Goal: Task Accomplishment & Management: Complete application form

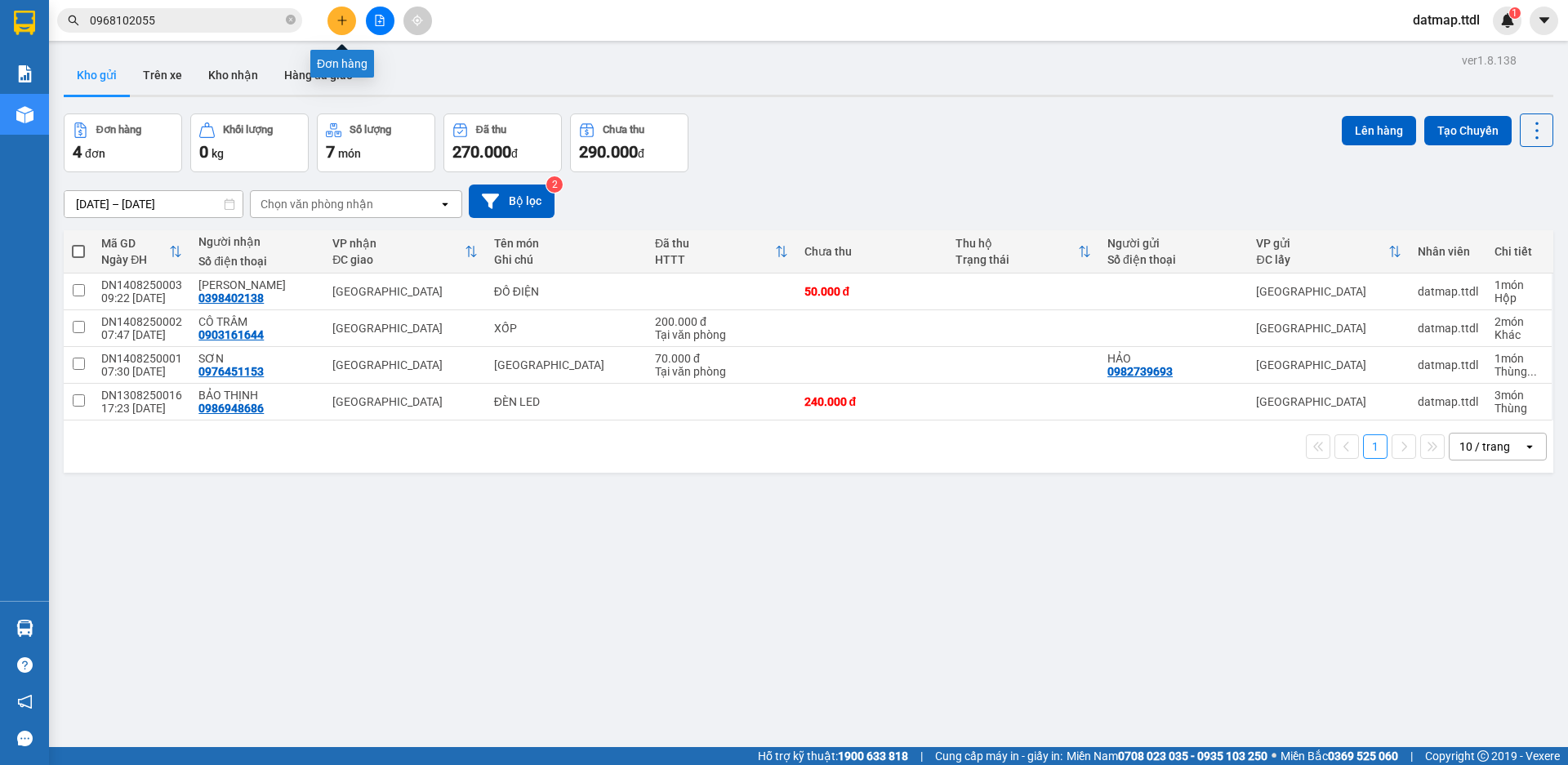
click at [341, 23] on icon "plus" at bounding box center [342, 21] width 11 height 11
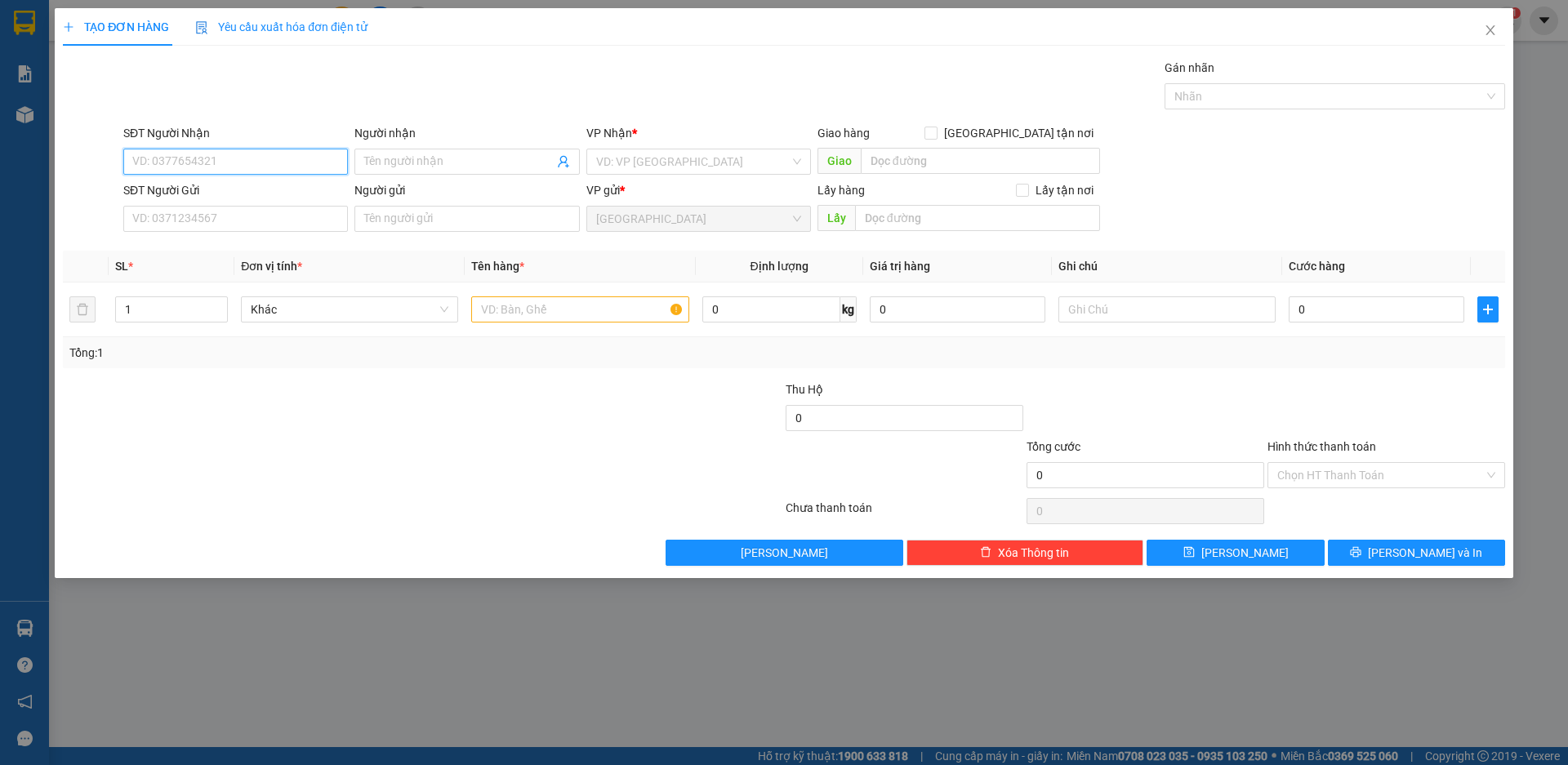
click at [245, 149] on input "SĐT Người Nhận" at bounding box center [235, 162] width 225 height 27
click at [221, 191] on div "0902487113 - NGUYỆT" at bounding box center [235, 194] width 205 height 18
type input "0902487113"
type input "NGUYỆT"
type input "0902487113"
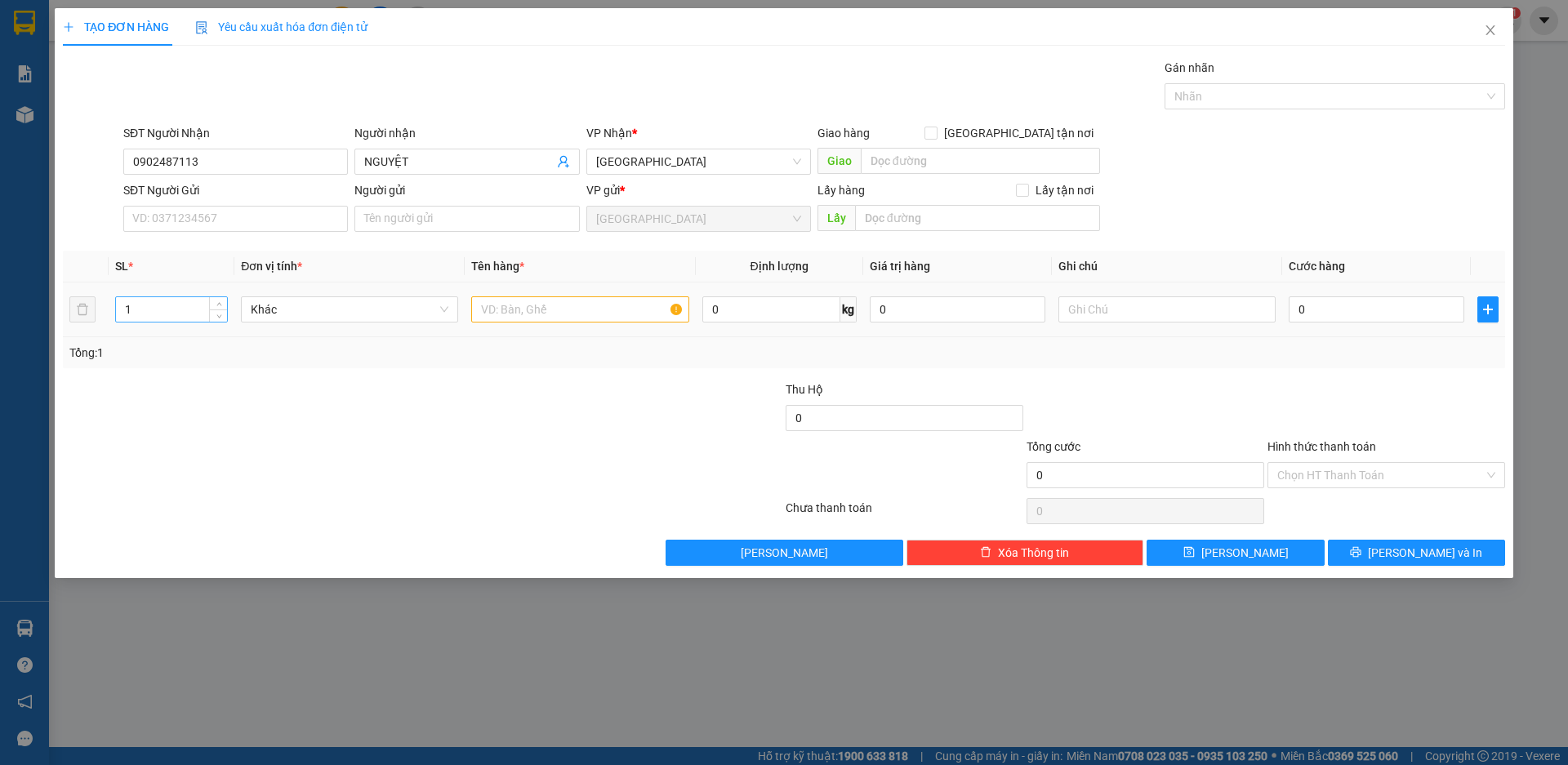
click at [180, 313] on input "1" at bounding box center [171, 310] width 111 height 25
type input "14"
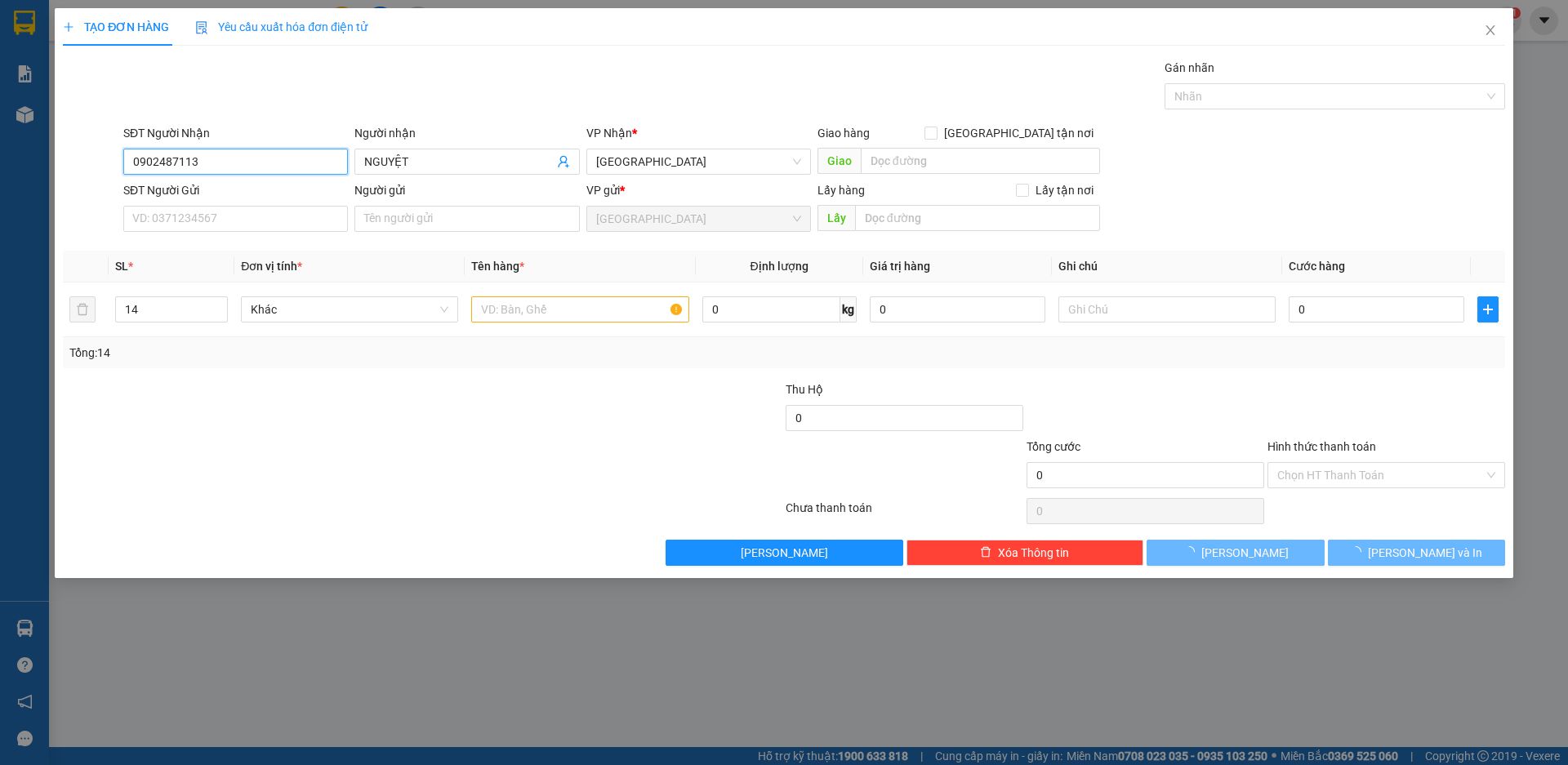
drag, startPoint x: 126, startPoint y: 156, endPoint x: 236, endPoint y: 171, distance: 111.0
click at [236, 171] on input "0902487113" at bounding box center [235, 162] width 225 height 27
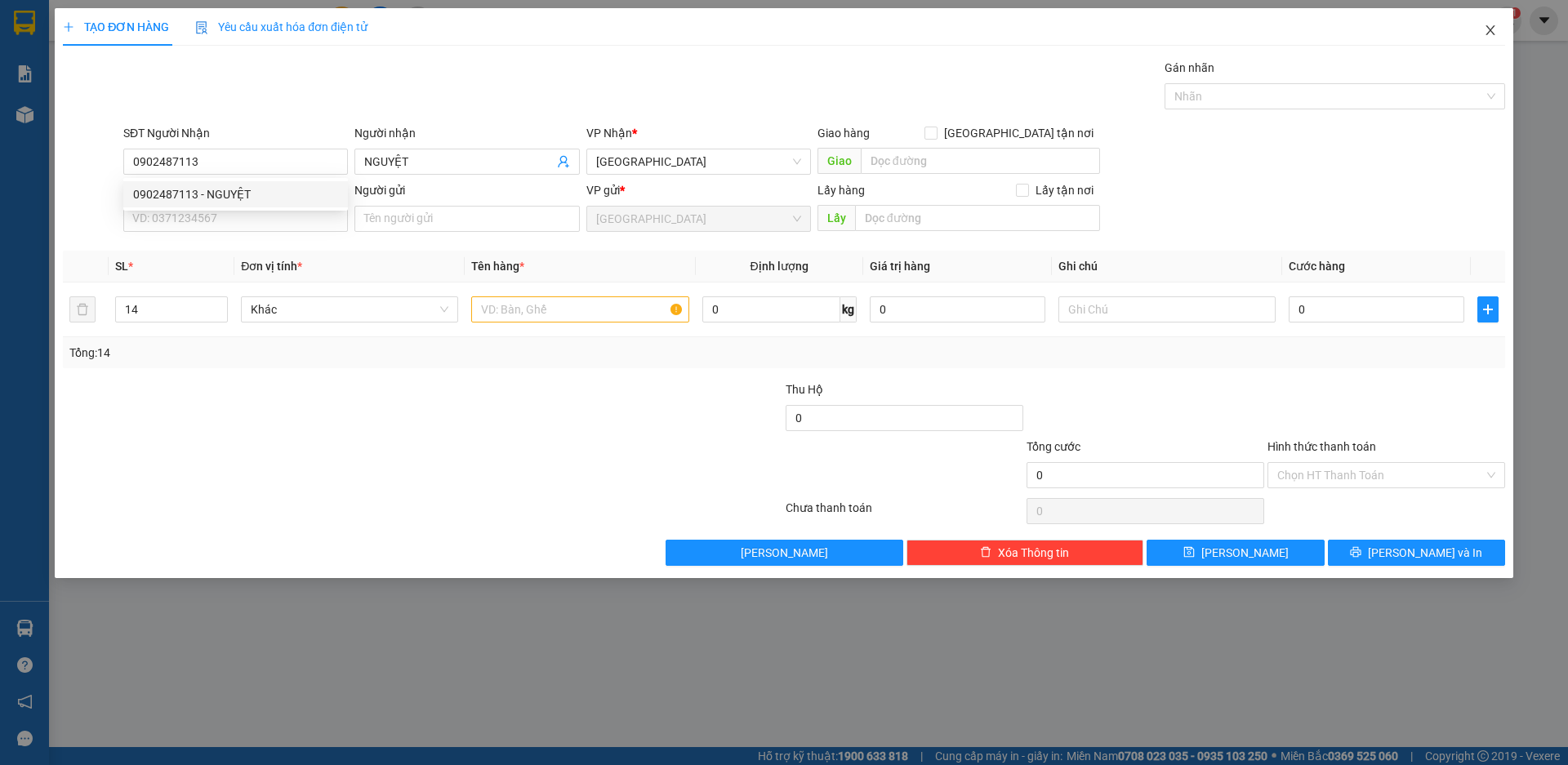
click at [1489, 28] on icon "close" at bounding box center [1489, 30] width 9 height 9
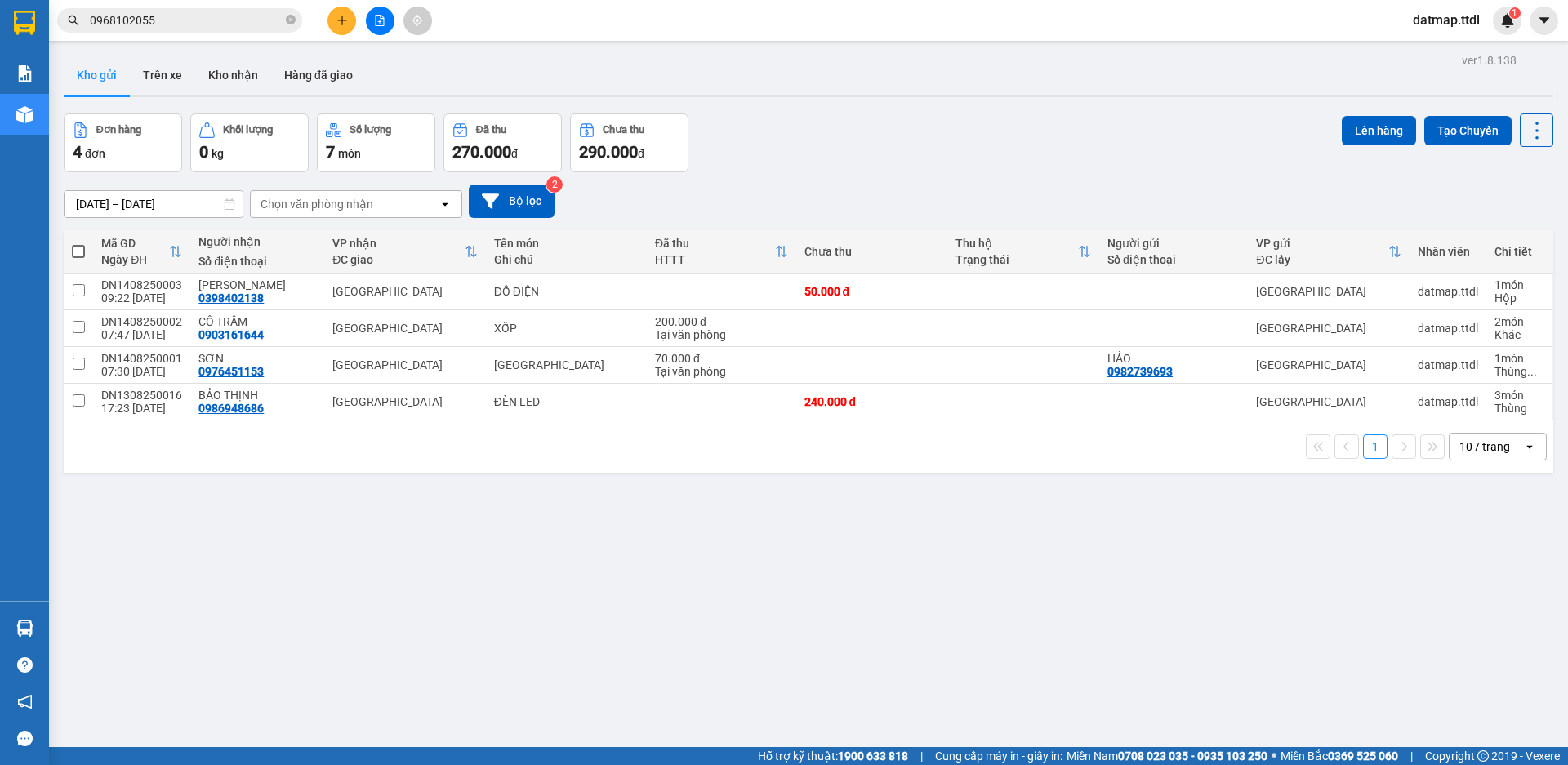
click at [220, 16] on input "0968102055" at bounding box center [186, 20] width 192 height 18
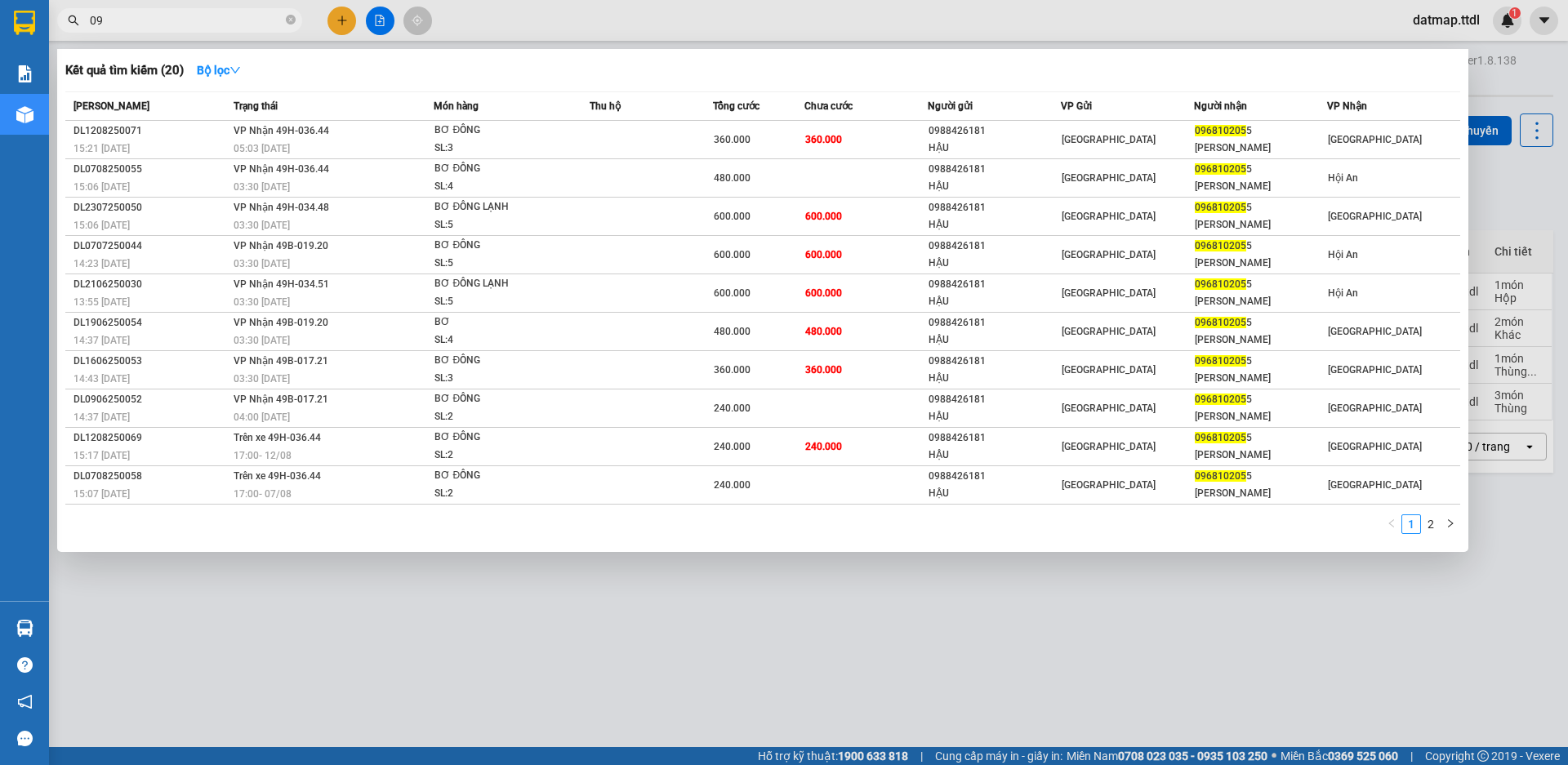
type input "0"
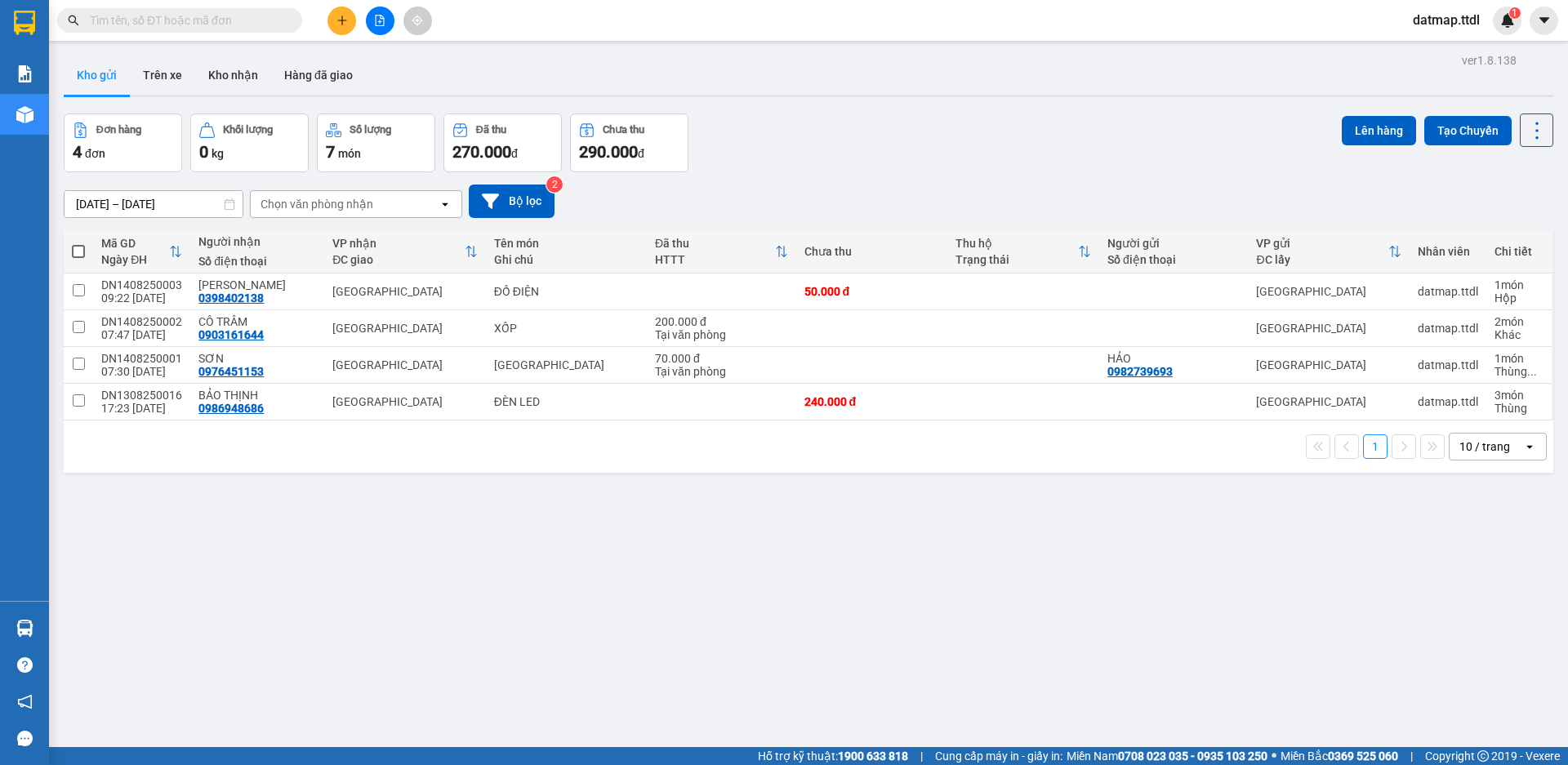
paste input "0902487113"
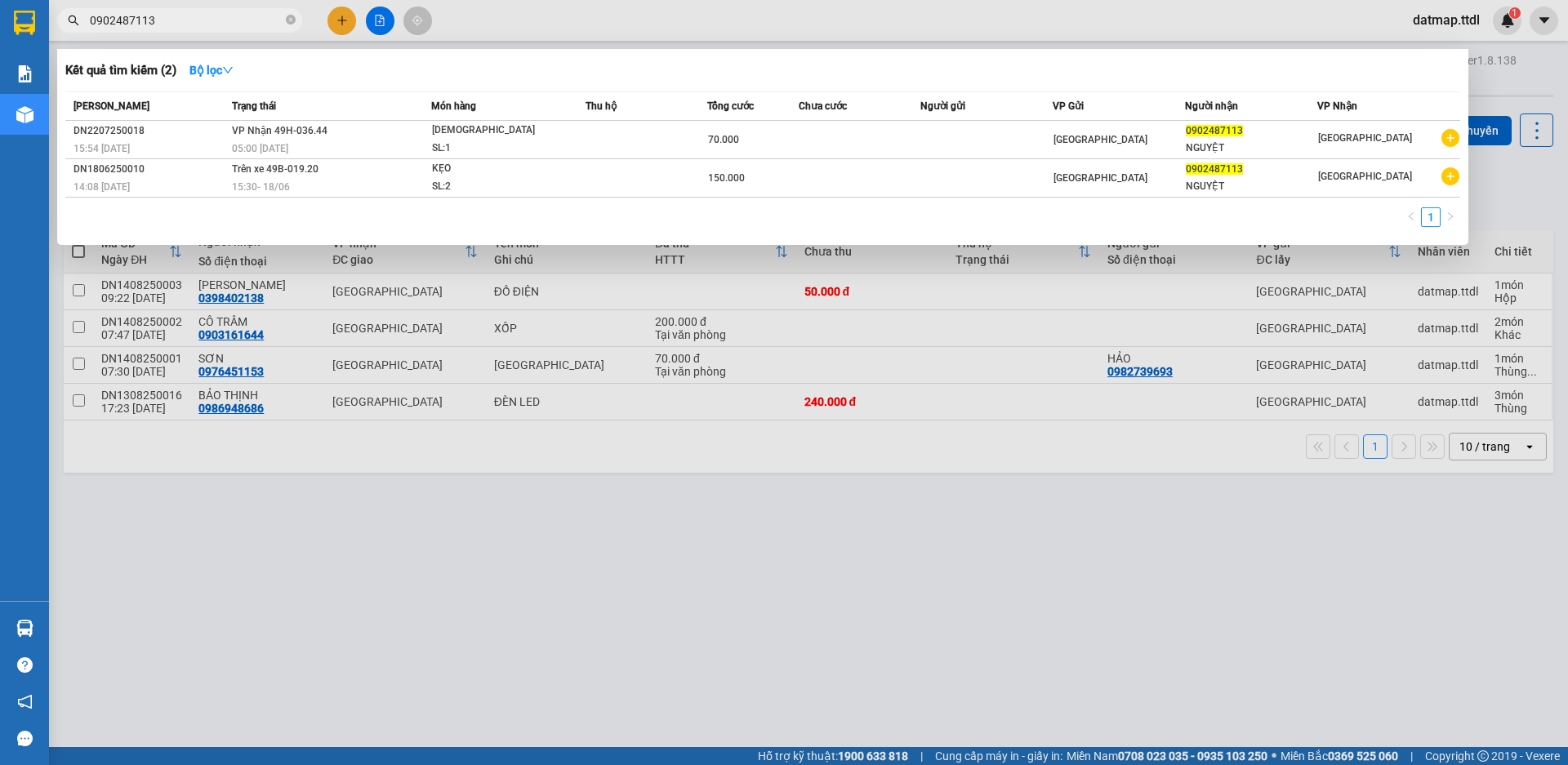
type input "0902487113"
click at [338, 17] on div at bounding box center [784, 382] width 1568 height 765
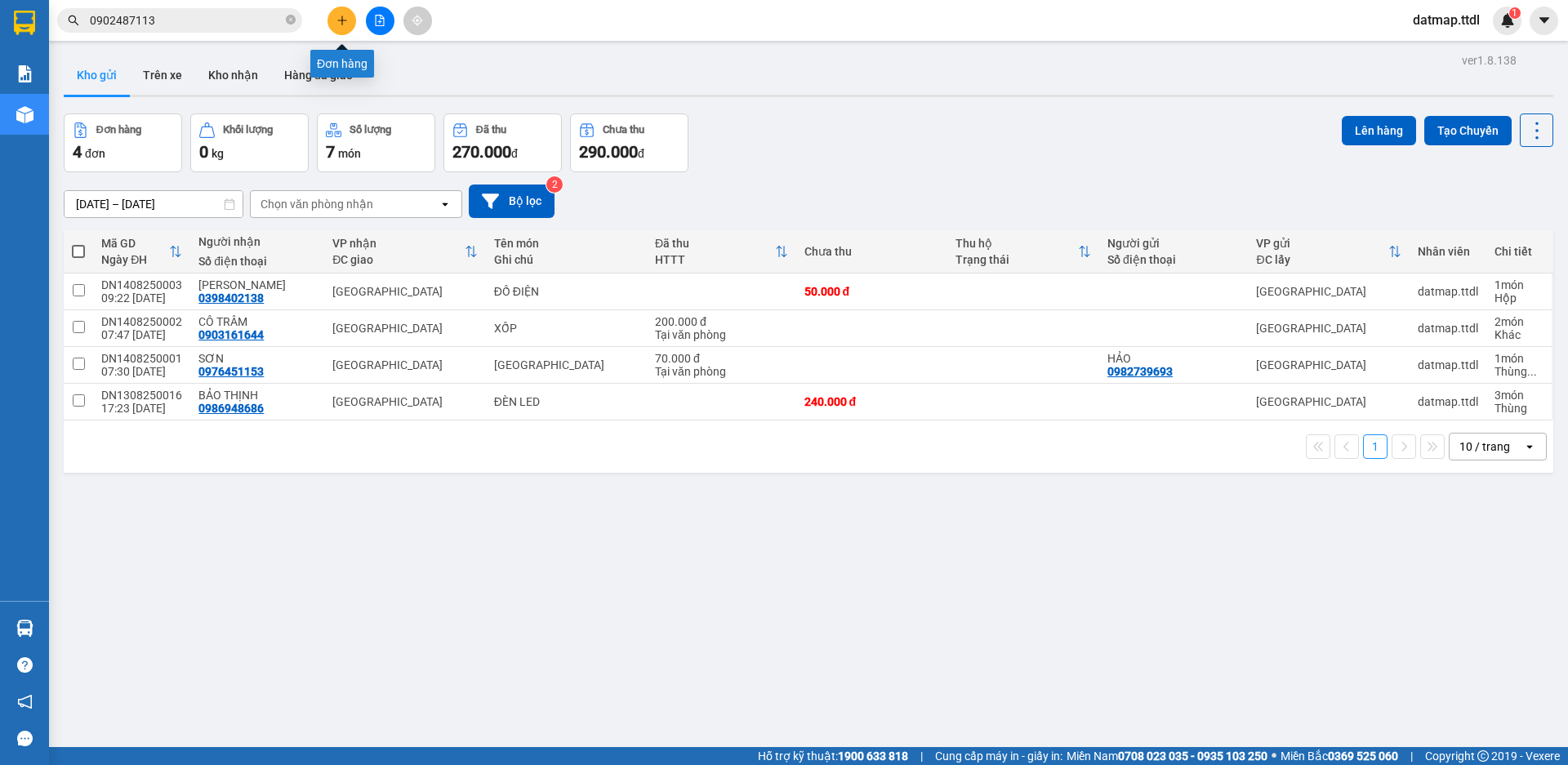
click at [337, 18] on icon "plus" at bounding box center [342, 21] width 11 height 11
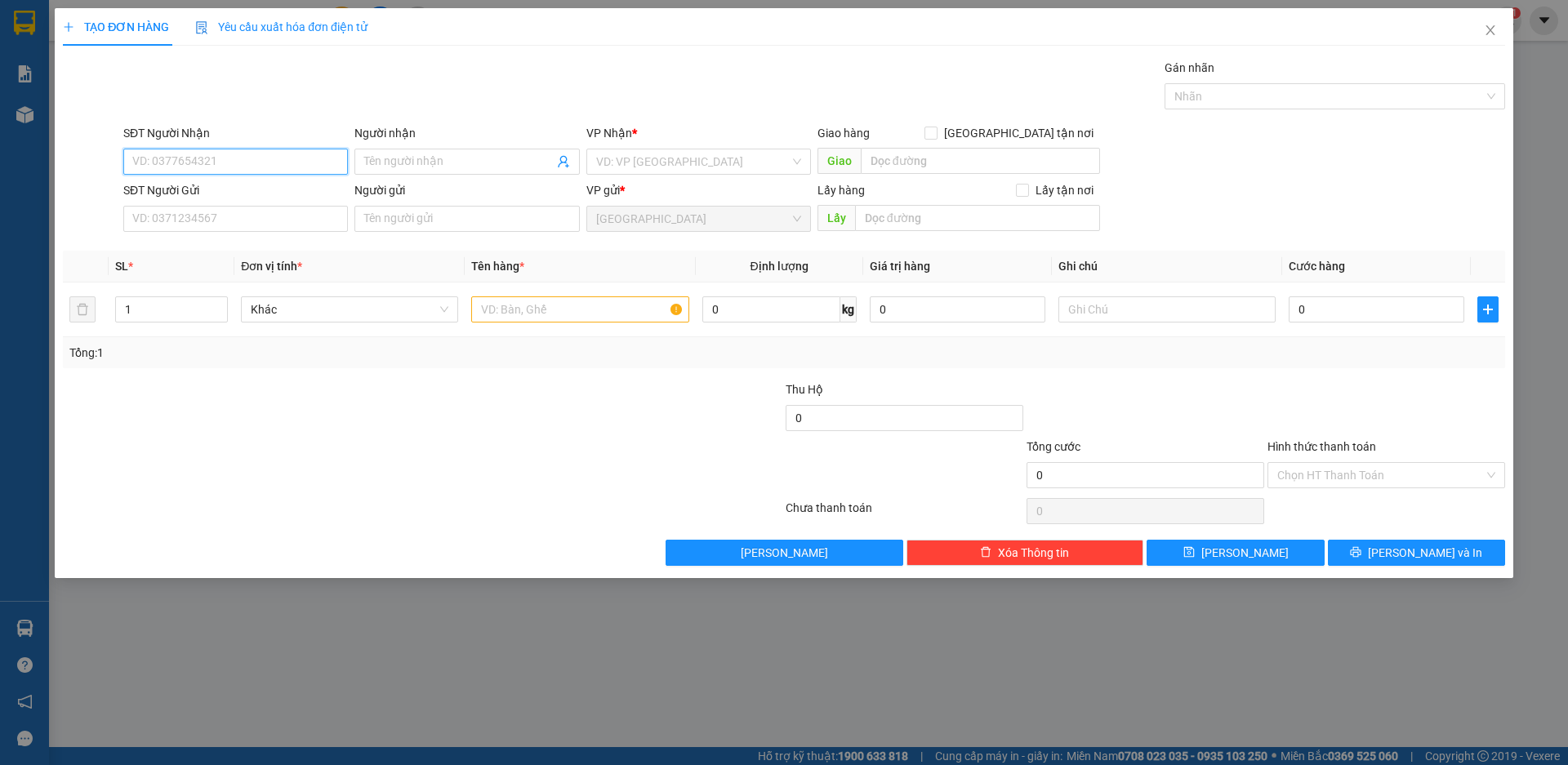
click at [222, 165] on input "SĐT Người Nhận" at bounding box center [235, 162] width 225 height 27
paste input "0902487113"
type input "0902487113"
click at [241, 197] on div "0902487113 - NGUYỆT" at bounding box center [235, 194] width 205 height 18
type input "NGUYỆT"
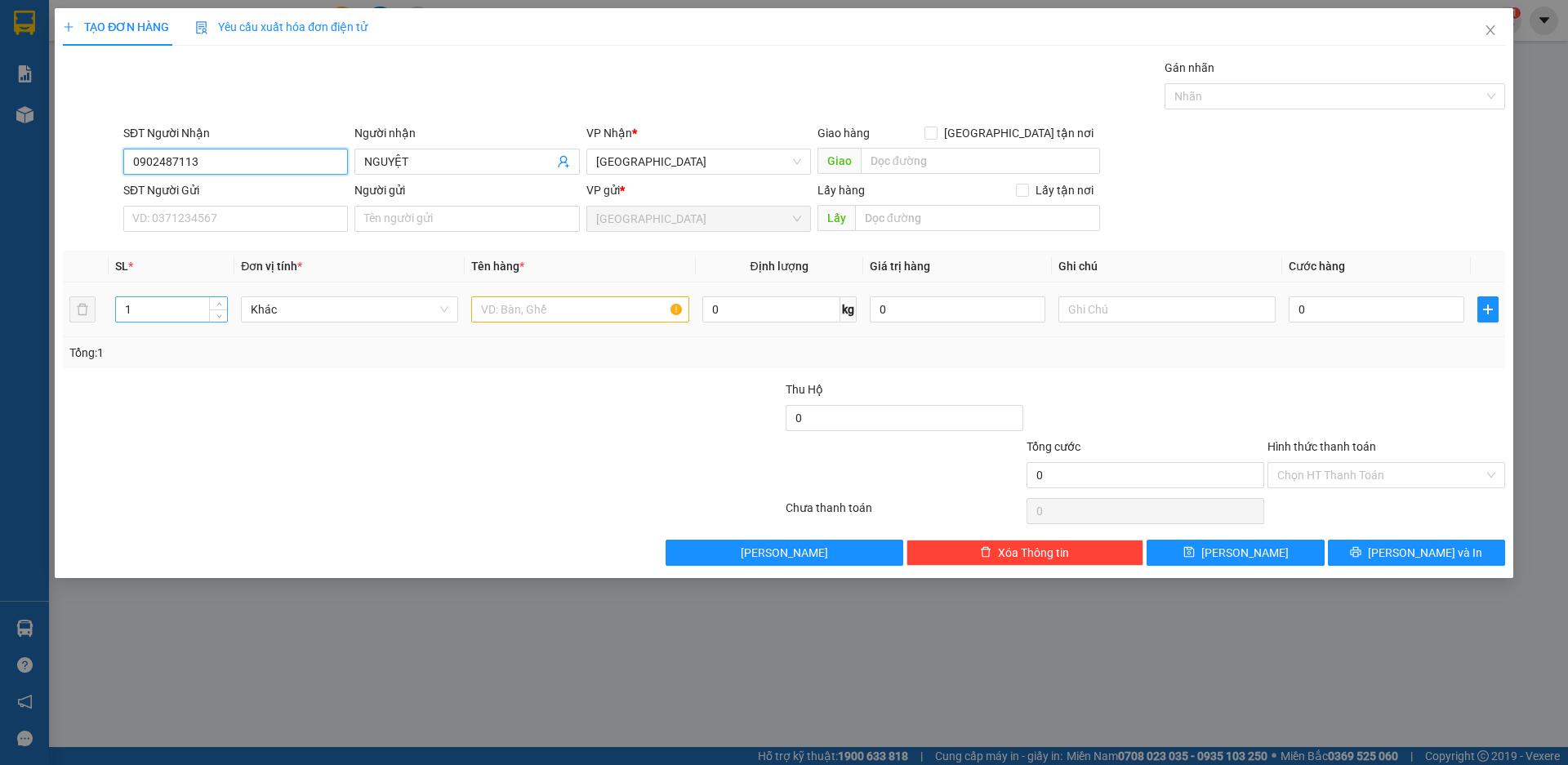
type input "0902487113"
click at [165, 310] on input "1" at bounding box center [171, 310] width 111 height 25
type input "14"
click at [936, 156] on input "text" at bounding box center [980, 161] width 239 height 27
type input "27 [PERSON_NAME]"
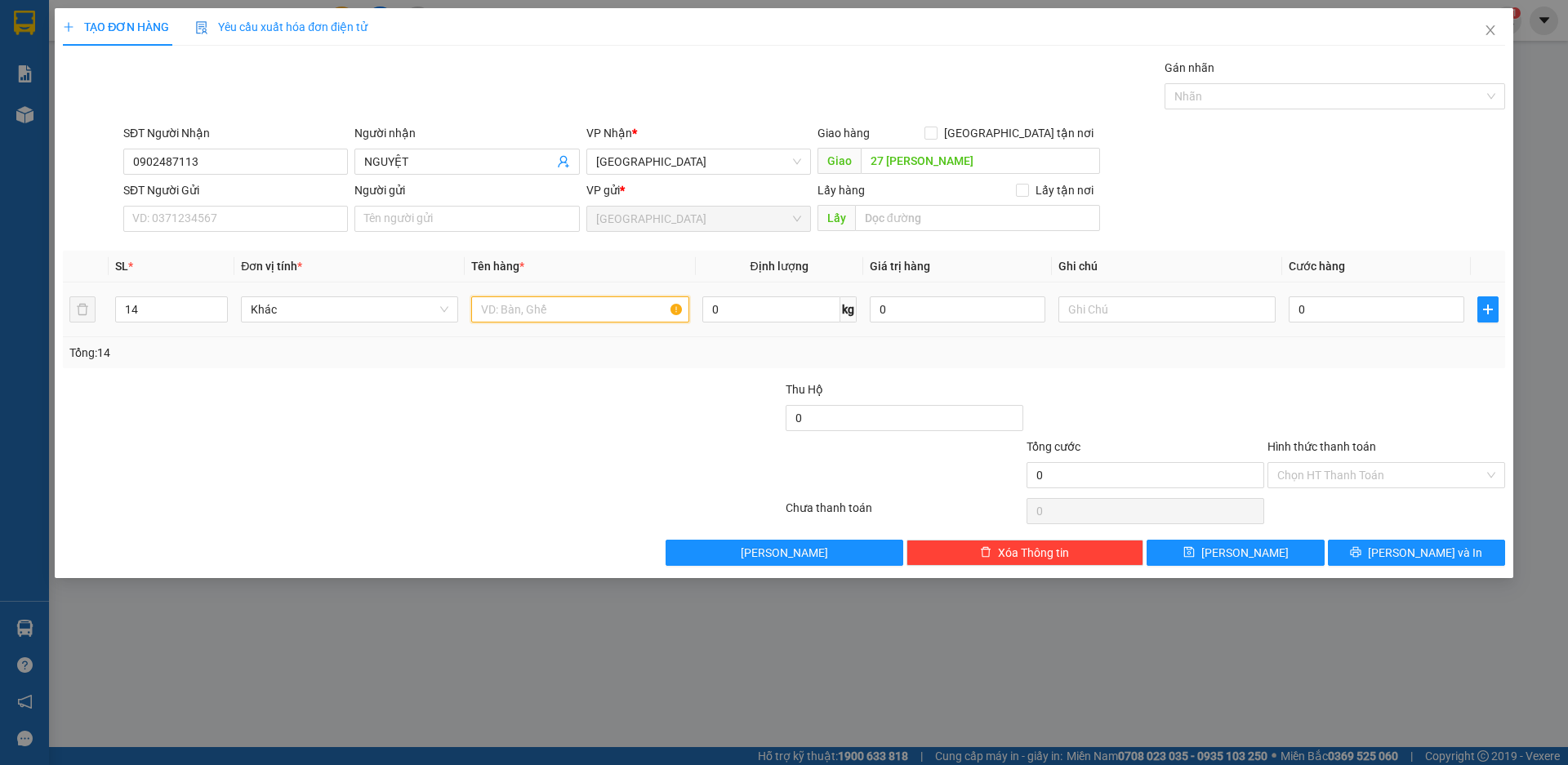
click at [602, 311] on input "text" at bounding box center [579, 310] width 217 height 27
type input "THÙNG"
click at [1359, 311] on input "0" at bounding box center [1377, 310] width 175 height 27
type input "5"
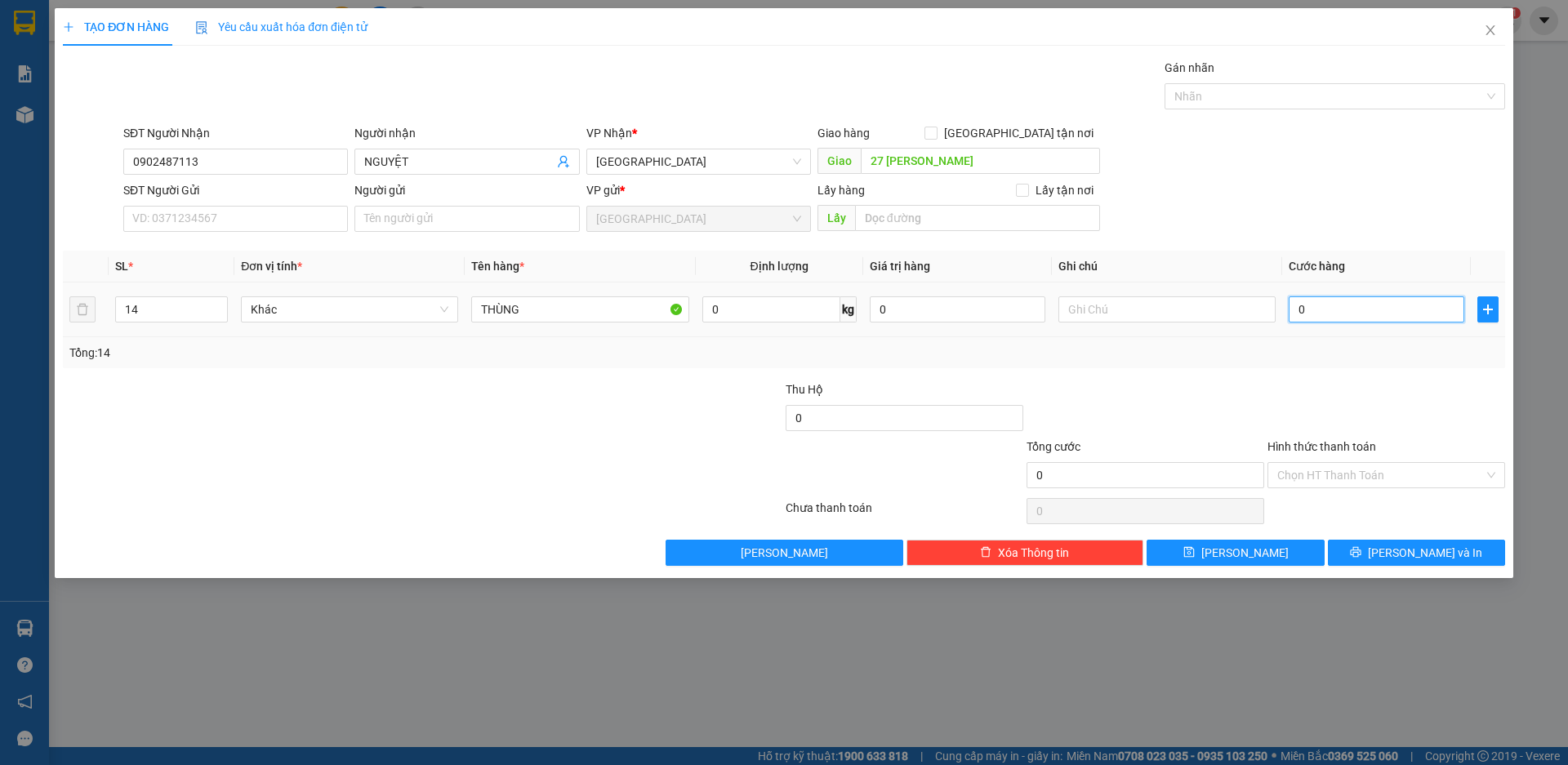
type input "5"
type input "58"
type input "580"
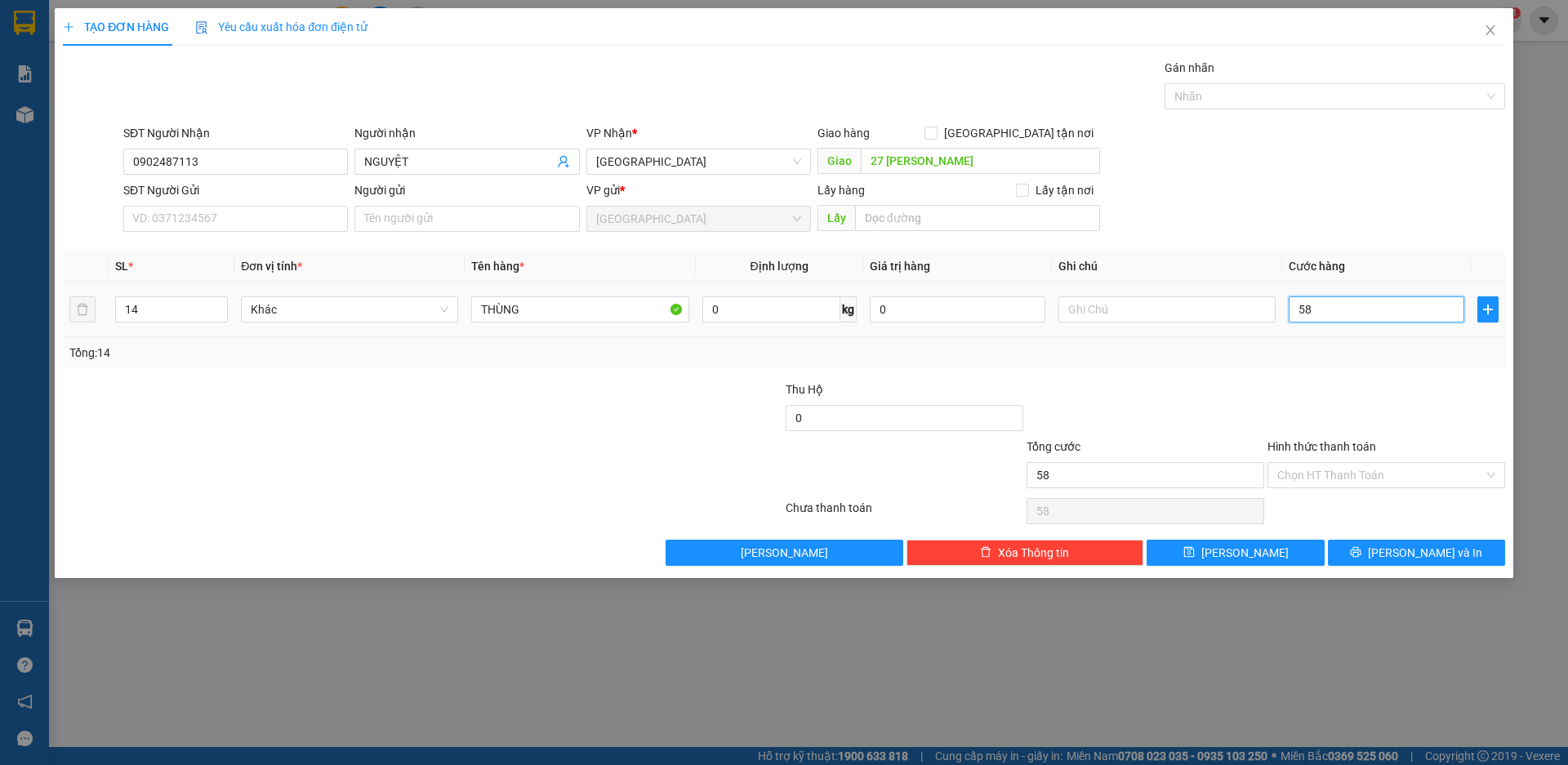
type input "580"
type input "5.800"
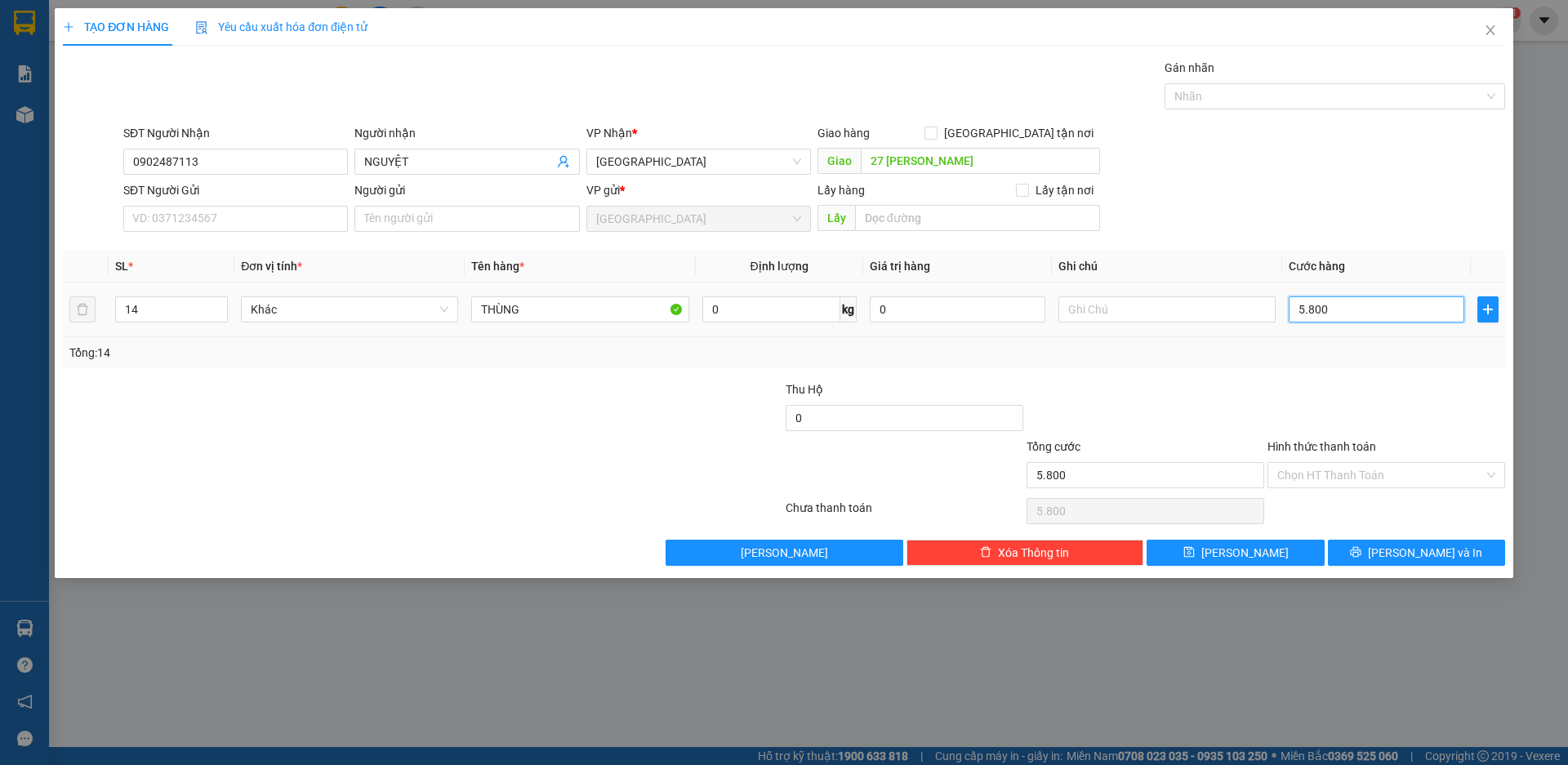
type input "58.000"
type input "580.000"
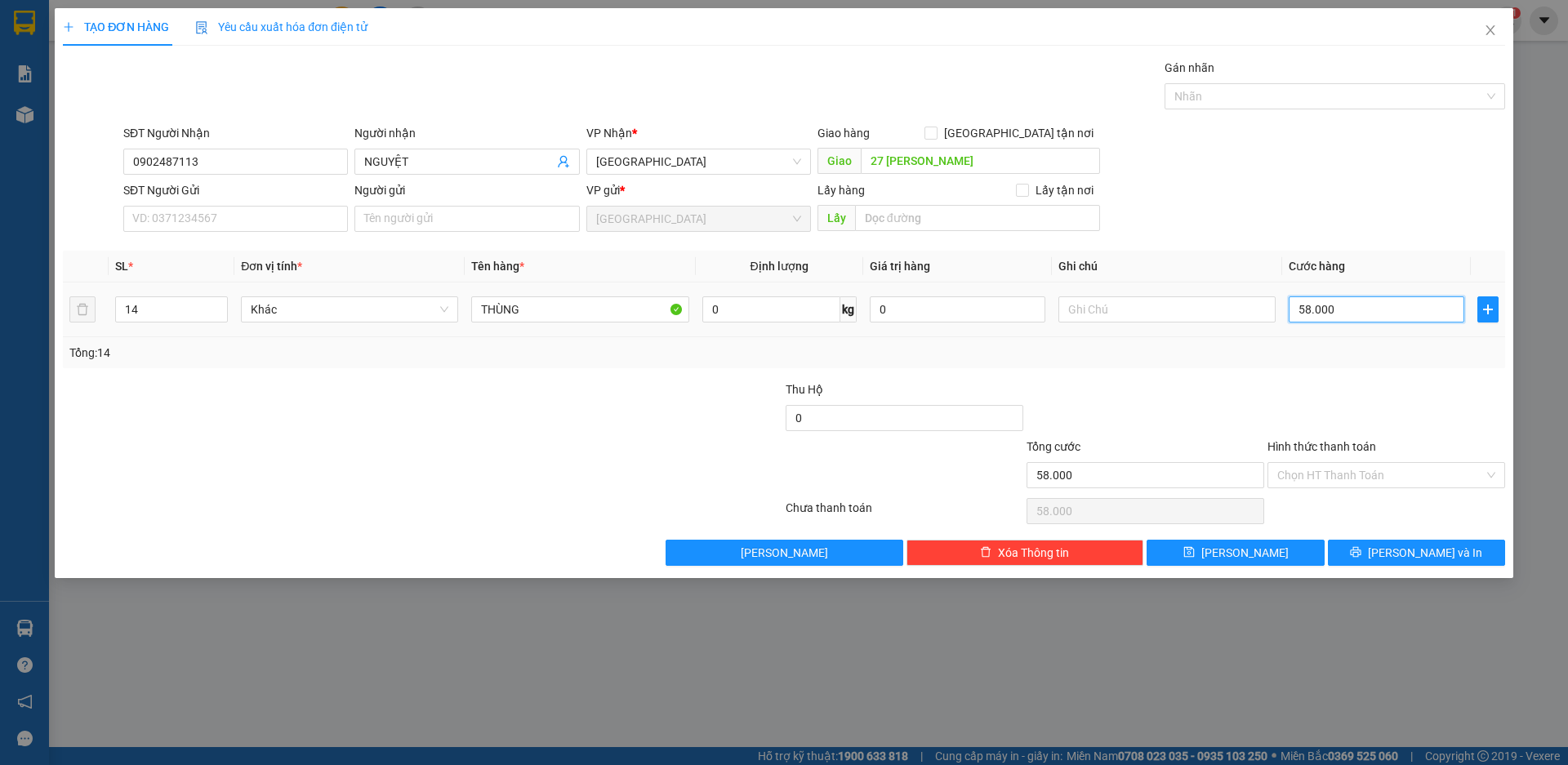
type input "580.000"
click at [1366, 474] on input "Hình thức thanh toán" at bounding box center [1381, 476] width 207 height 25
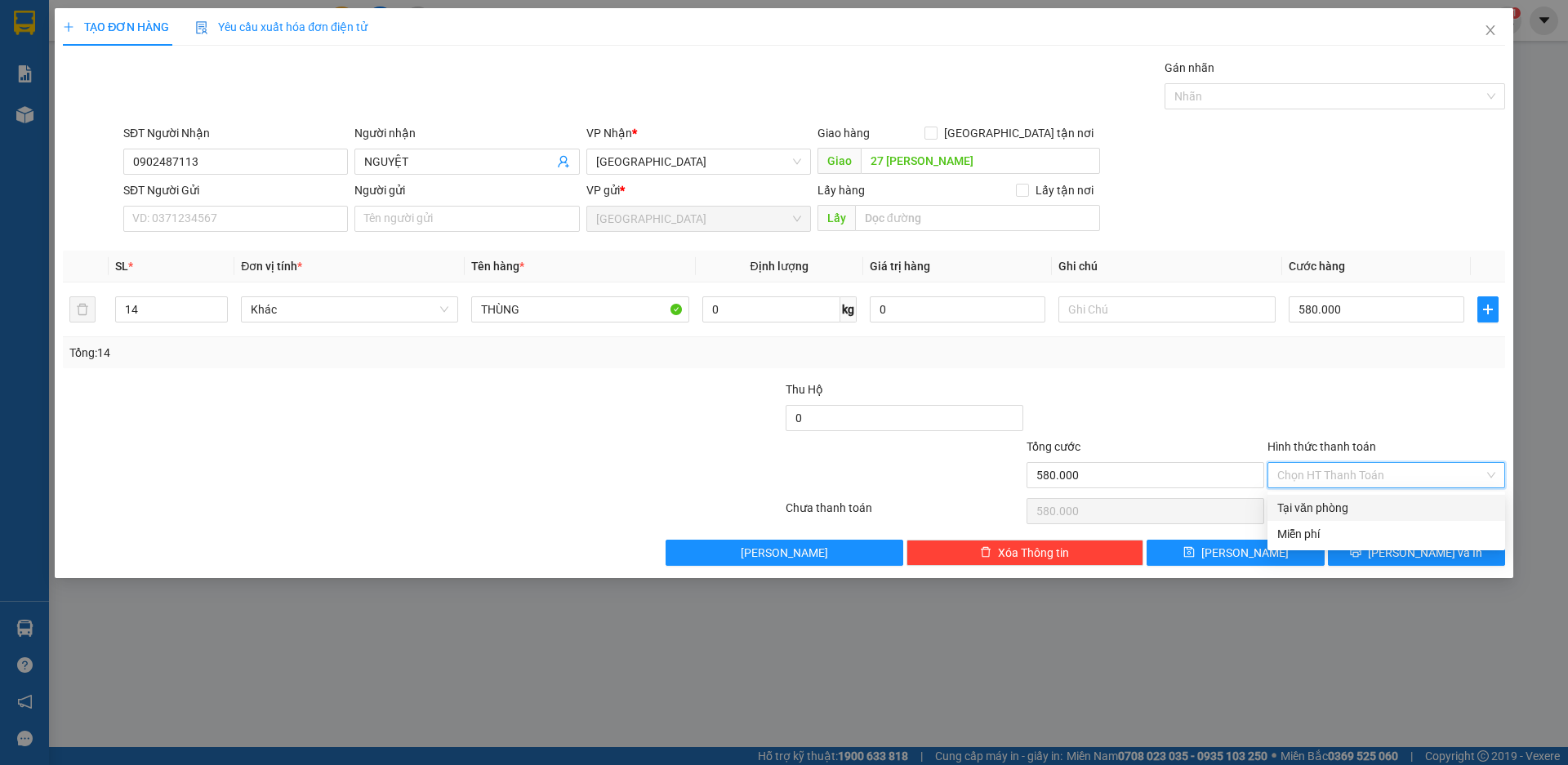
click at [1342, 505] on div "Tại văn phòng" at bounding box center [1387, 507] width 218 height 18
type input "0"
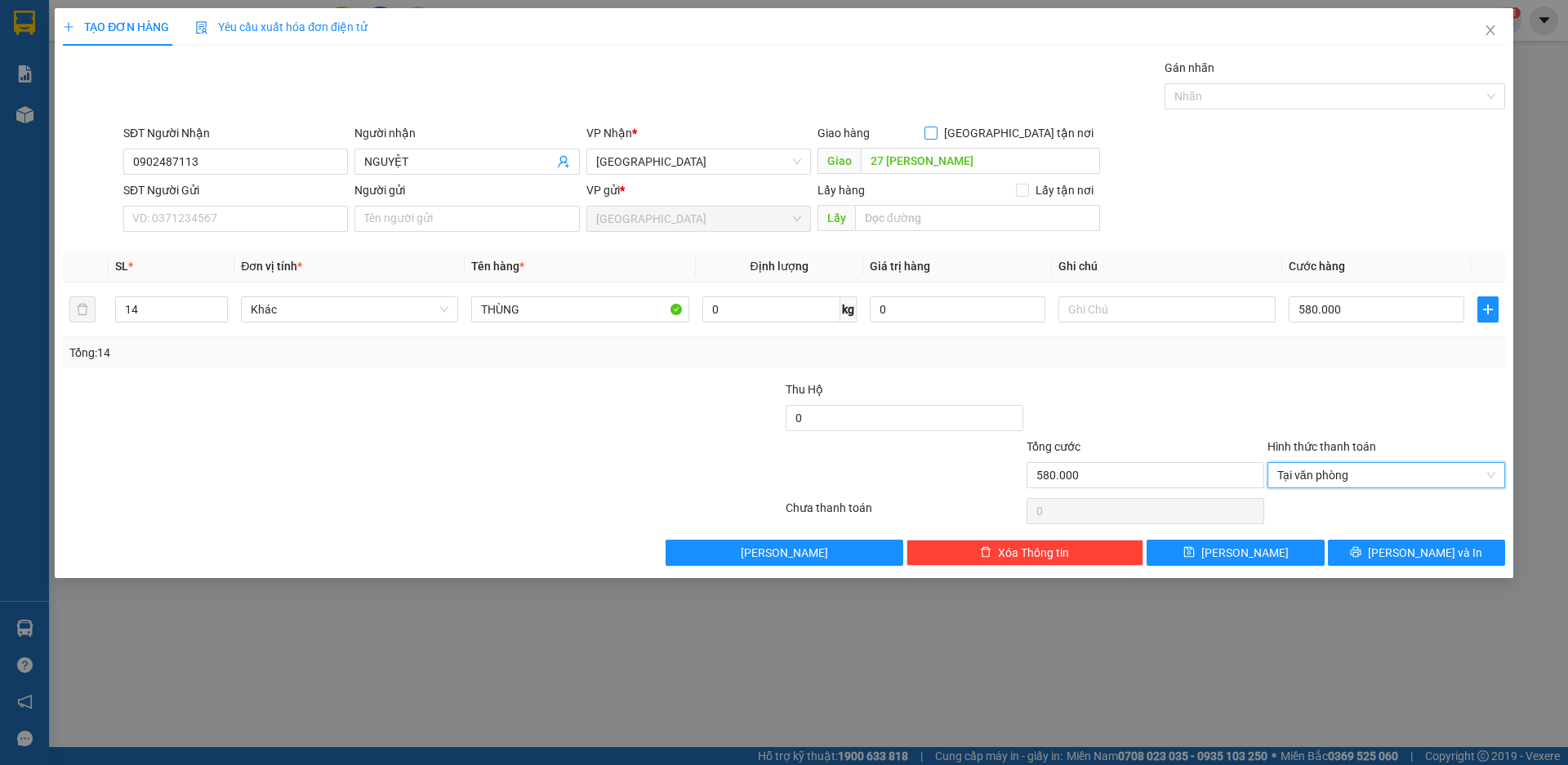
click at [936, 133] on input "[GEOGRAPHIC_DATA] tận nơi" at bounding box center [930, 133] width 11 height 11
checkbox input "true"
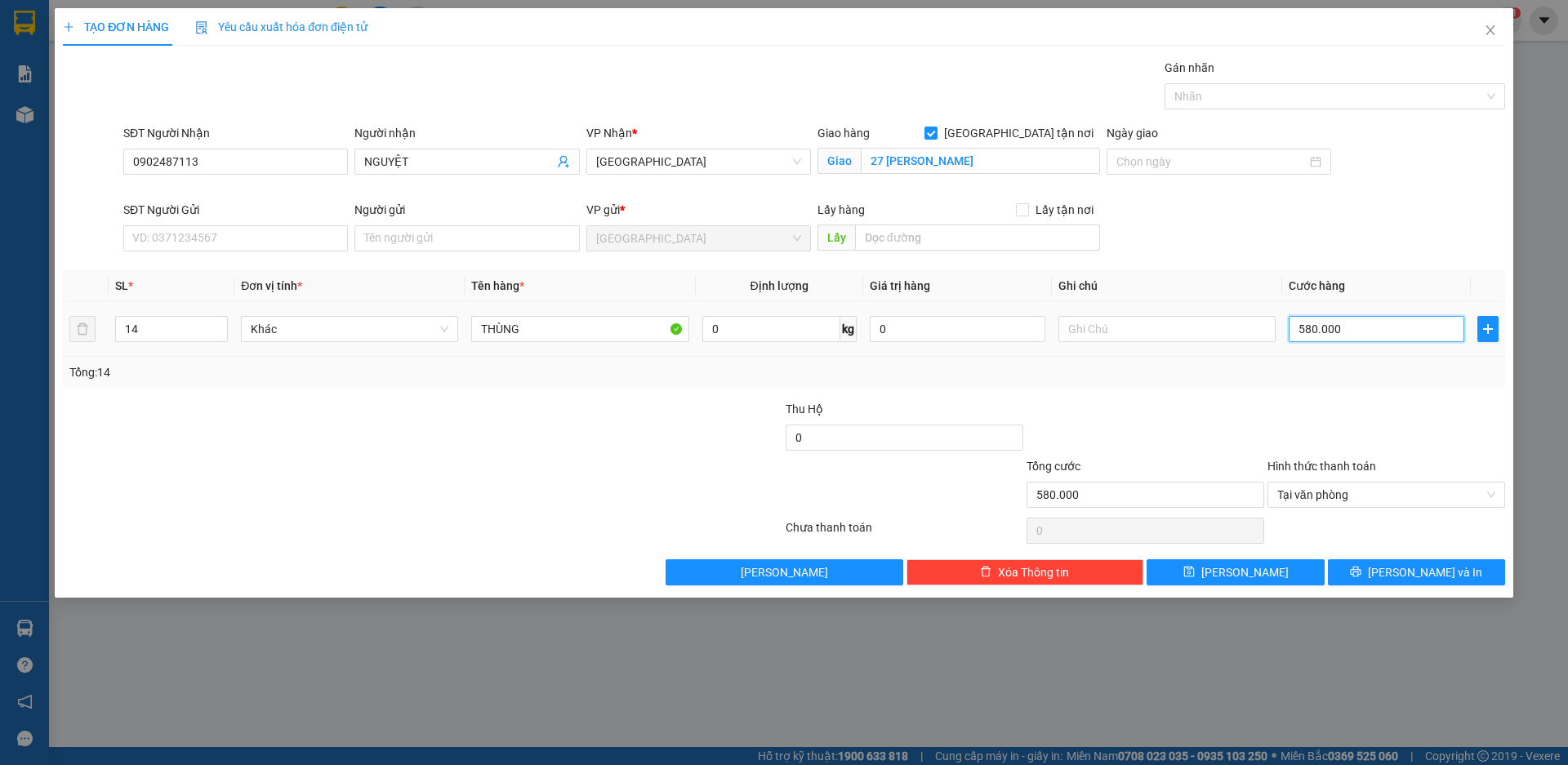
click at [1307, 329] on input "580.000" at bounding box center [1377, 329] width 175 height 27
type input "5"
type input "55"
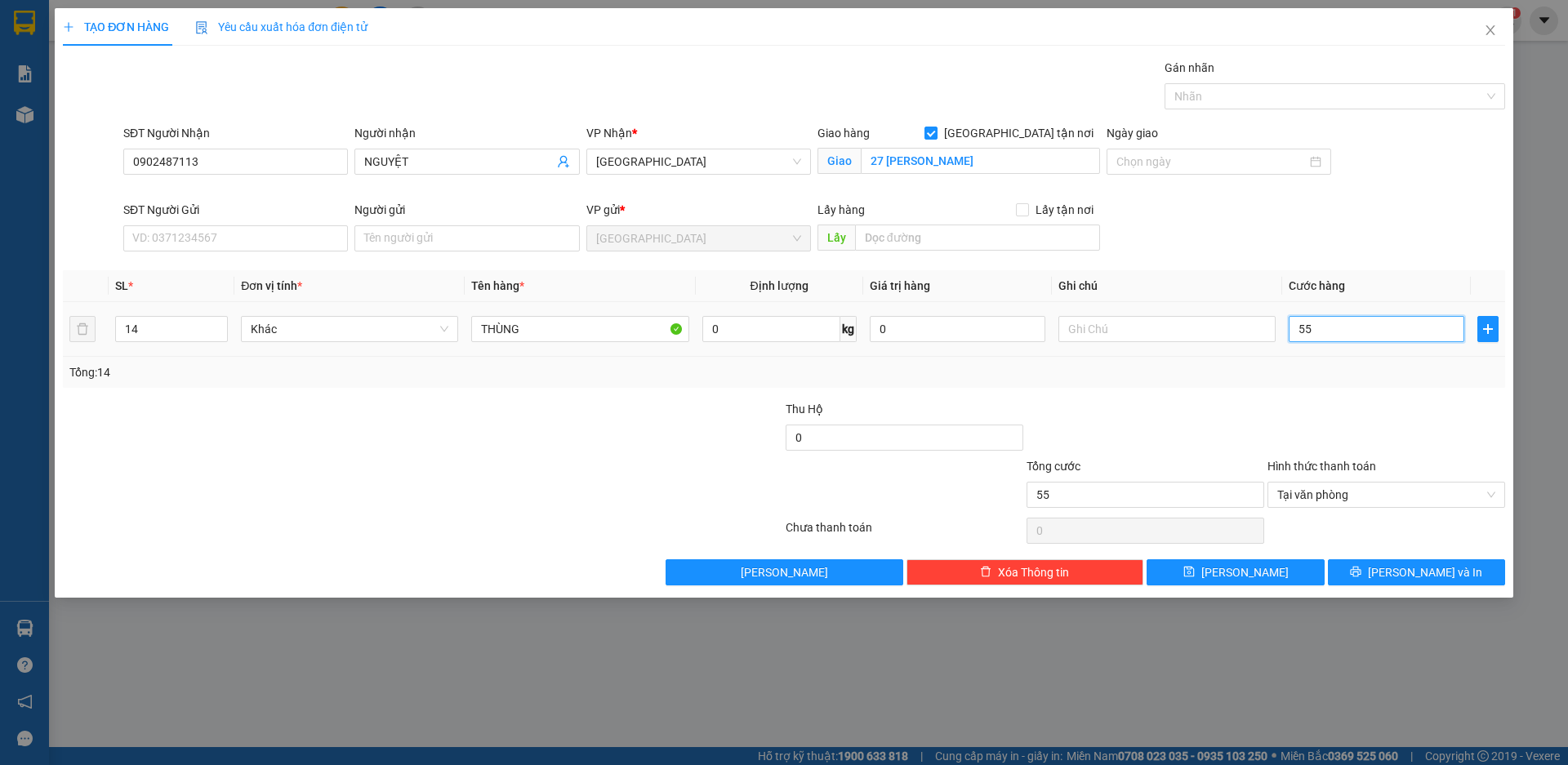
type input "550"
type input "5.500"
type input "55.000"
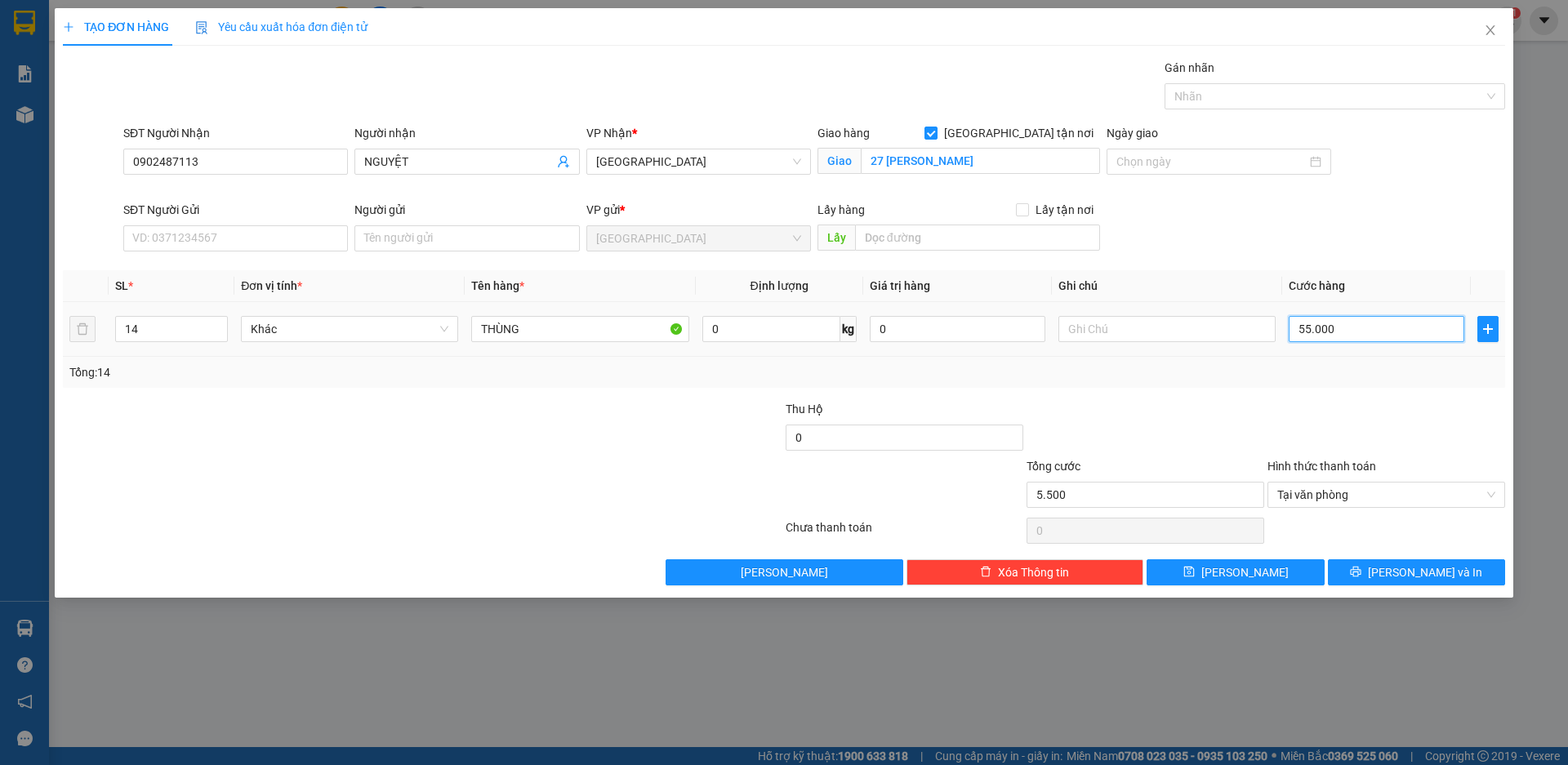
type input "55.000"
type input "550.000"
click at [1413, 569] on span "[PERSON_NAME] và In" at bounding box center [1425, 573] width 115 height 18
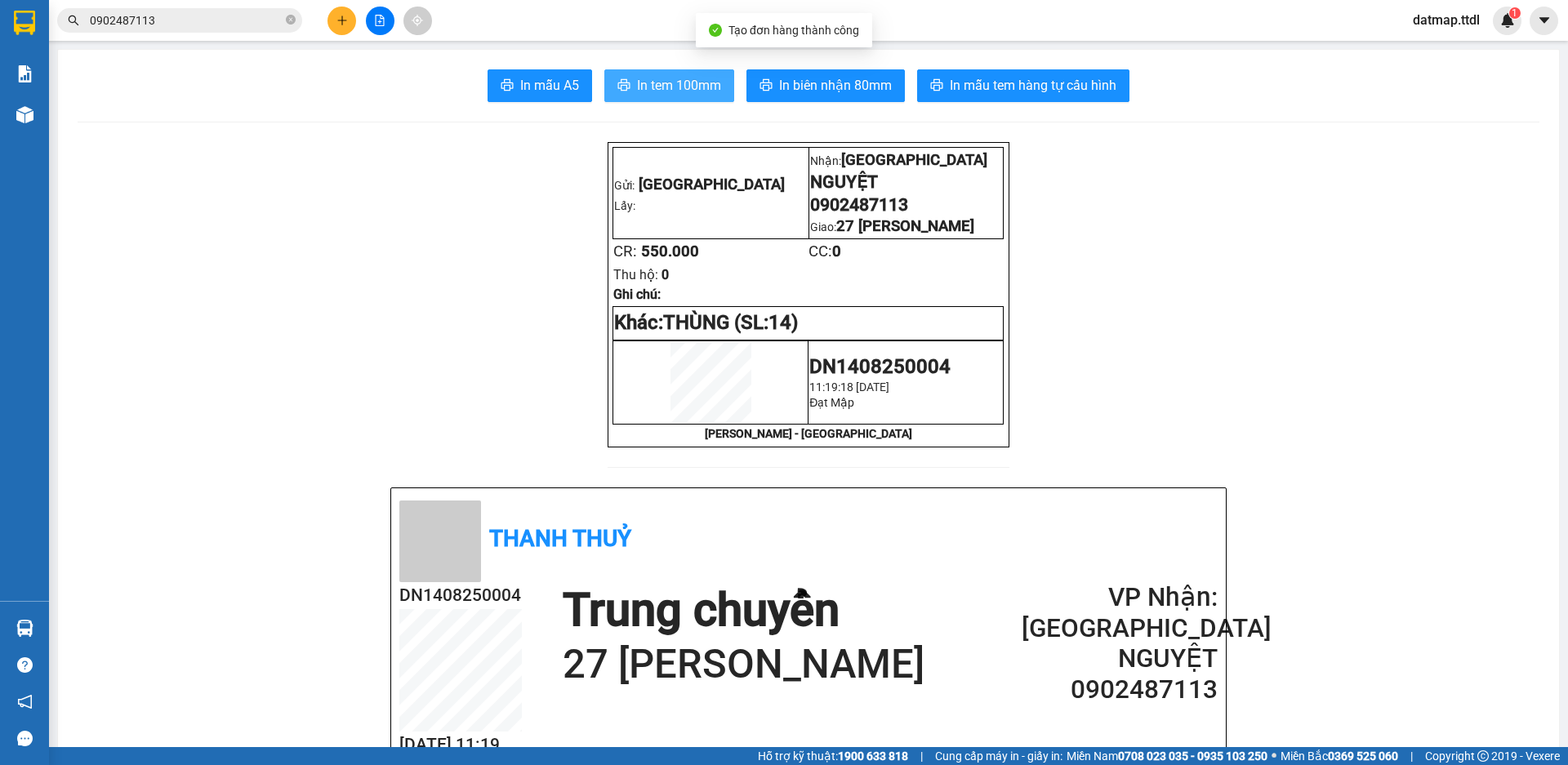
click at [660, 79] on span "In tem 100mm" at bounding box center [679, 85] width 84 height 21
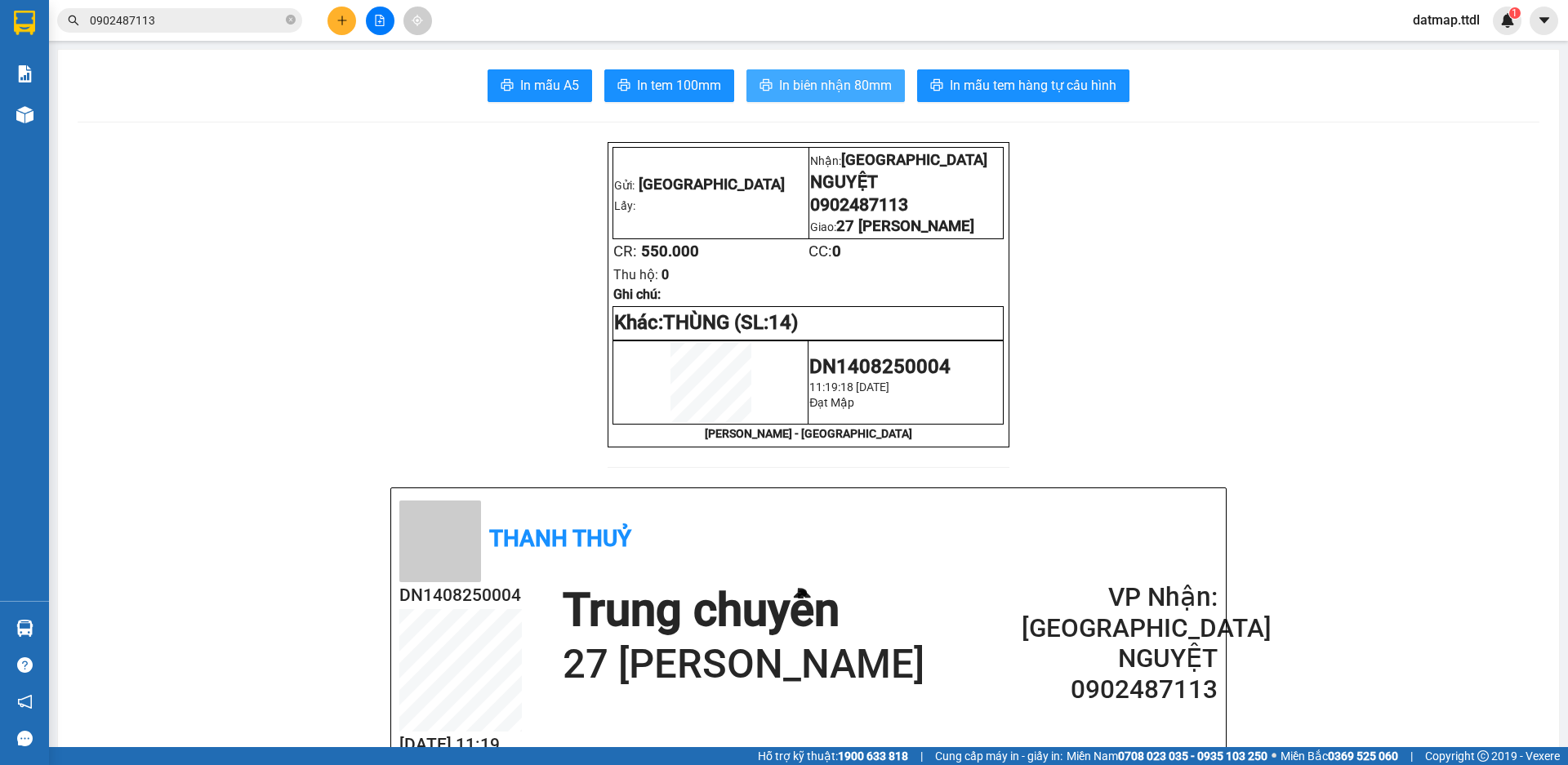
click at [830, 80] on span "In biên nhận 80mm" at bounding box center [835, 85] width 113 height 21
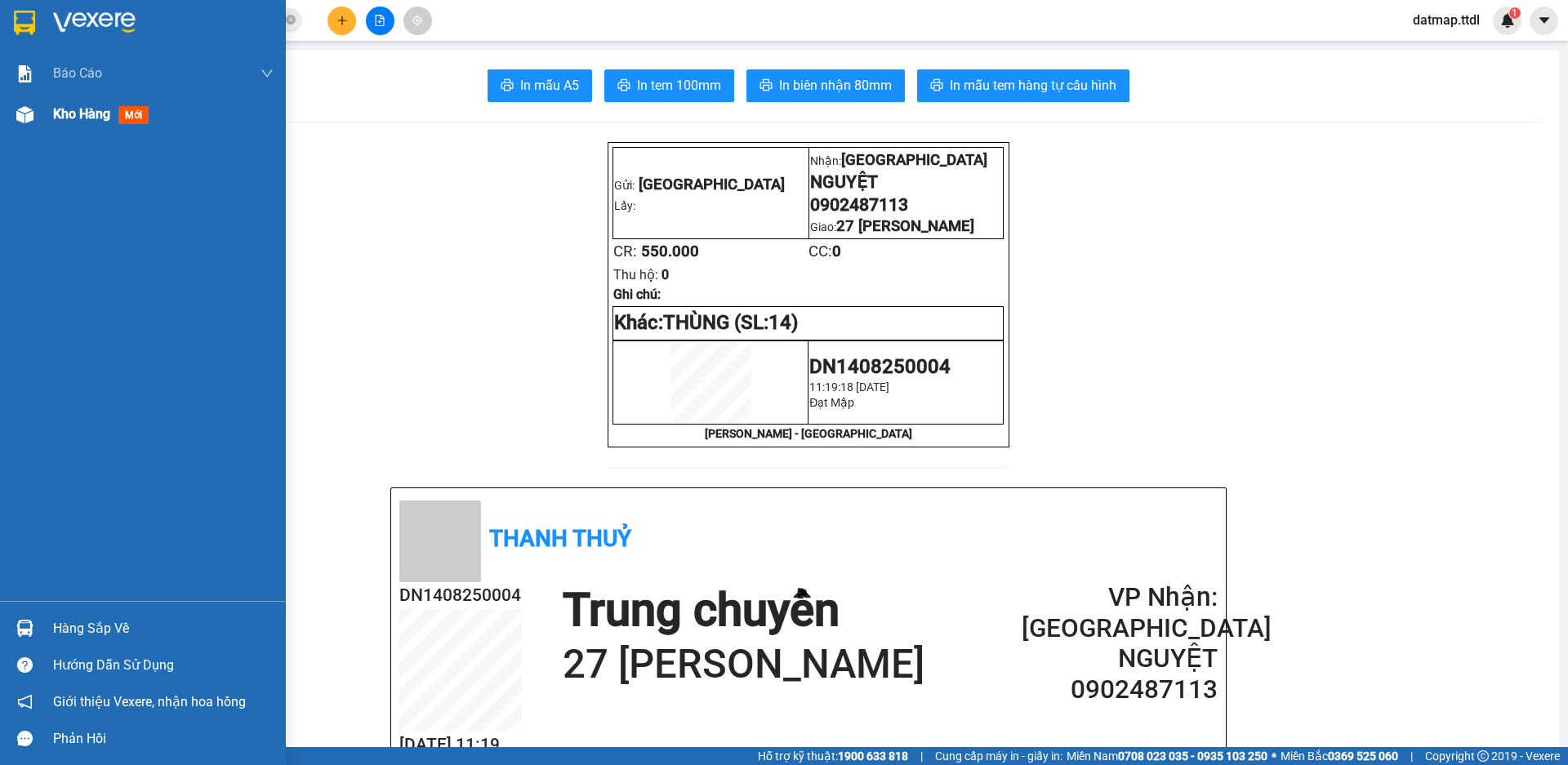
click at [66, 114] on span "Kho hàng" at bounding box center [82, 114] width 57 height 15
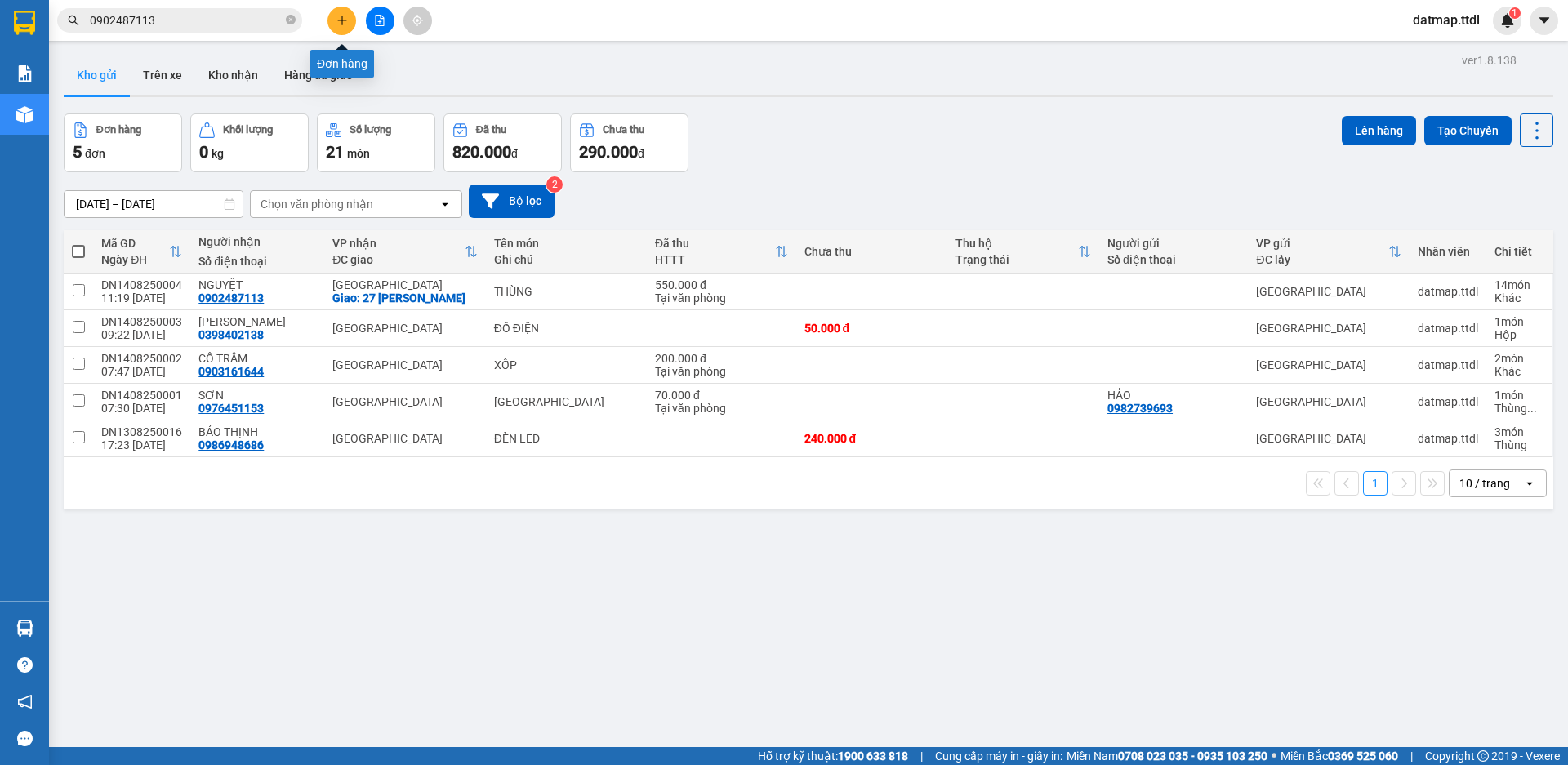
click at [348, 25] on button at bounding box center [342, 21] width 28 height 28
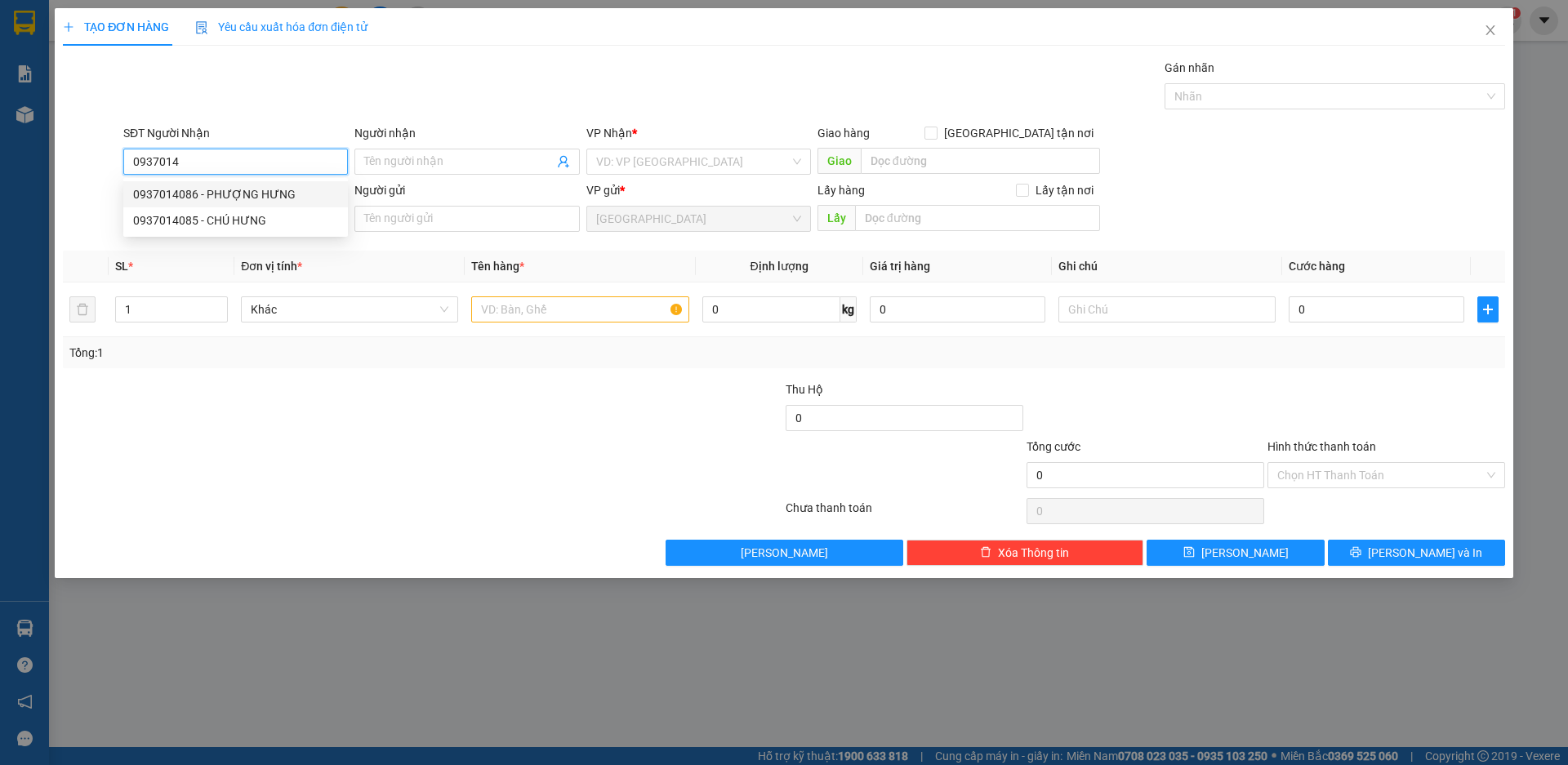
click at [239, 191] on div "0937014086 - PHƯỢNG HƯNG" at bounding box center [235, 194] width 205 height 18
type input "0937014086"
type input "PHƯỢNG HƯNG"
type input "0937014086"
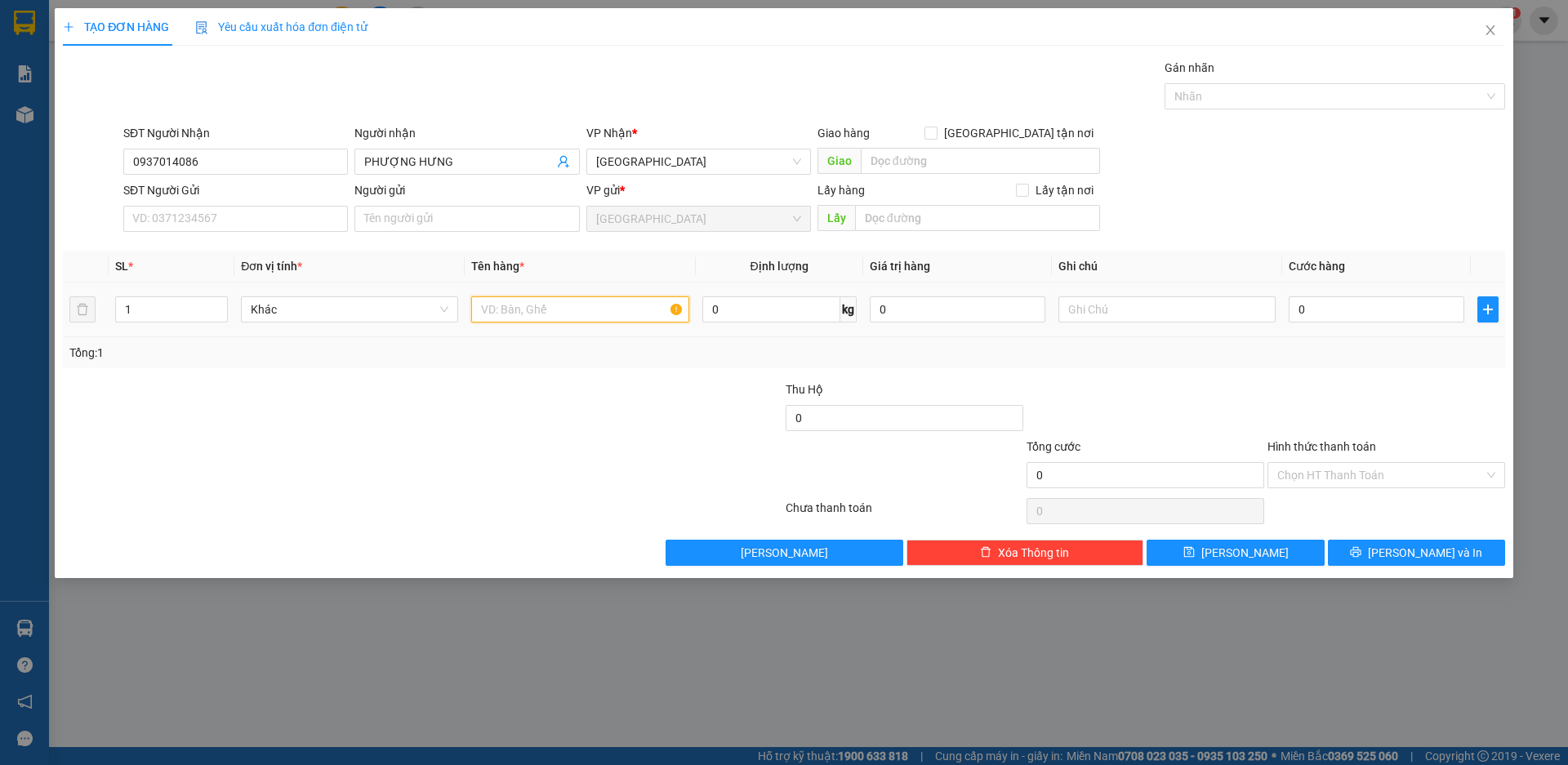
click at [518, 300] on input "text" at bounding box center [579, 310] width 217 height 27
type input "BAO ĐEN"
click at [1325, 315] on input "0" at bounding box center [1377, 310] width 175 height 27
type input "8"
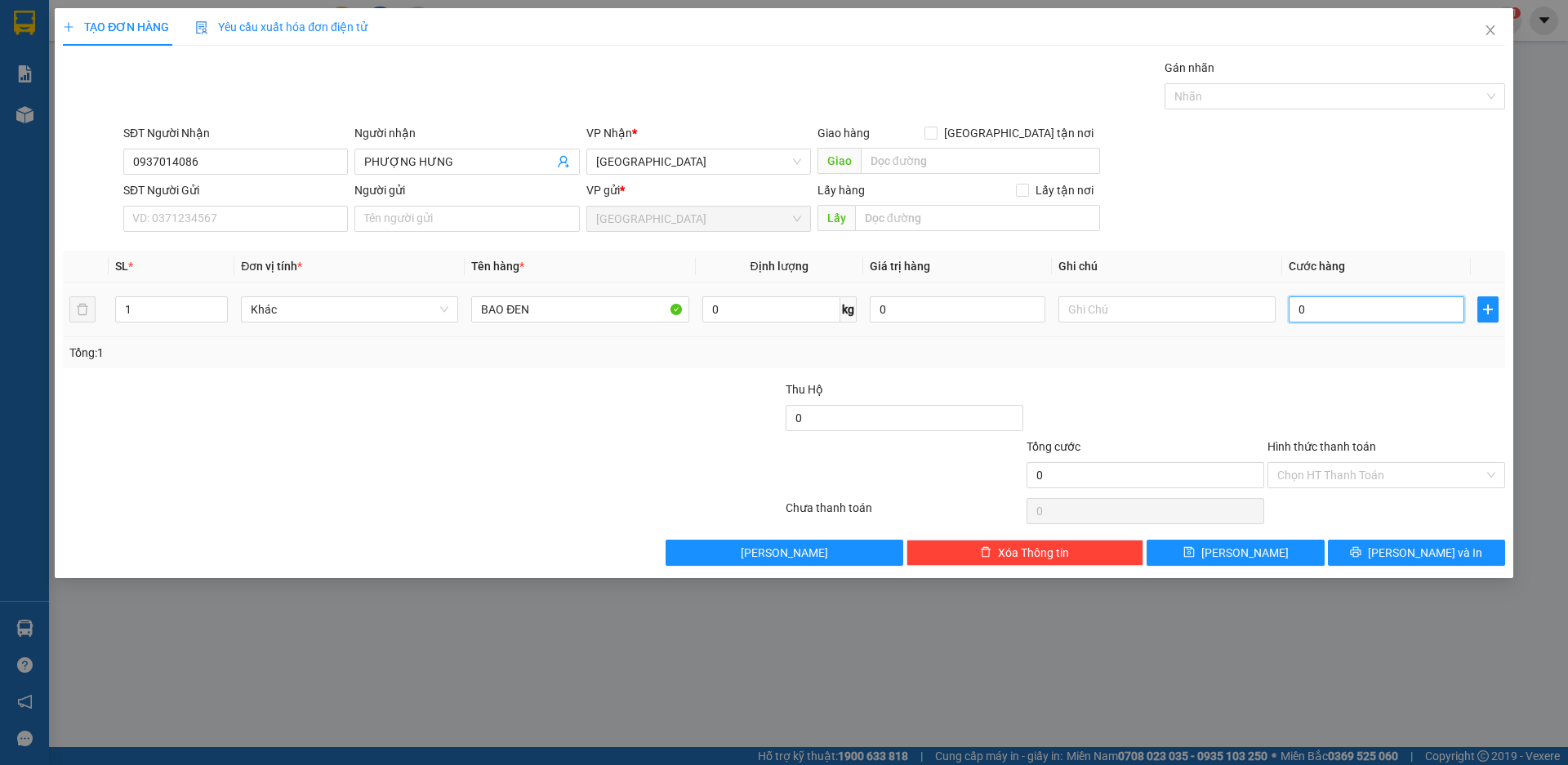
type input "8"
type input "80"
type input "800"
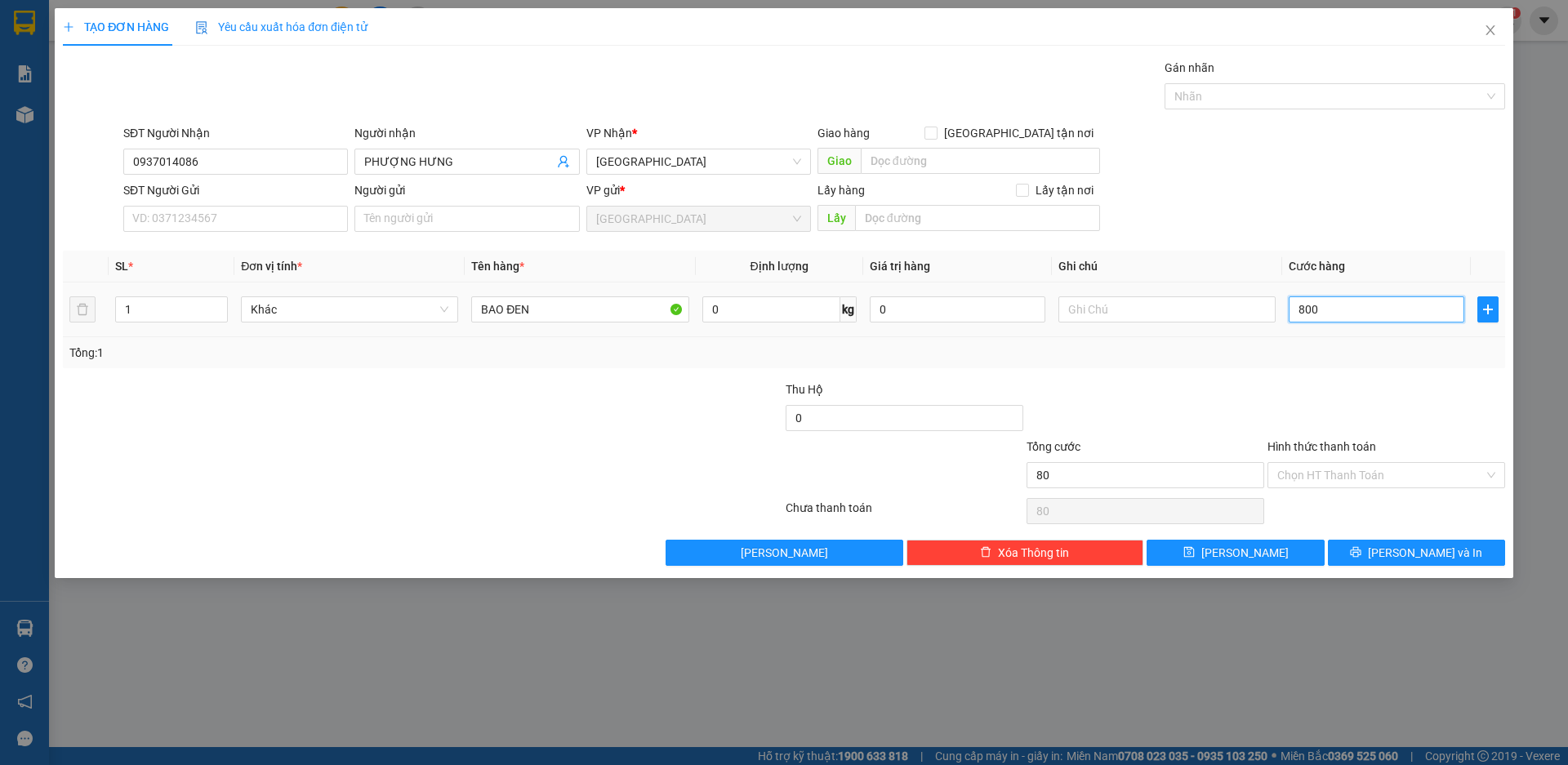
type input "800"
type input "8.000"
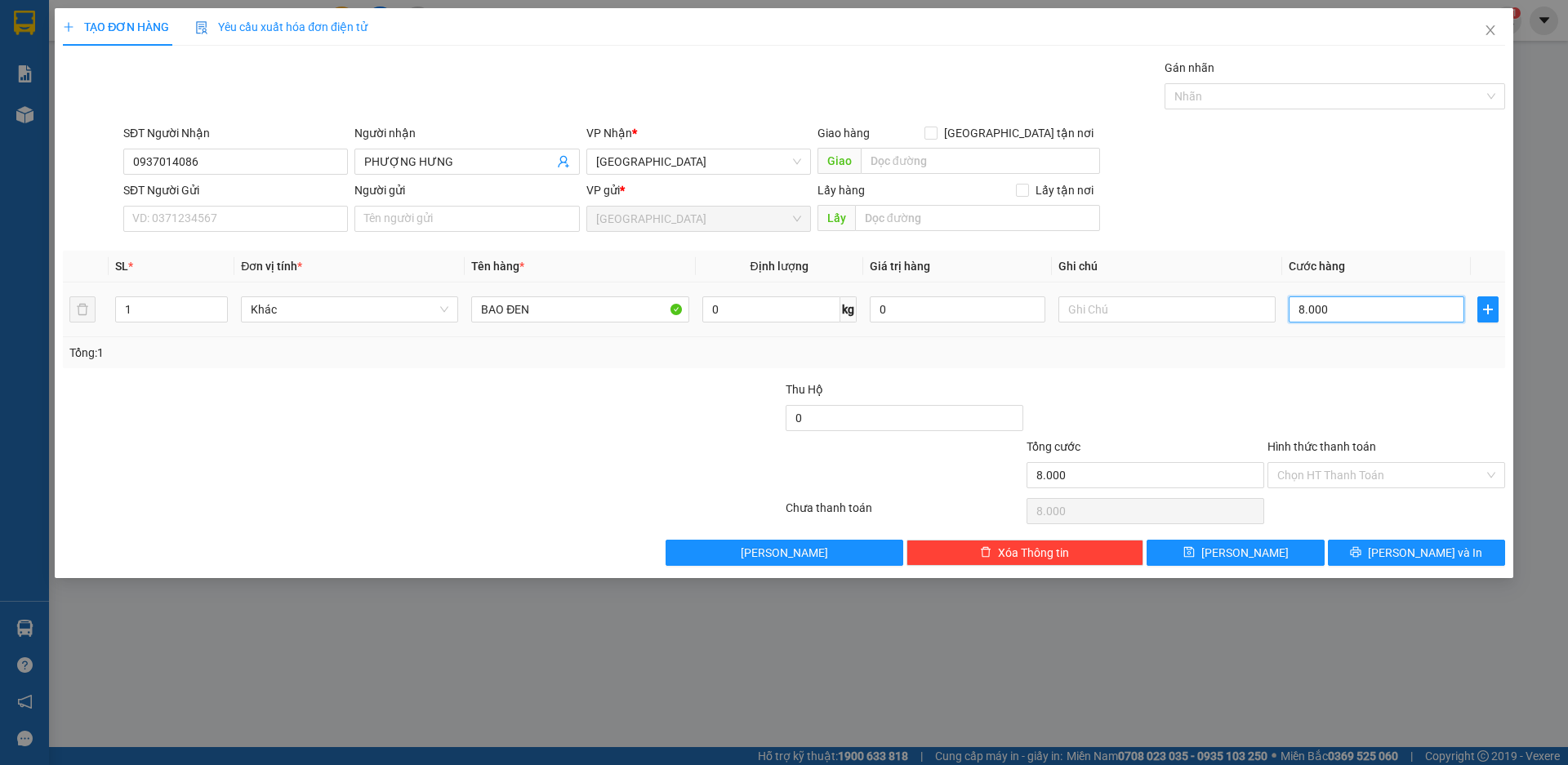
type input "80.000"
click at [1408, 551] on span "[PERSON_NAME] và In" at bounding box center [1425, 553] width 115 height 18
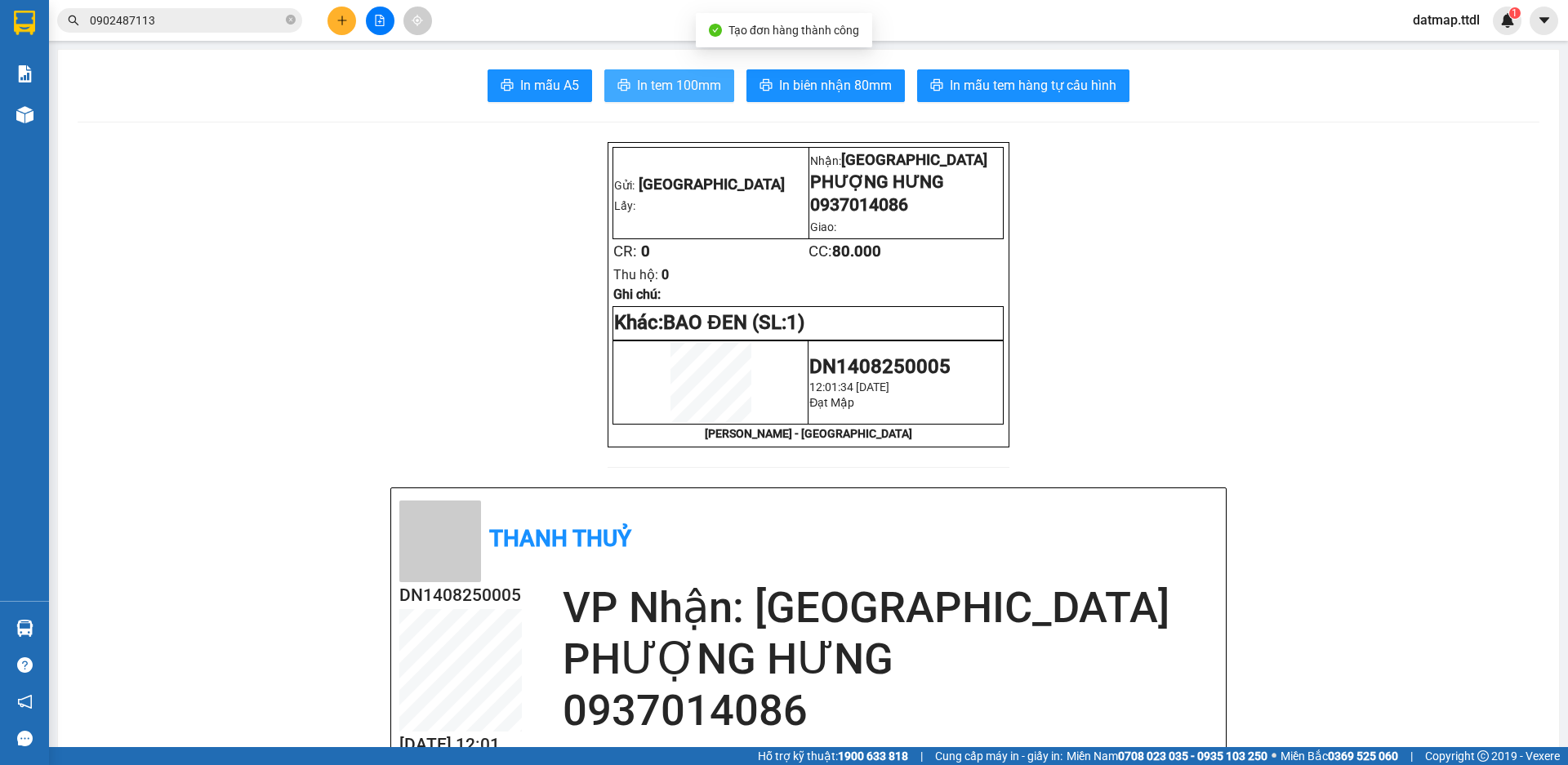
click at [665, 82] on span "In tem 100mm" at bounding box center [679, 85] width 84 height 21
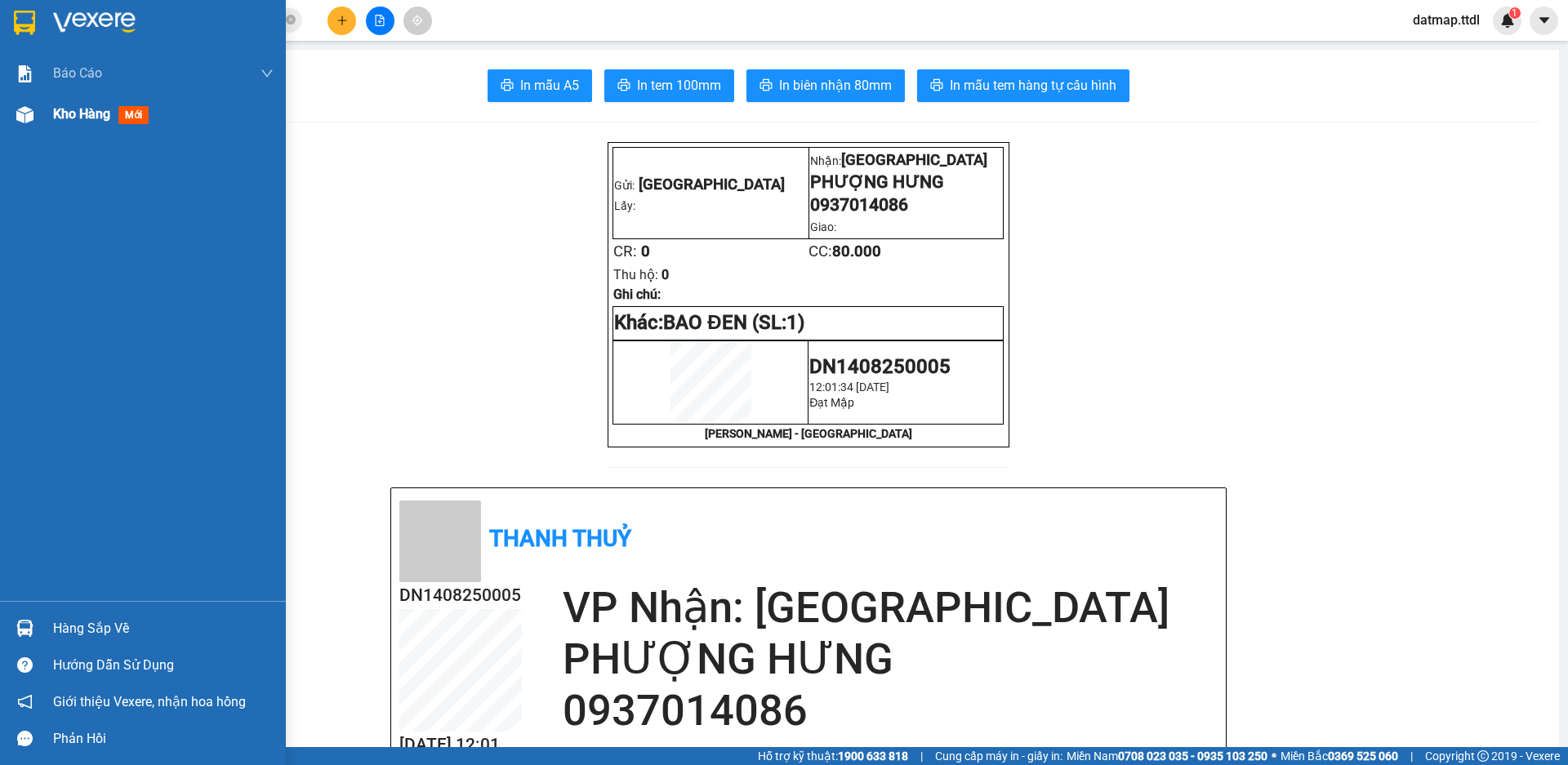
click at [84, 113] on span "Kho hàng" at bounding box center [82, 114] width 57 height 15
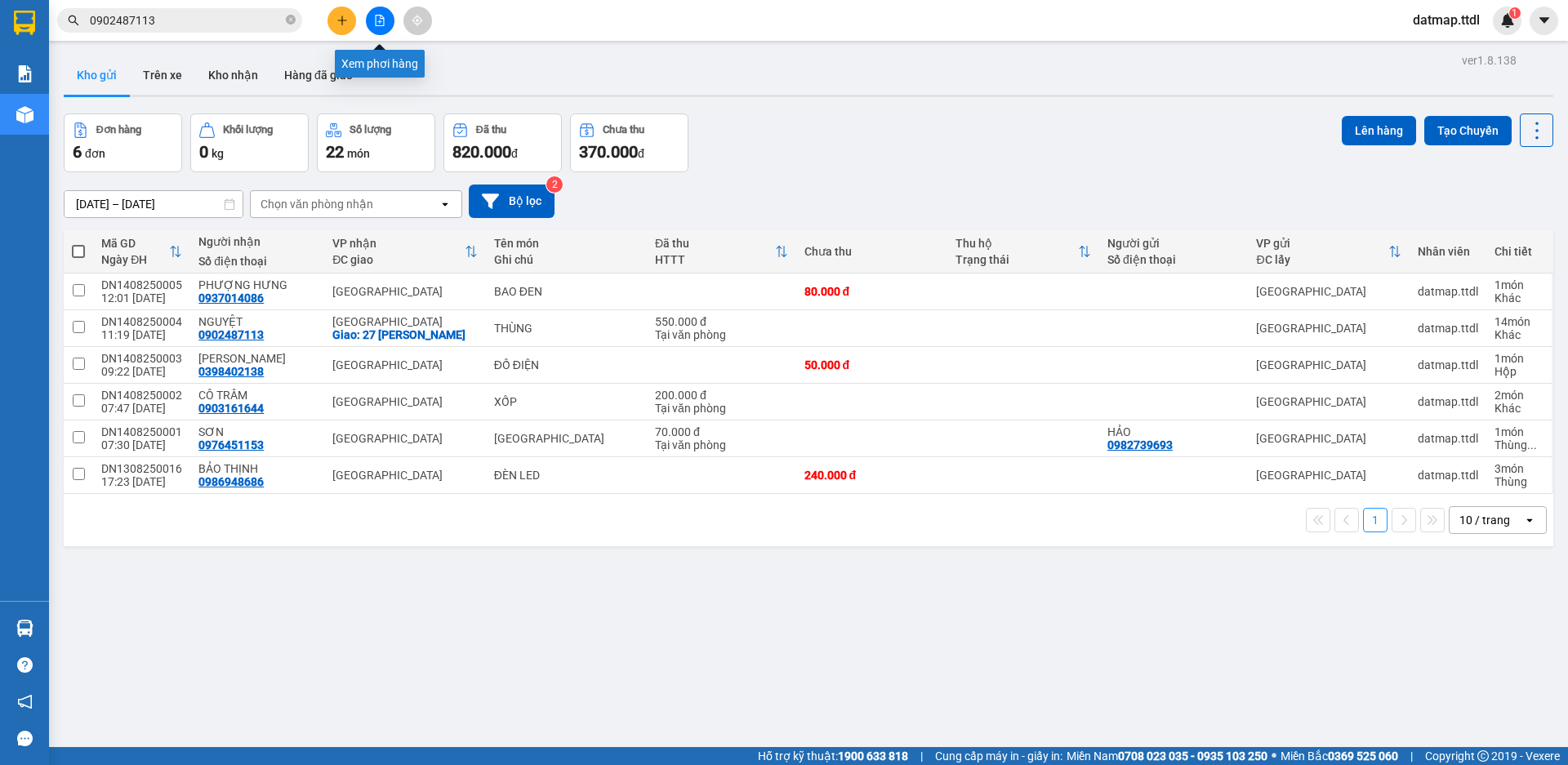
click at [388, 18] on button at bounding box center [380, 21] width 28 height 28
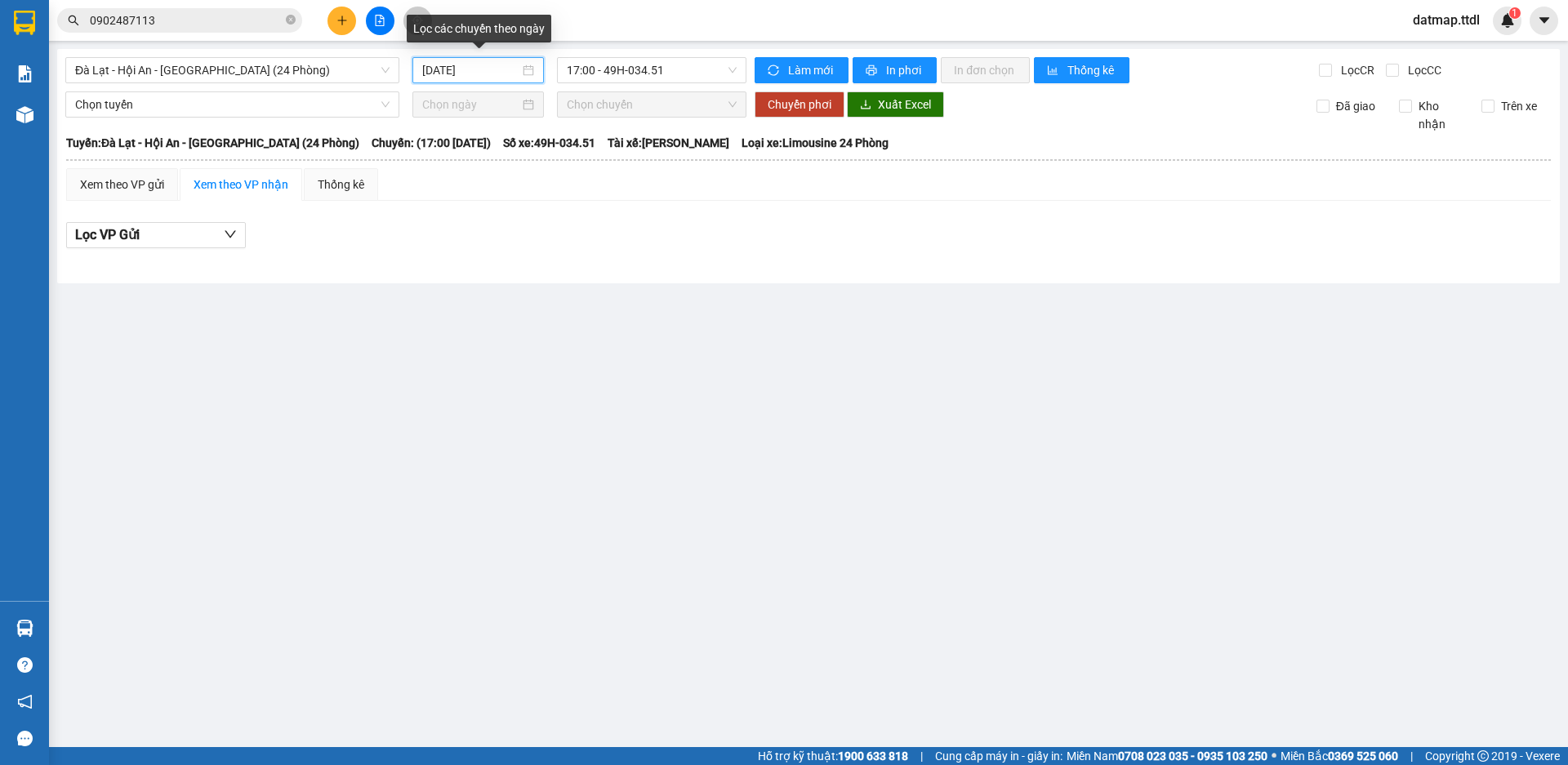
drag, startPoint x: 484, startPoint y: 62, endPoint x: 490, endPoint y: 99, distance: 37.5
click at [484, 63] on input "[DATE]" at bounding box center [470, 70] width 98 height 18
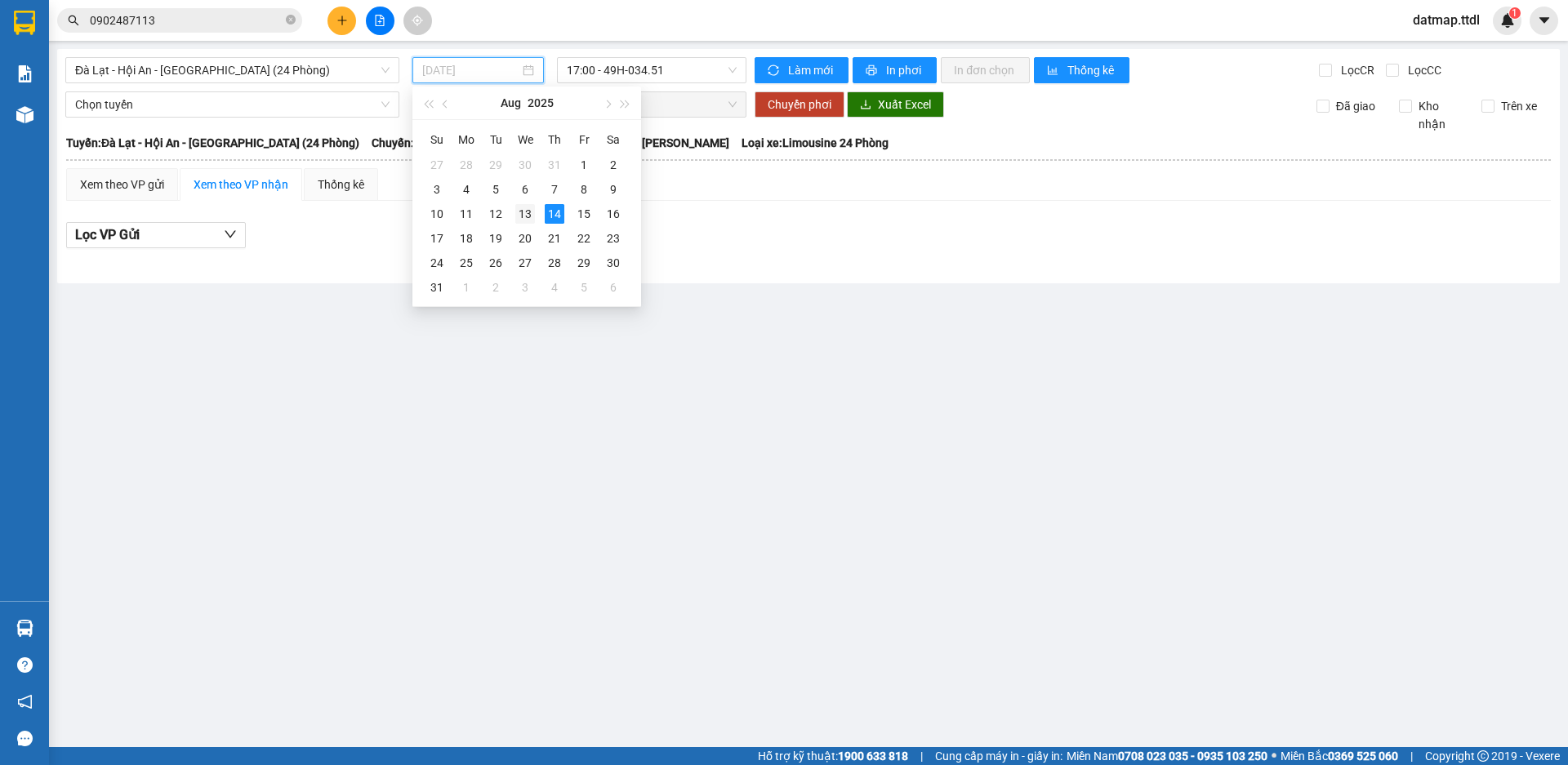
click at [528, 211] on div "13" at bounding box center [525, 213] width 20 height 20
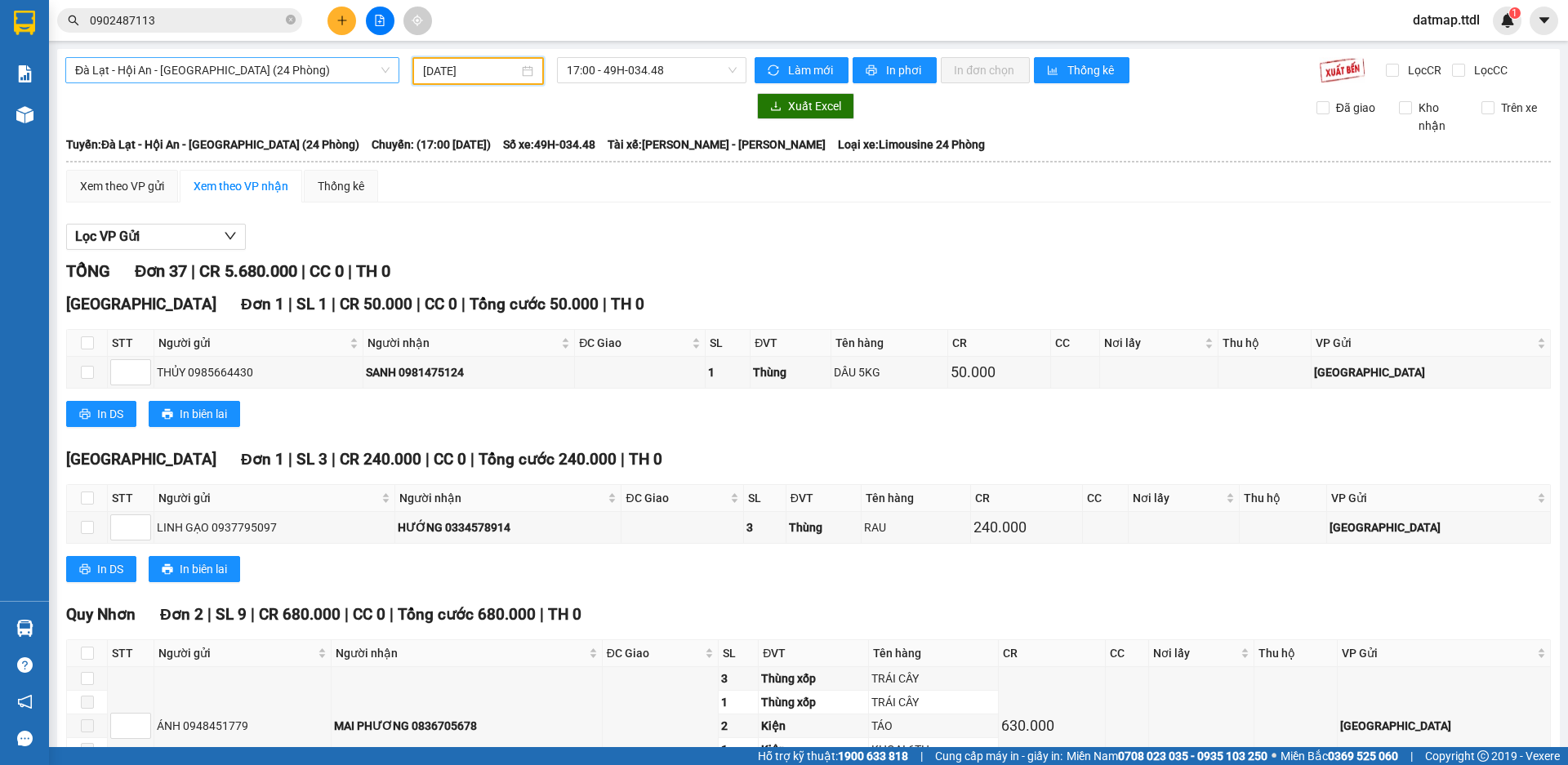
click at [160, 69] on span "Đà Lạt - Hội An - [GEOGRAPHIC_DATA] (24 Phòng)" at bounding box center [232, 70] width 315 height 25
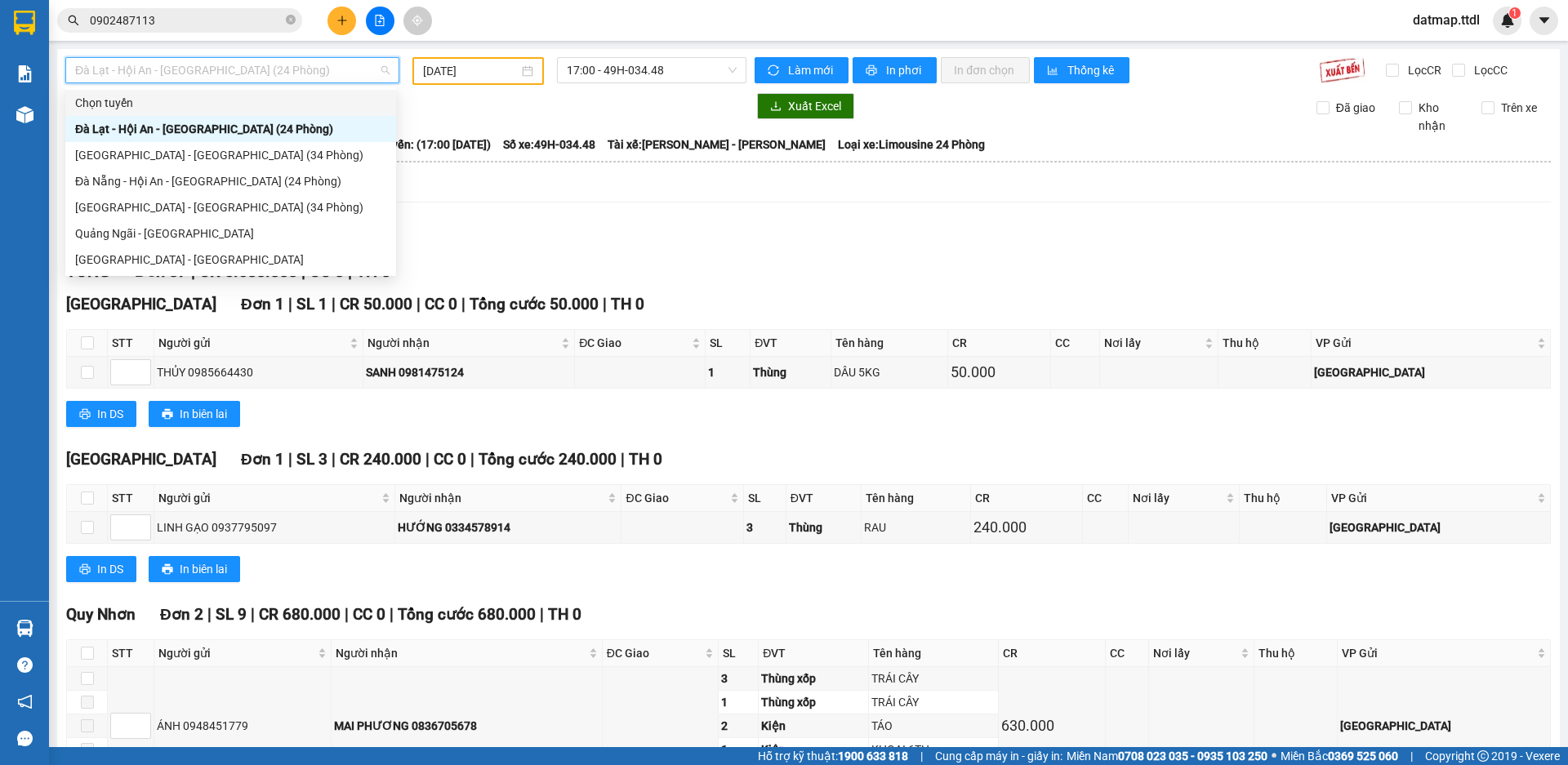
click at [447, 63] on input "[DATE]" at bounding box center [470, 70] width 96 height 18
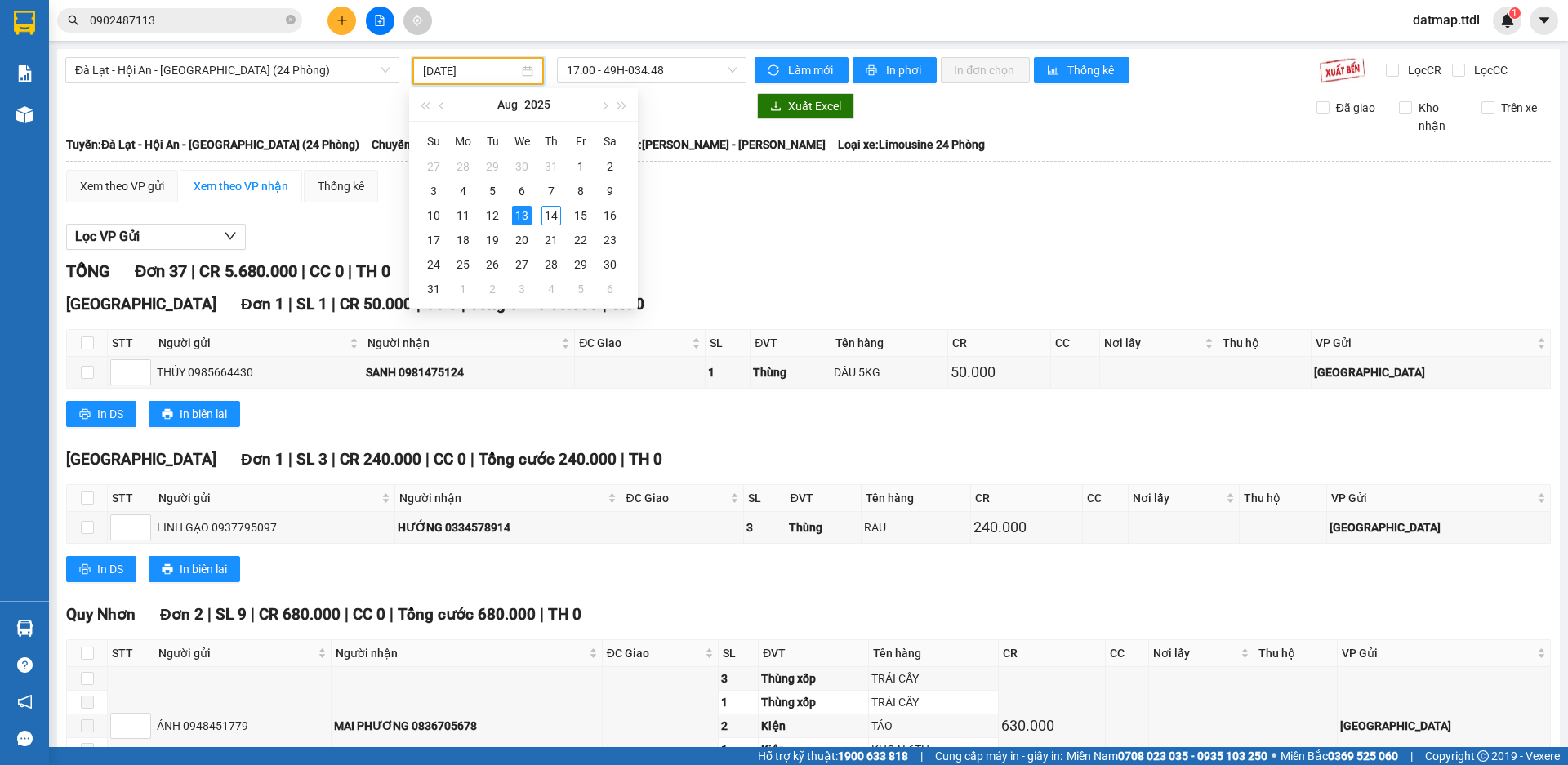
type input "[DATE]"
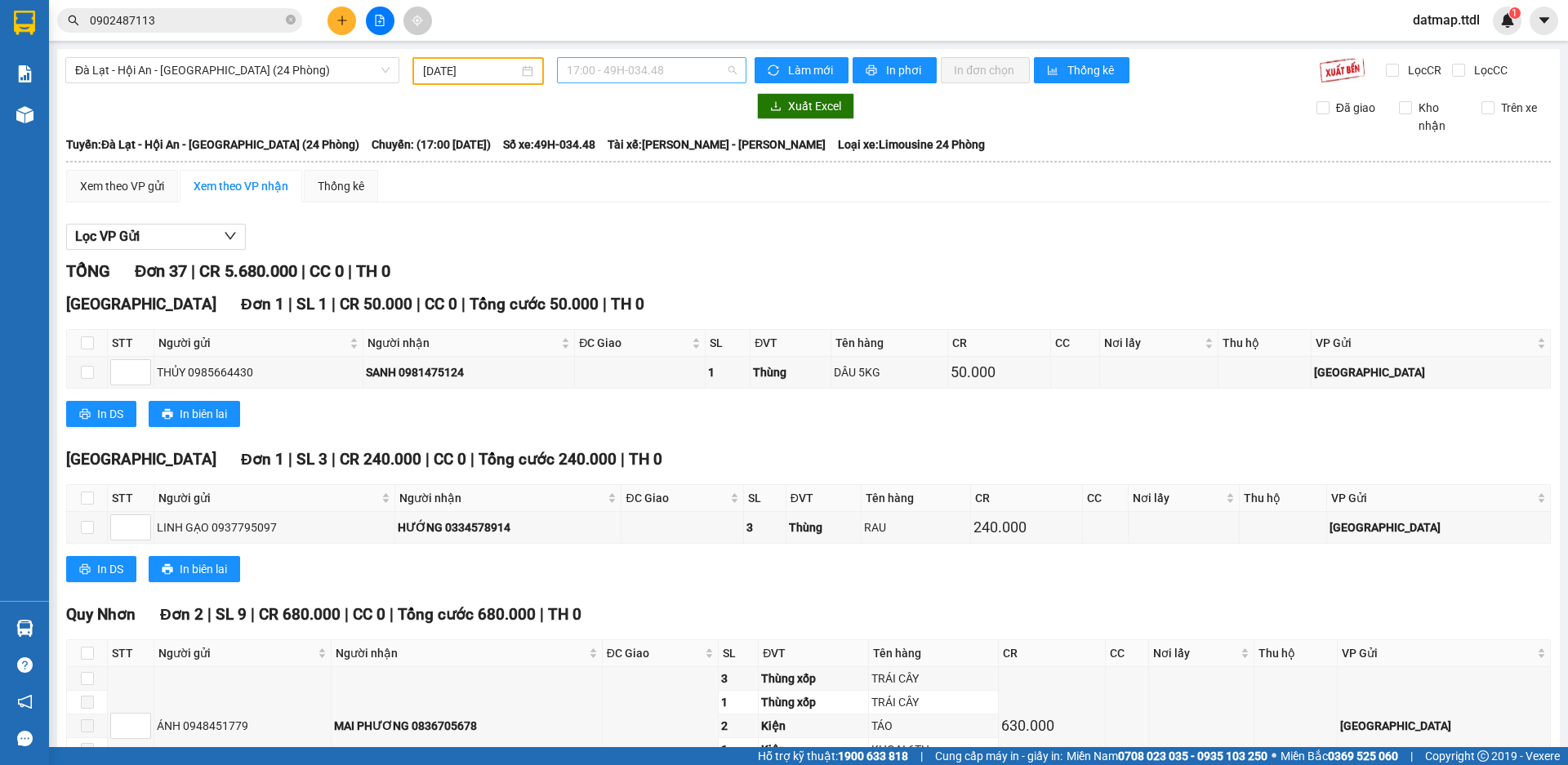
click at [653, 70] on span "17:00 - 49H-034.48" at bounding box center [651, 70] width 170 height 25
click at [581, 263] on div "TỔNG Đơn 37 | CR 5.680.000 | CC 0 | TH 0" at bounding box center [809, 271] width 1485 height 26
click at [338, 17] on icon "plus" at bounding box center [342, 21] width 11 height 11
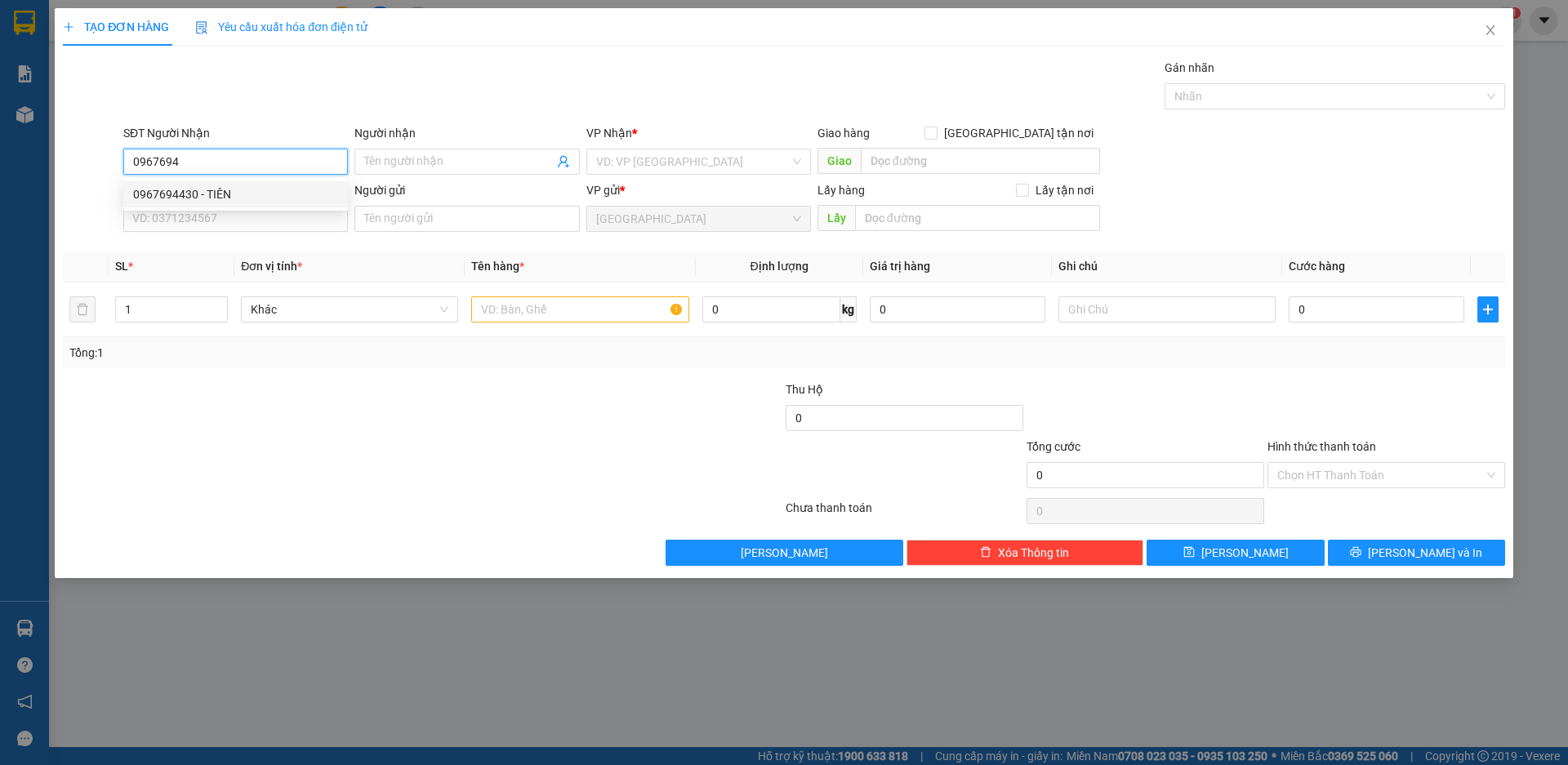
click at [221, 196] on div "0967694430 - TIÊN" at bounding box center [235, 194] width 205 height 18
type input "0967694430"
type input "TIÊN"
type input "0967694430"
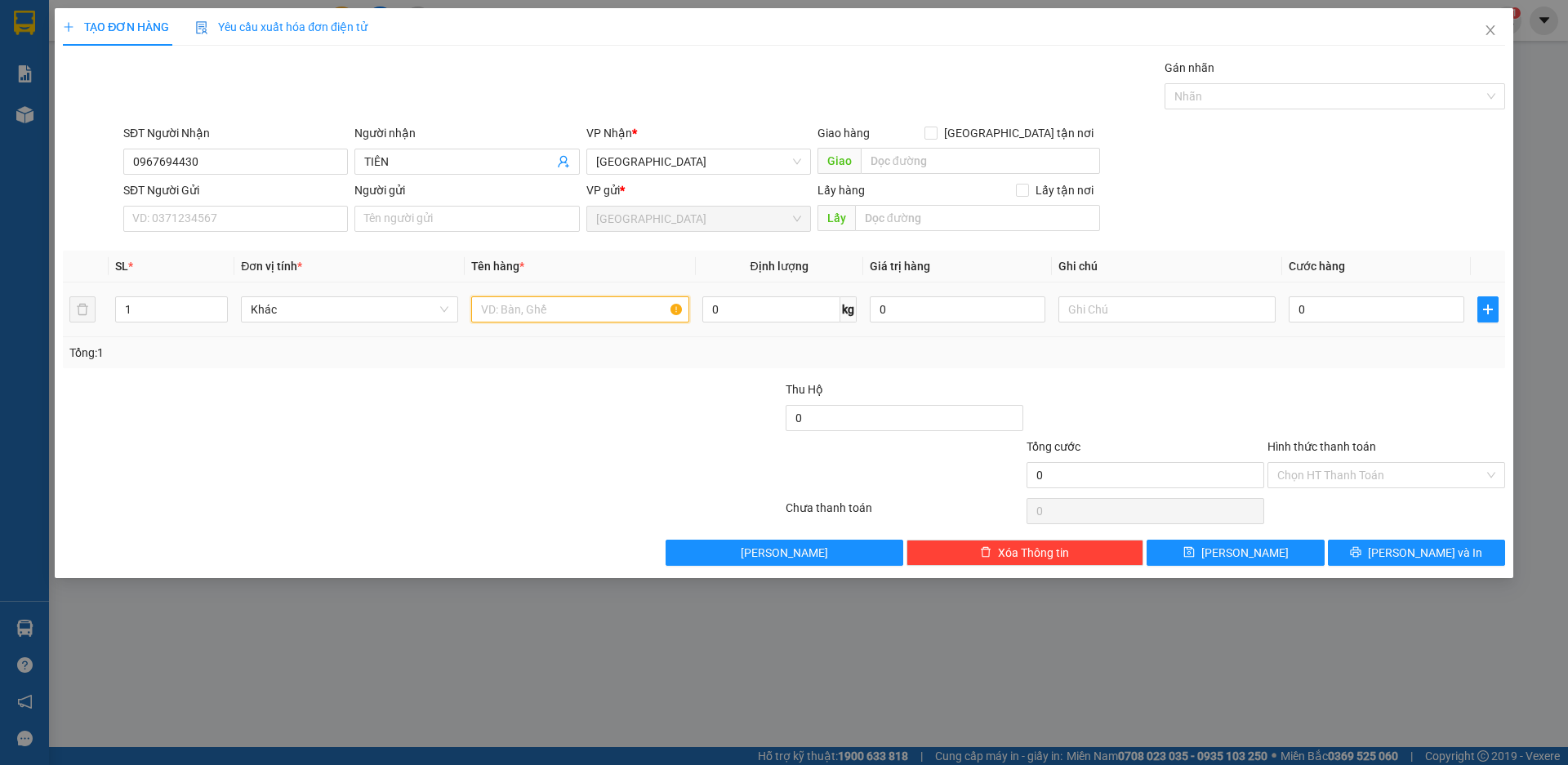
click at [539, 302] on input "text" at bounding box center [579, 310] width 217 height 27
type input "CÀ PHÊ"
click at [1314, 304] on input "0" at bounding box center [1377, 310] width 175 height 27
type input "7"
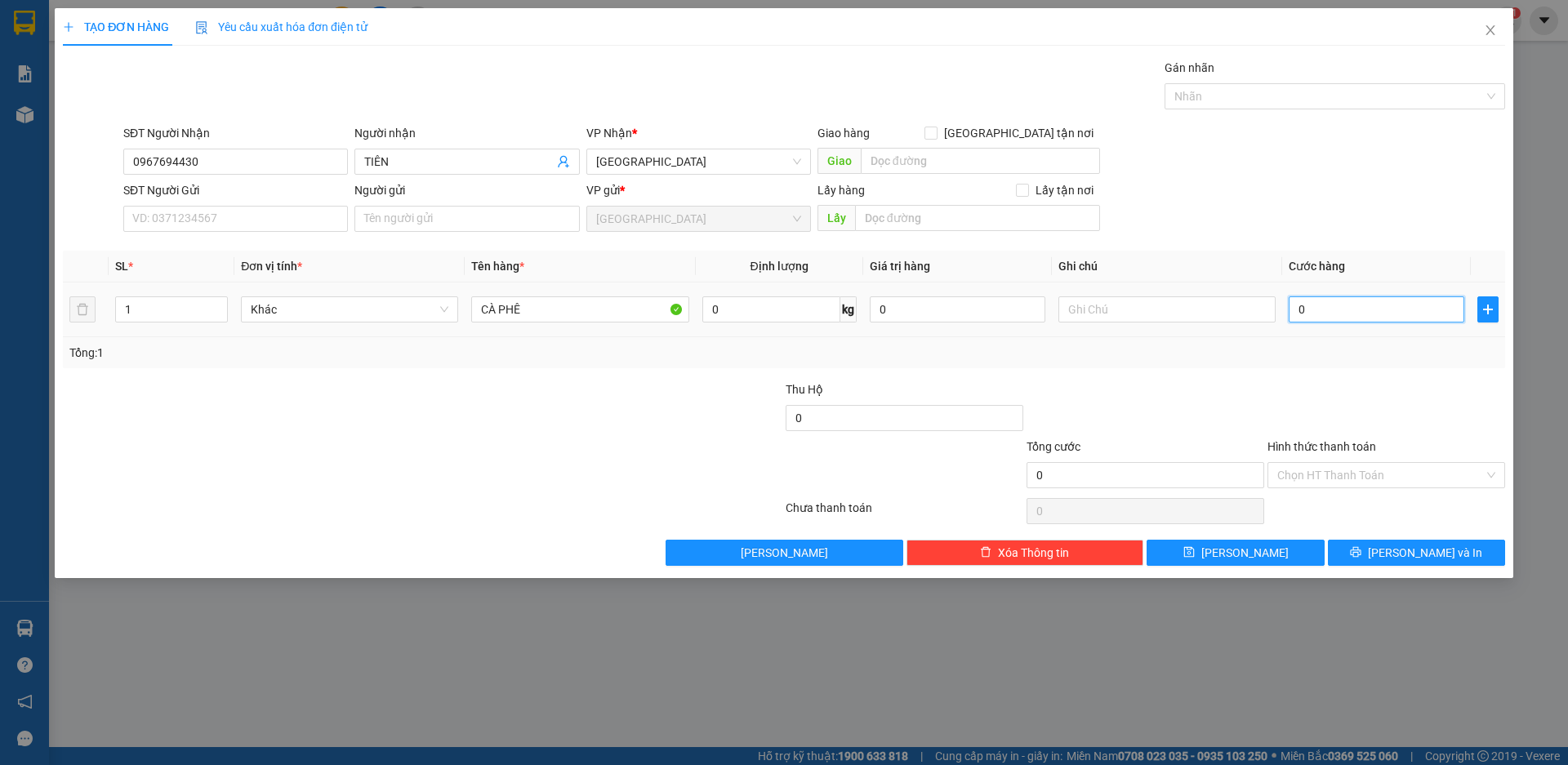
type input "7"
type input "70"
type input "700"
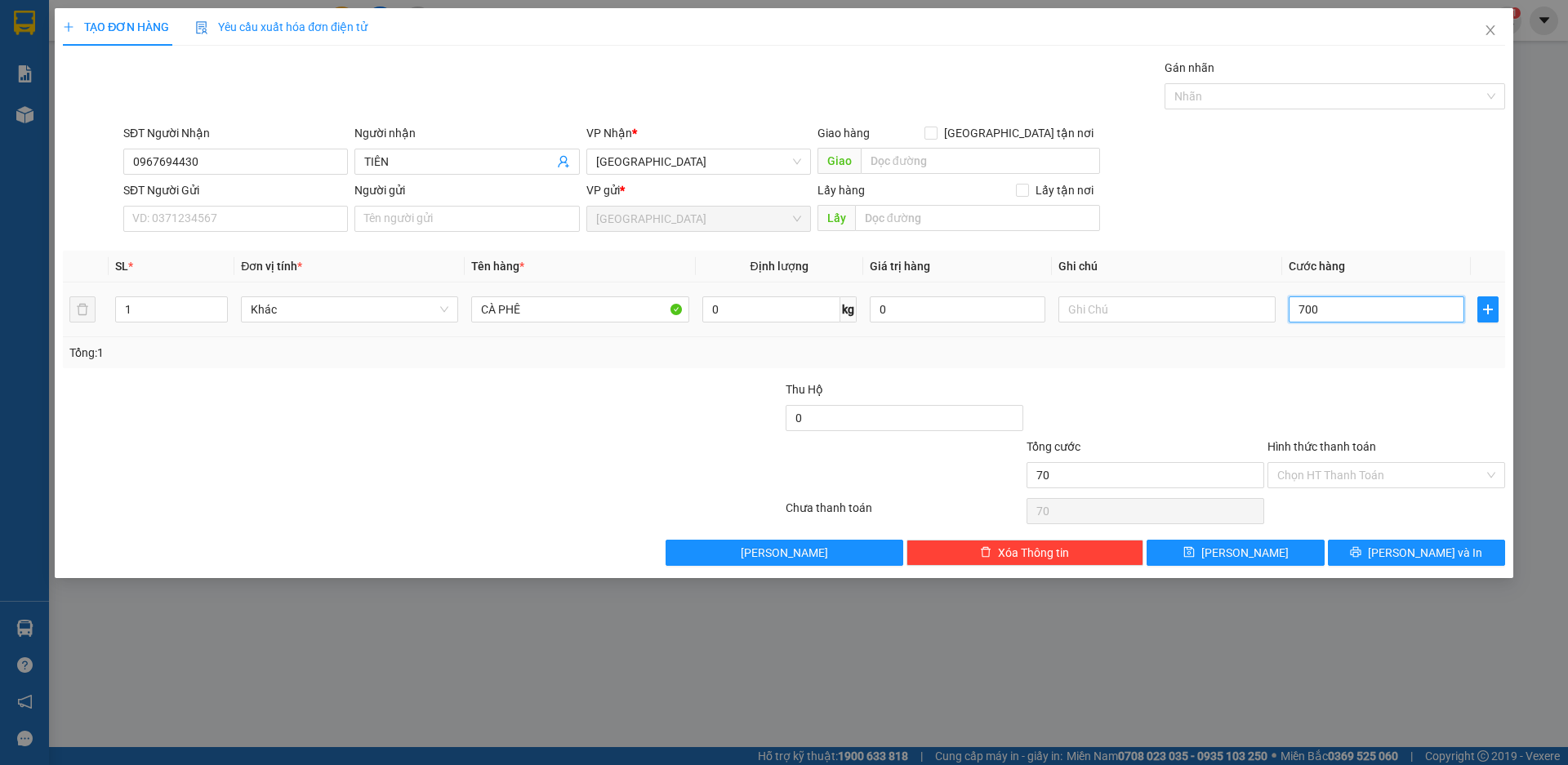
type input "700"
type input "7.000"
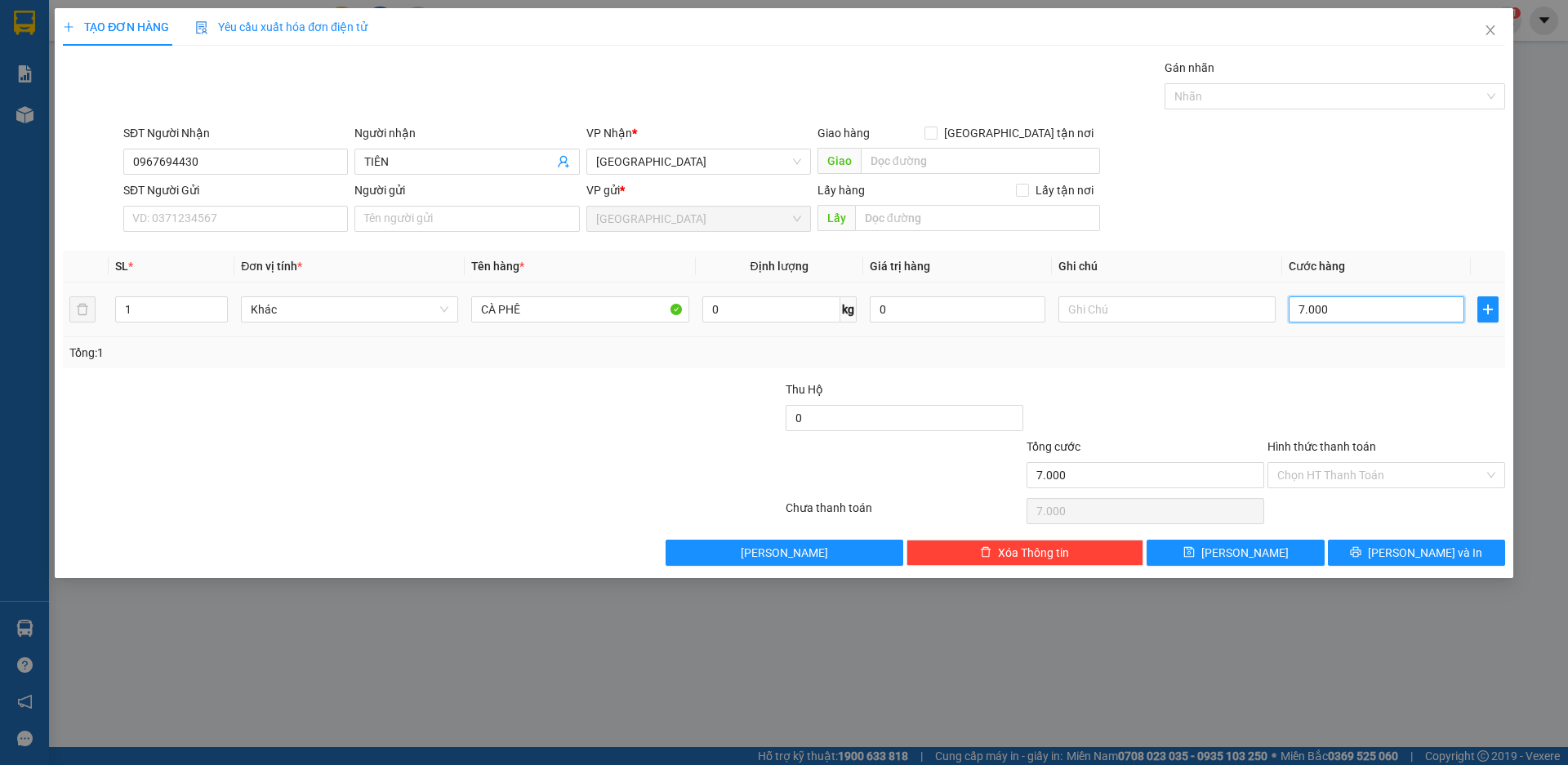
type input "70.000"
click at [1413, 552] on span "[PERSON_NAME] và In" at bounding box center [1425, 553] width 115 height 18
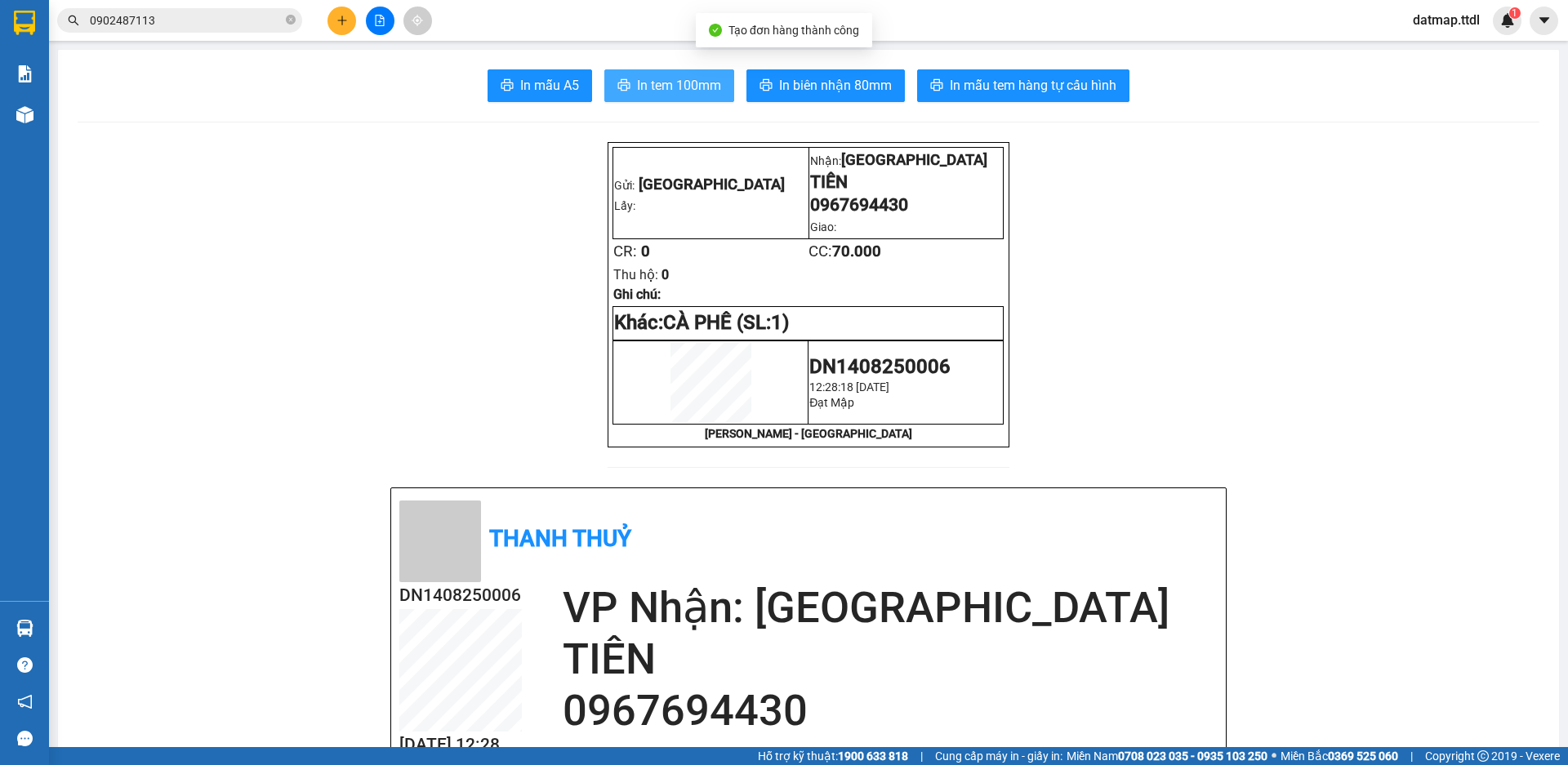
click at [651, 82] on span "In tem 100mm" at bounding box center [679, 85] width 84 height 21
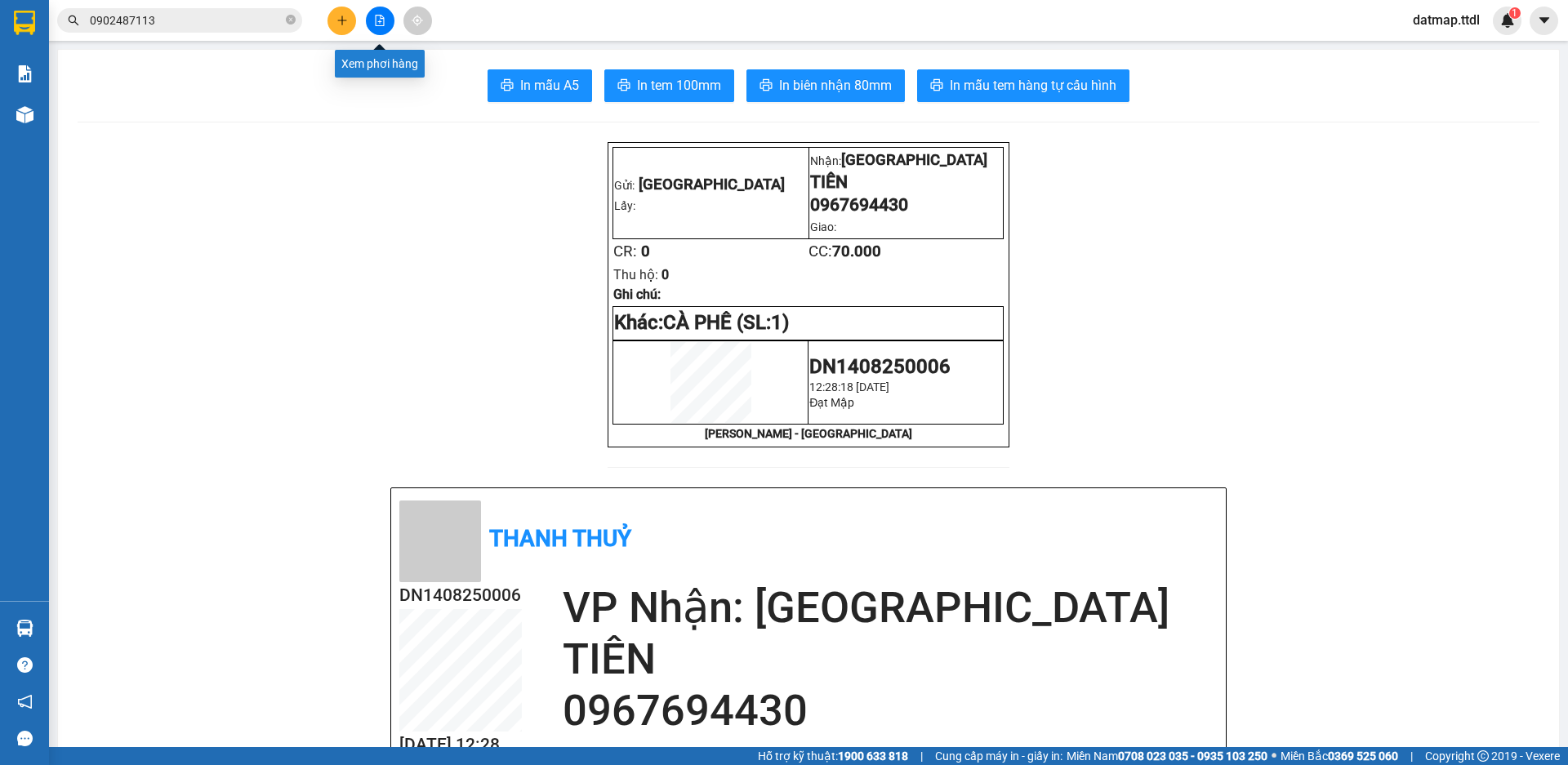
click at [380, 24] on icon "file-add" at bounding box center [380, 21] width 11 height 11
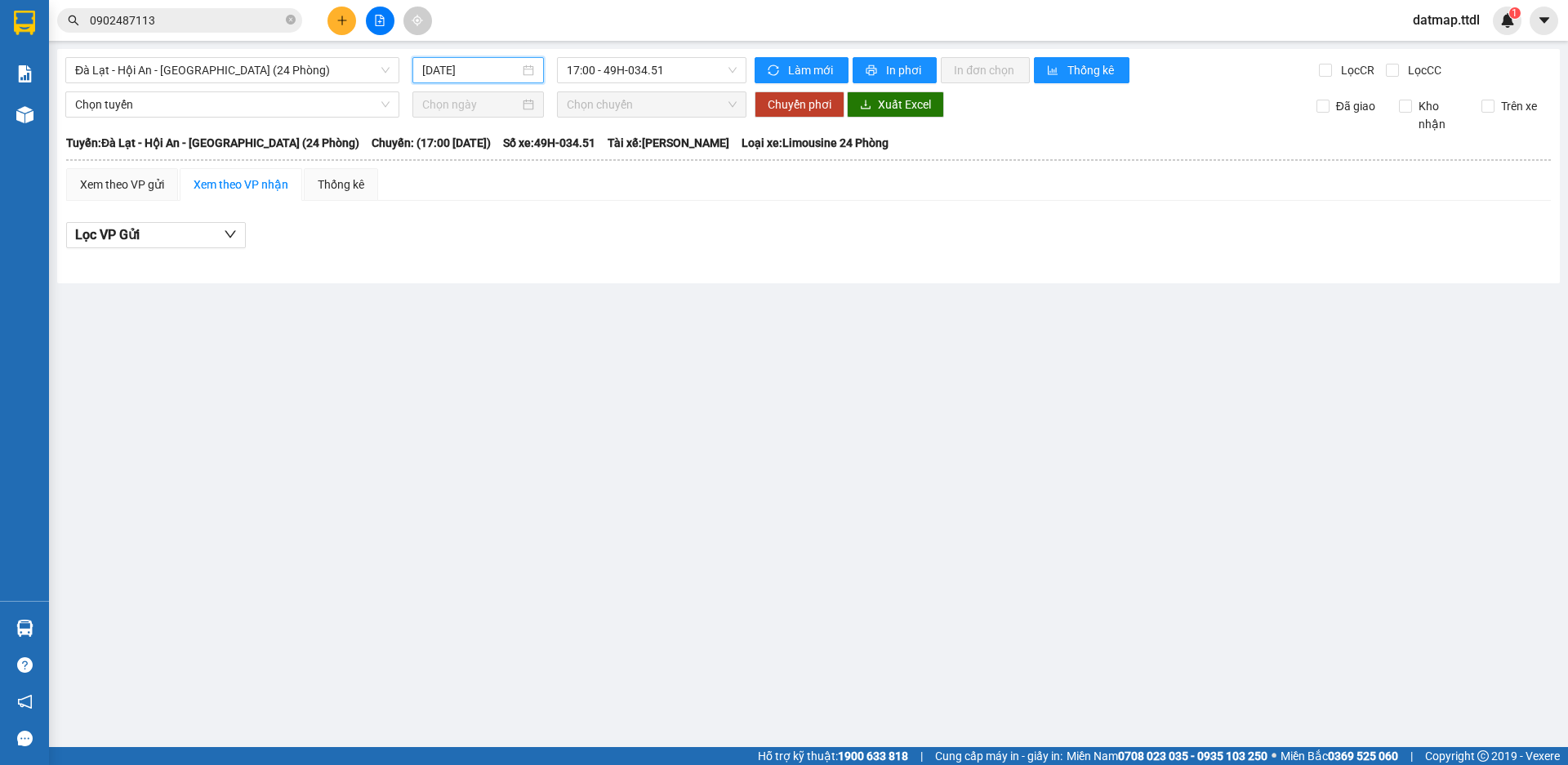
click at [454, 69] on input "[DATE]" at bounding box center [470, 70] width 98 height 18
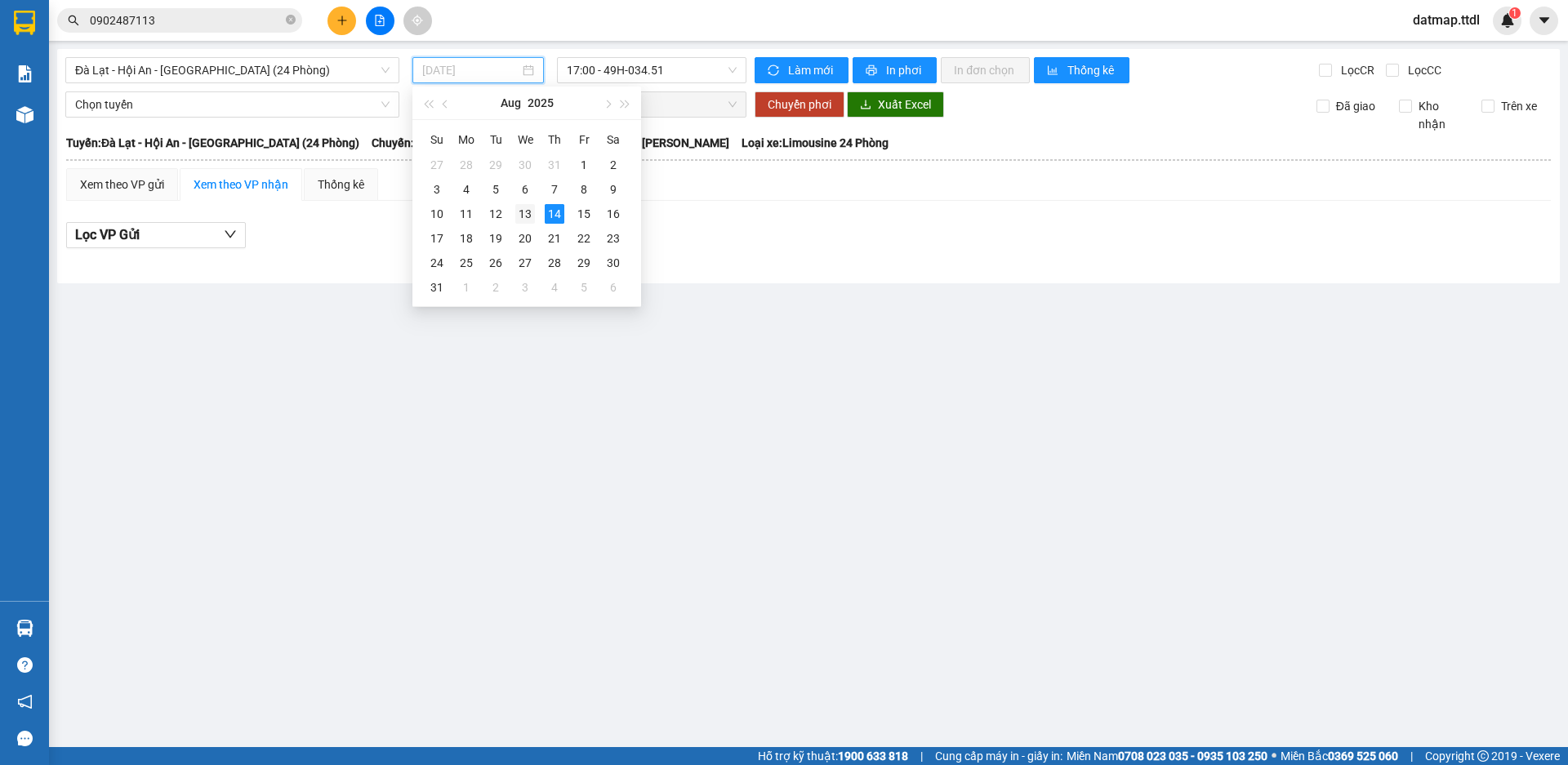
click at [529, 211] on div "13" at bounding box center [525, 213] width 20 height 20
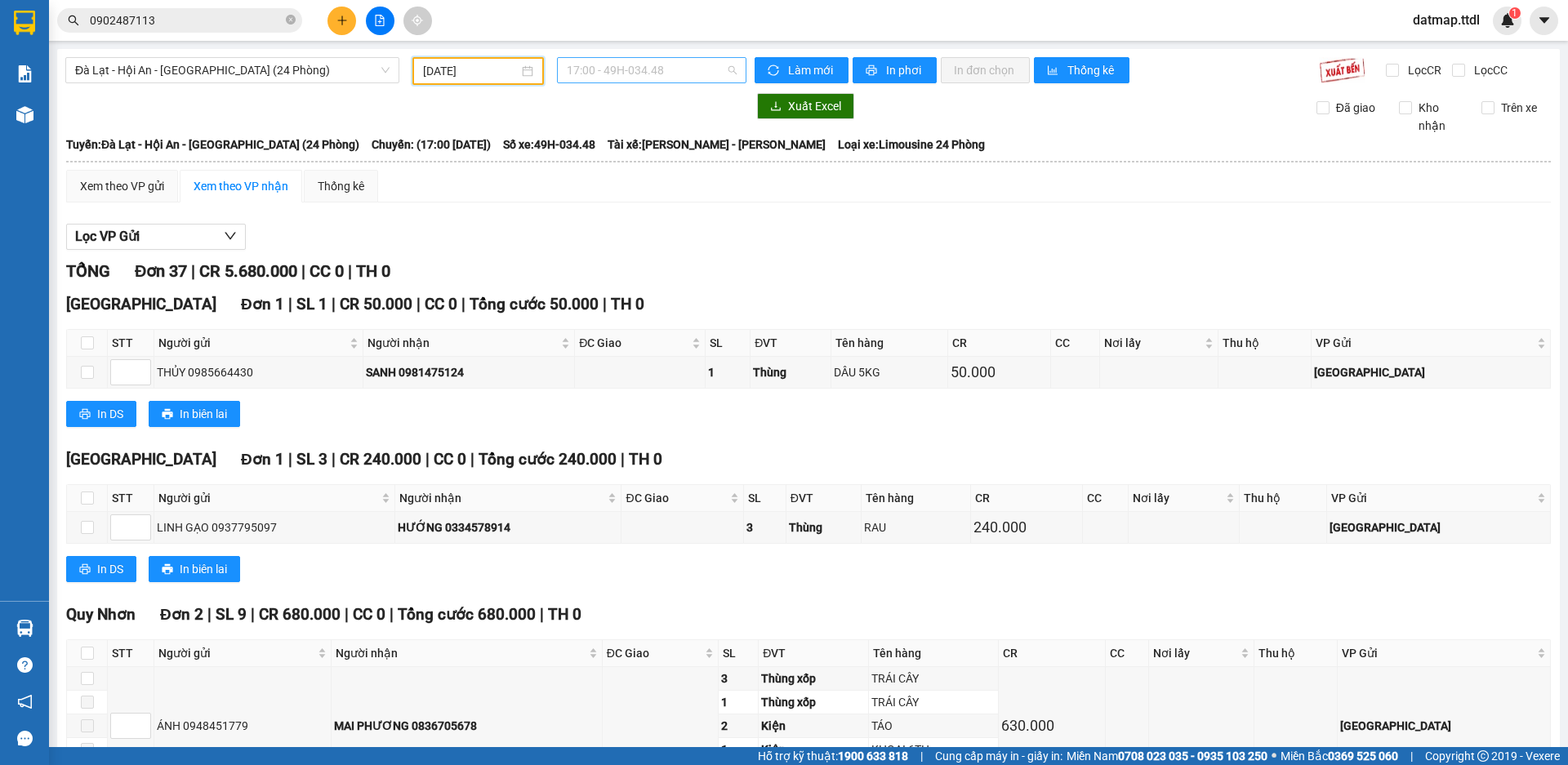
click at [616, 68] on span "17:00 - 49H-034.48" at bounding box center [651, 70] width 170 height 25
click at [440, 68] on input "[DATE]" at bounding box center [470, 70] width 96 height 18
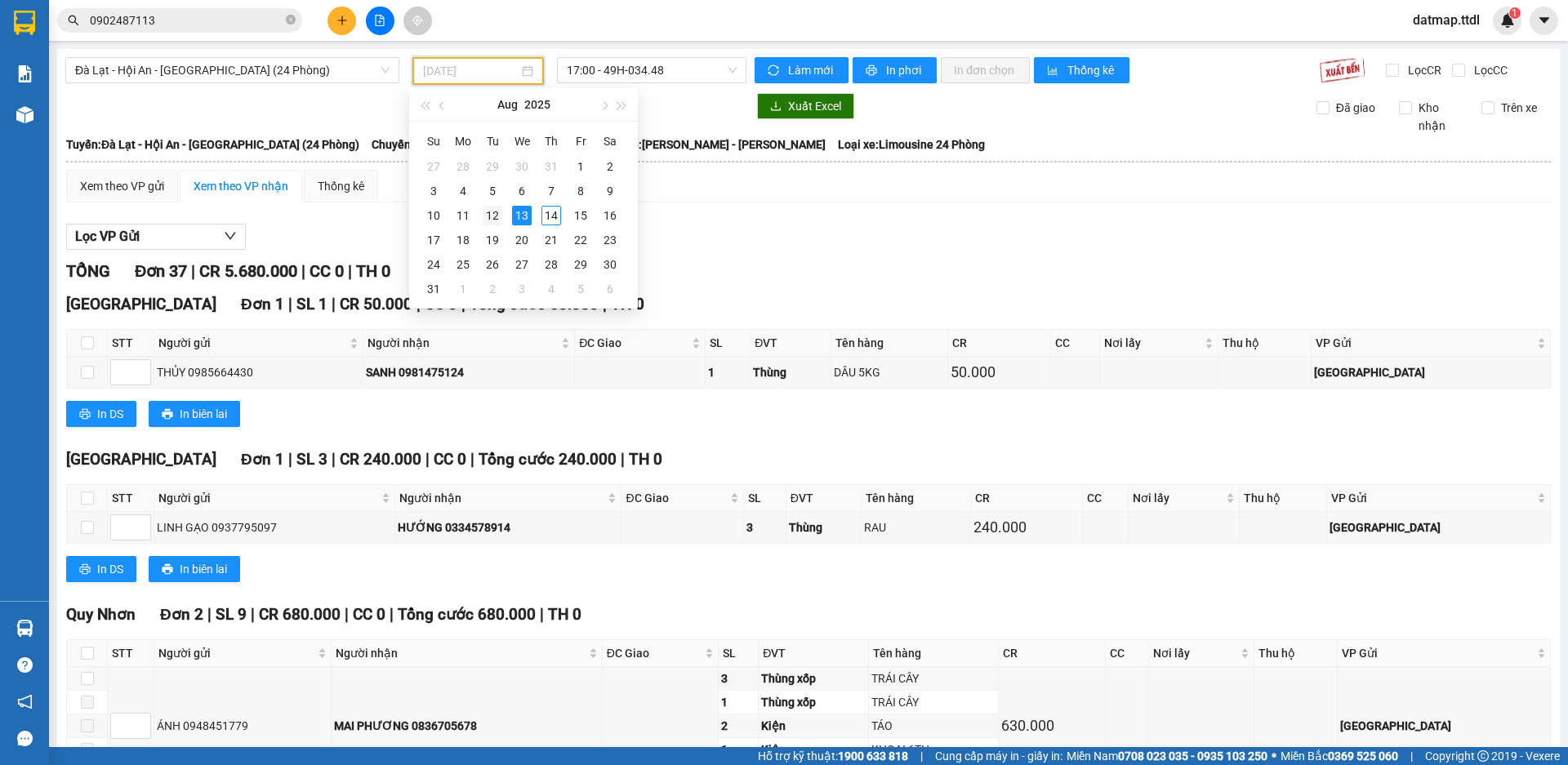
click at [485, 212] on div "12" at bounding box center [492, 215] width 20 height 20
type input "[DATE]"
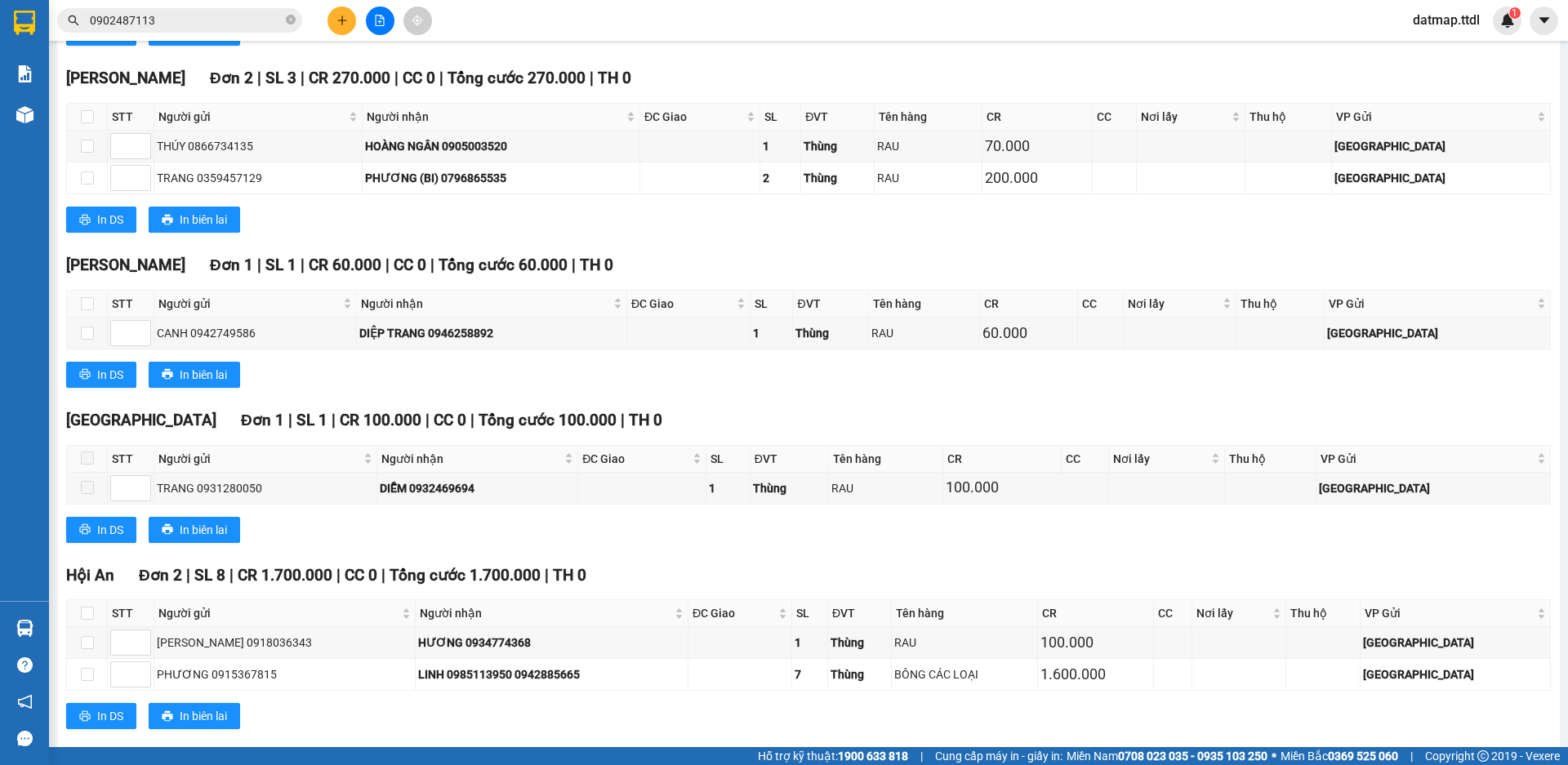
scroll to position [2286, 0]
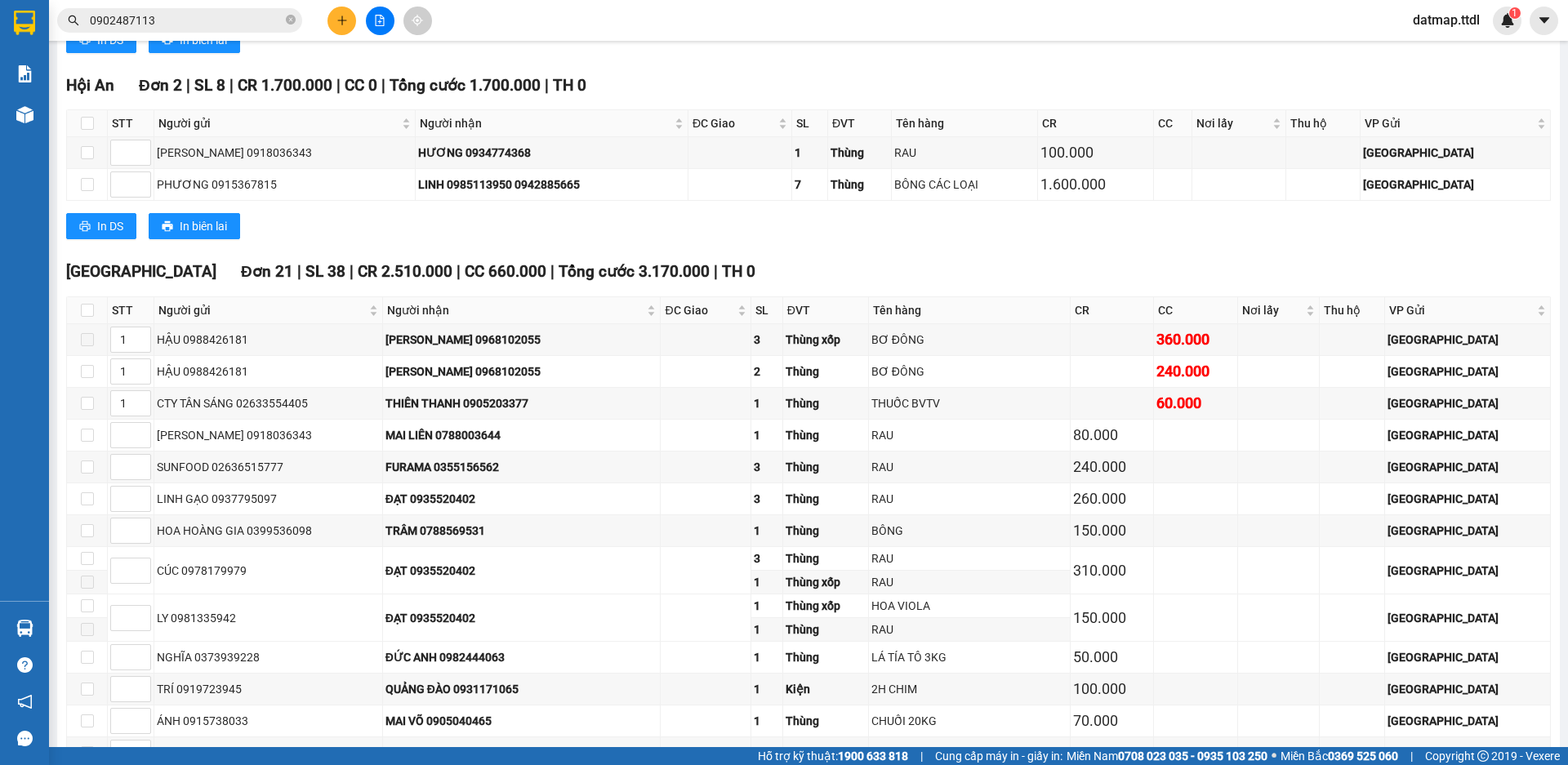
click at [339, 17] on icon "plus" at bounding box center [342, 21] width 11 height 11
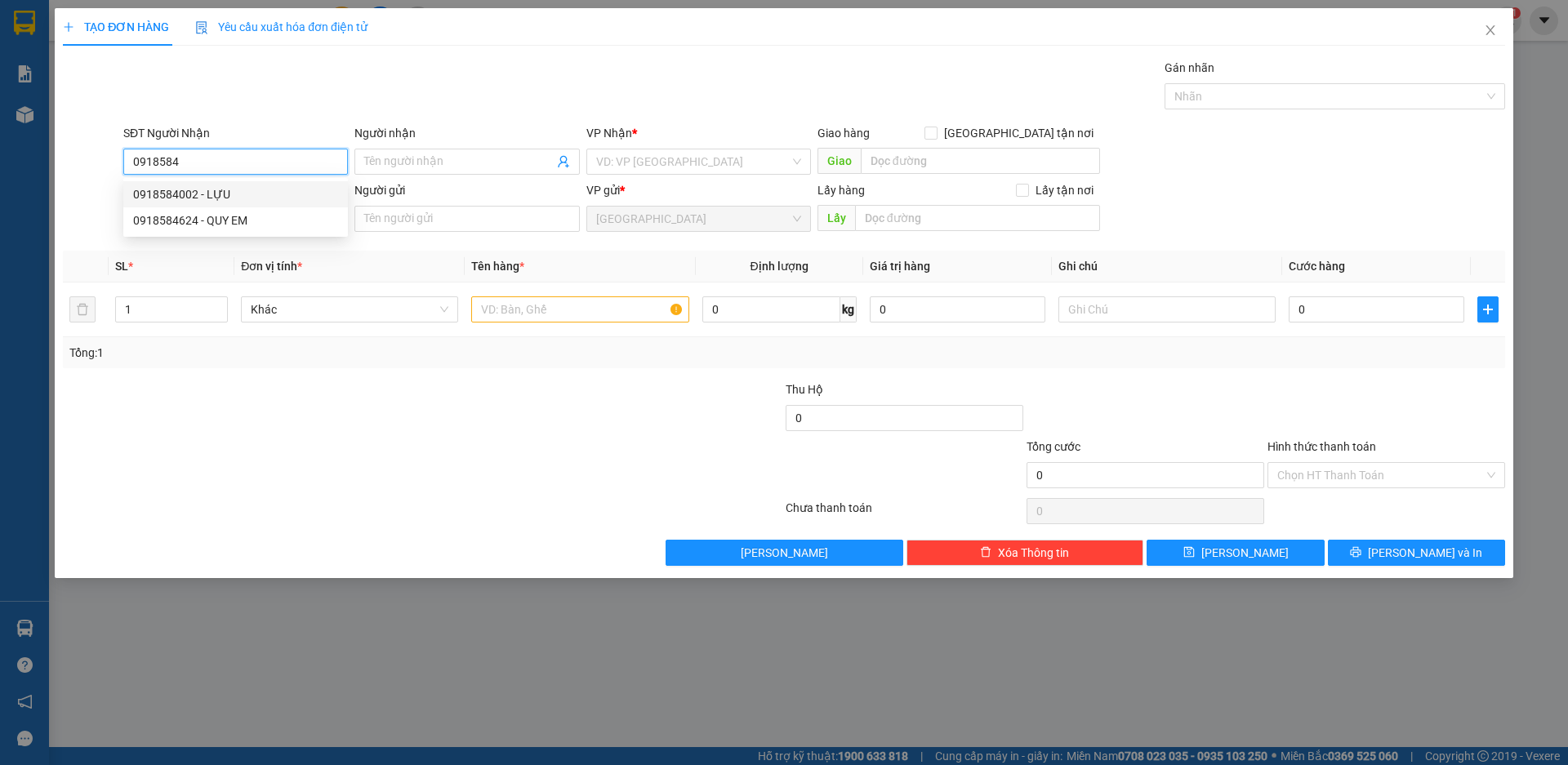
click at [215, 198] on div "0918584002 - LỰU" at bounding box center [235, 194] width 205 height 18
type input "0918584002"
type input "LỰU"
type input "0918584002"
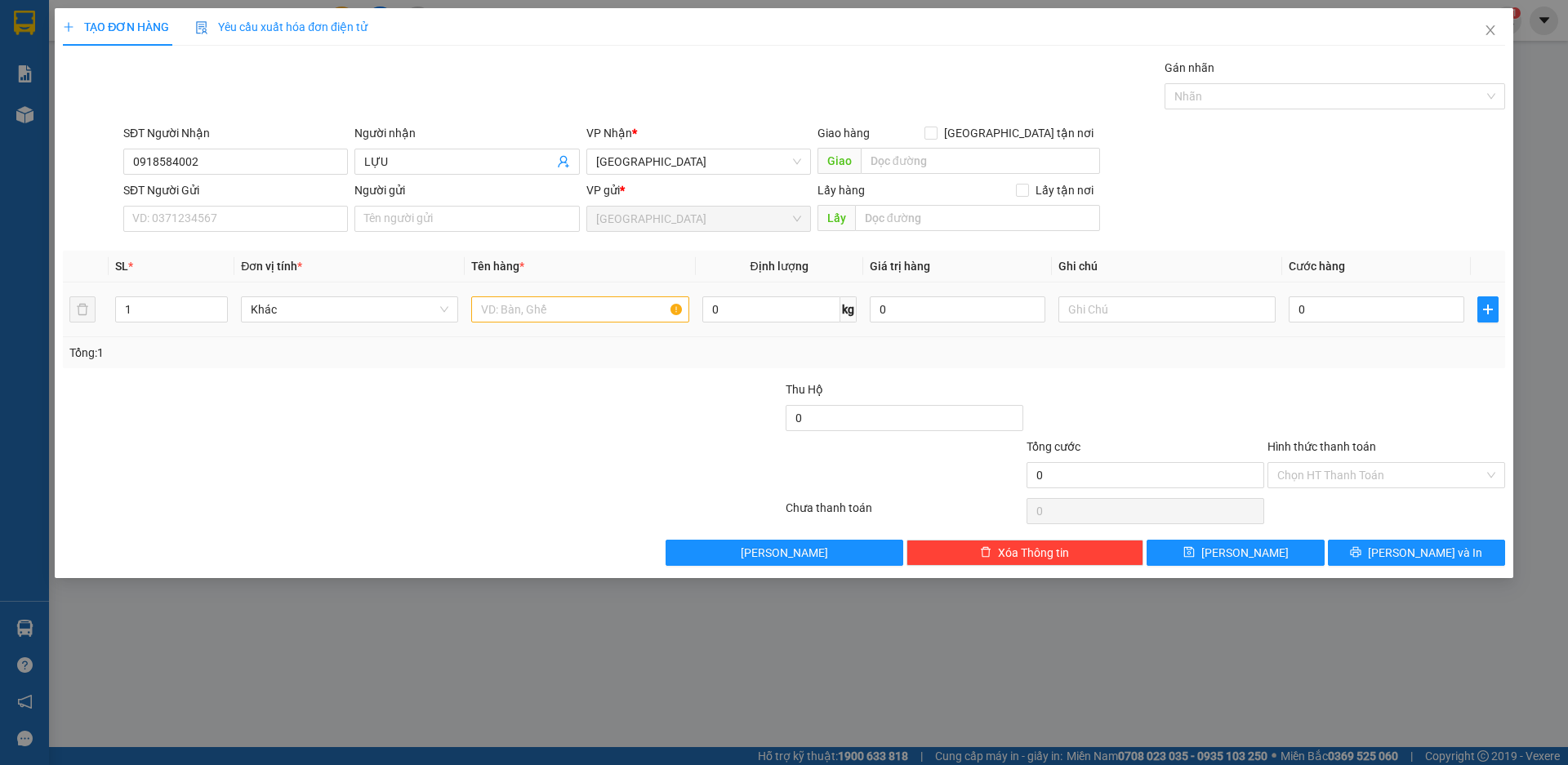
click at [317, 293] on div "Khác" at bounding box center [349, 309] width 217 height 32
click at [319, 307] on span "Khác" at bounding box center [350, 310] width 198 height 25
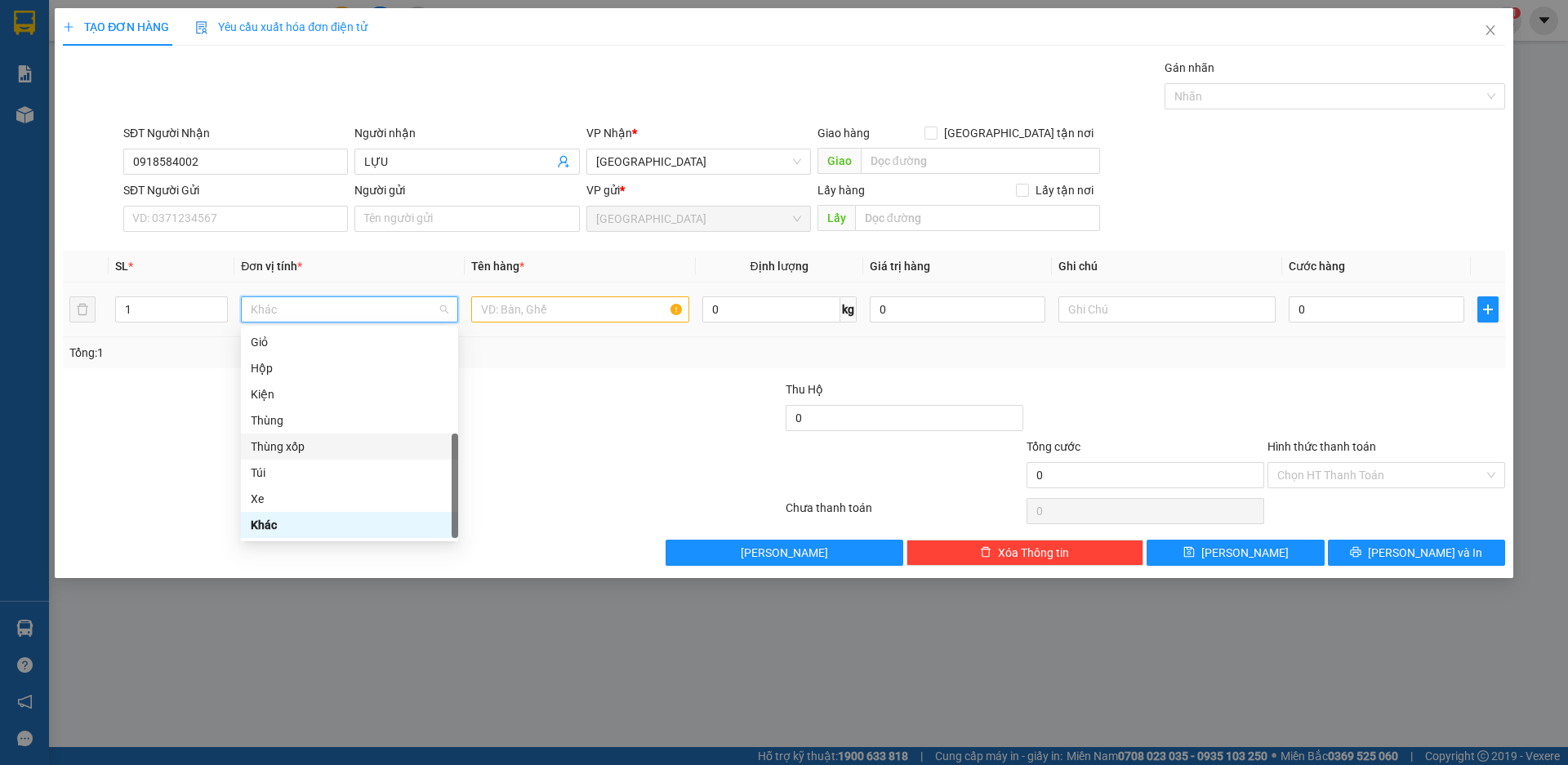
click at [277, 449] on div "Thùng xốp" at bounding box center [350, 446] width 198 height 18
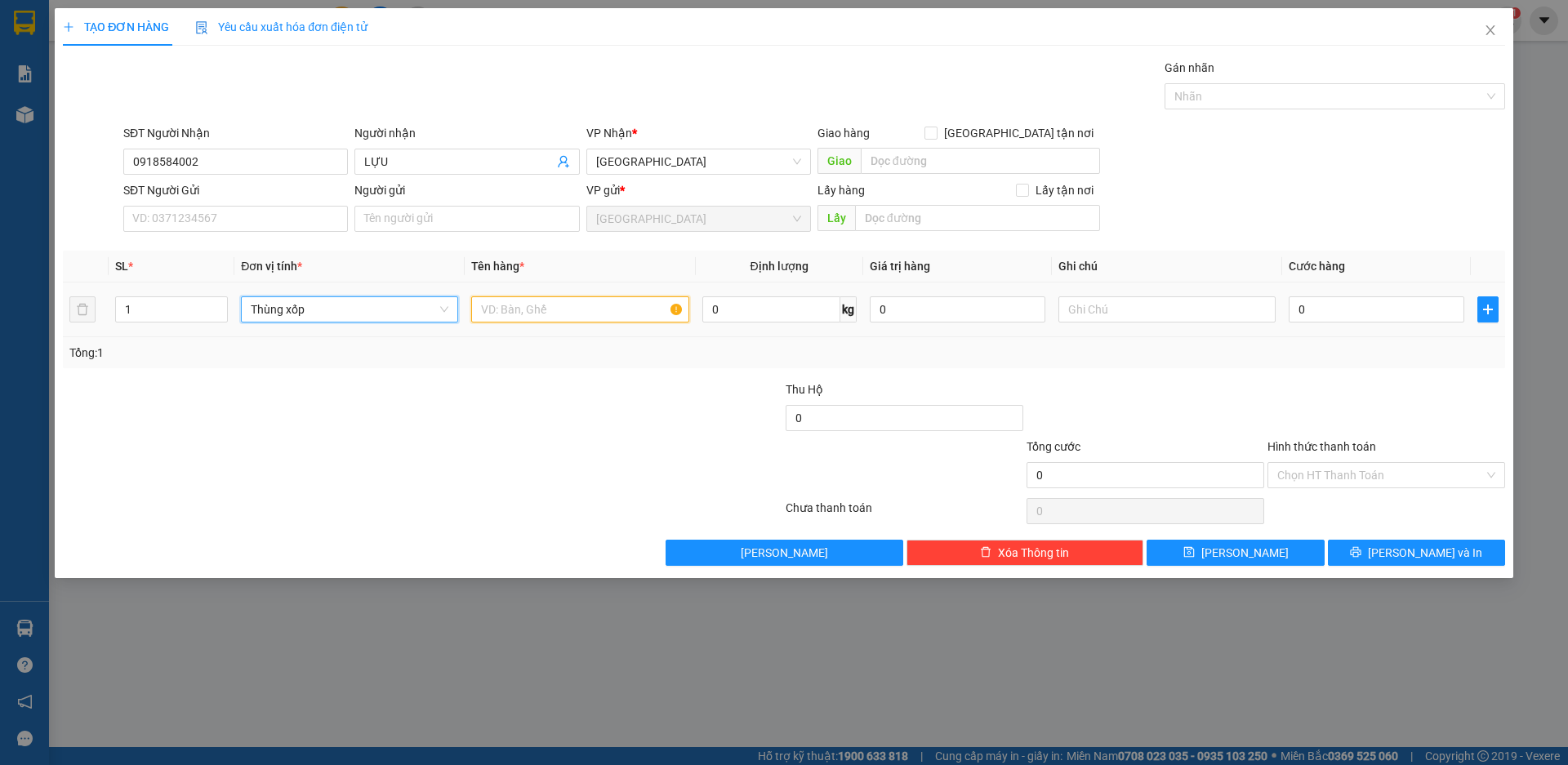
click at [534, 314] on input "text" at bounding box center [579, 310] width 217 height 27
type input "THỰC PHẨM"
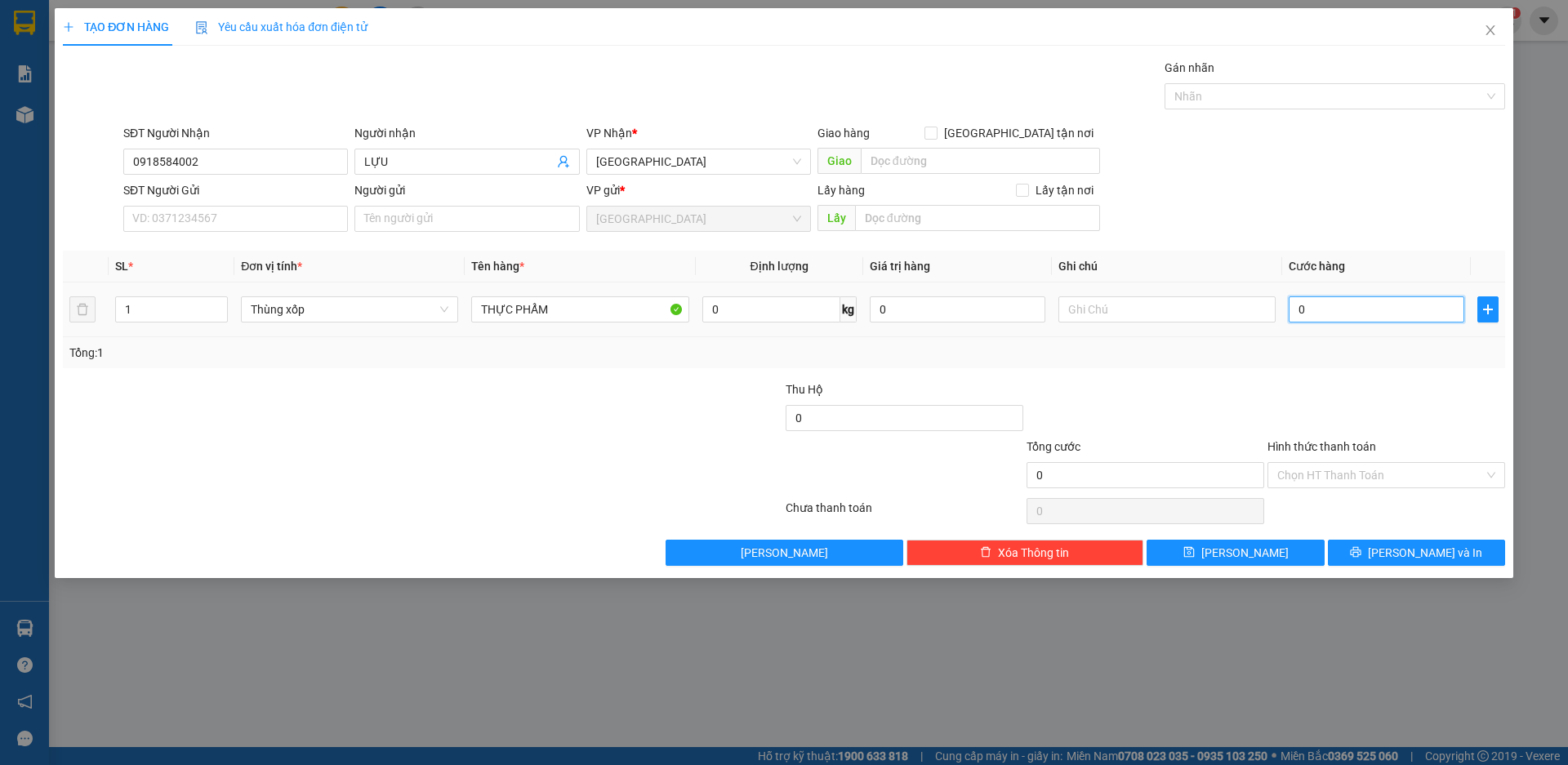
click at [1337, 301] on input "0" at bounding box center [1377, 310] width 175 height 27
type input "8"
type input "80"
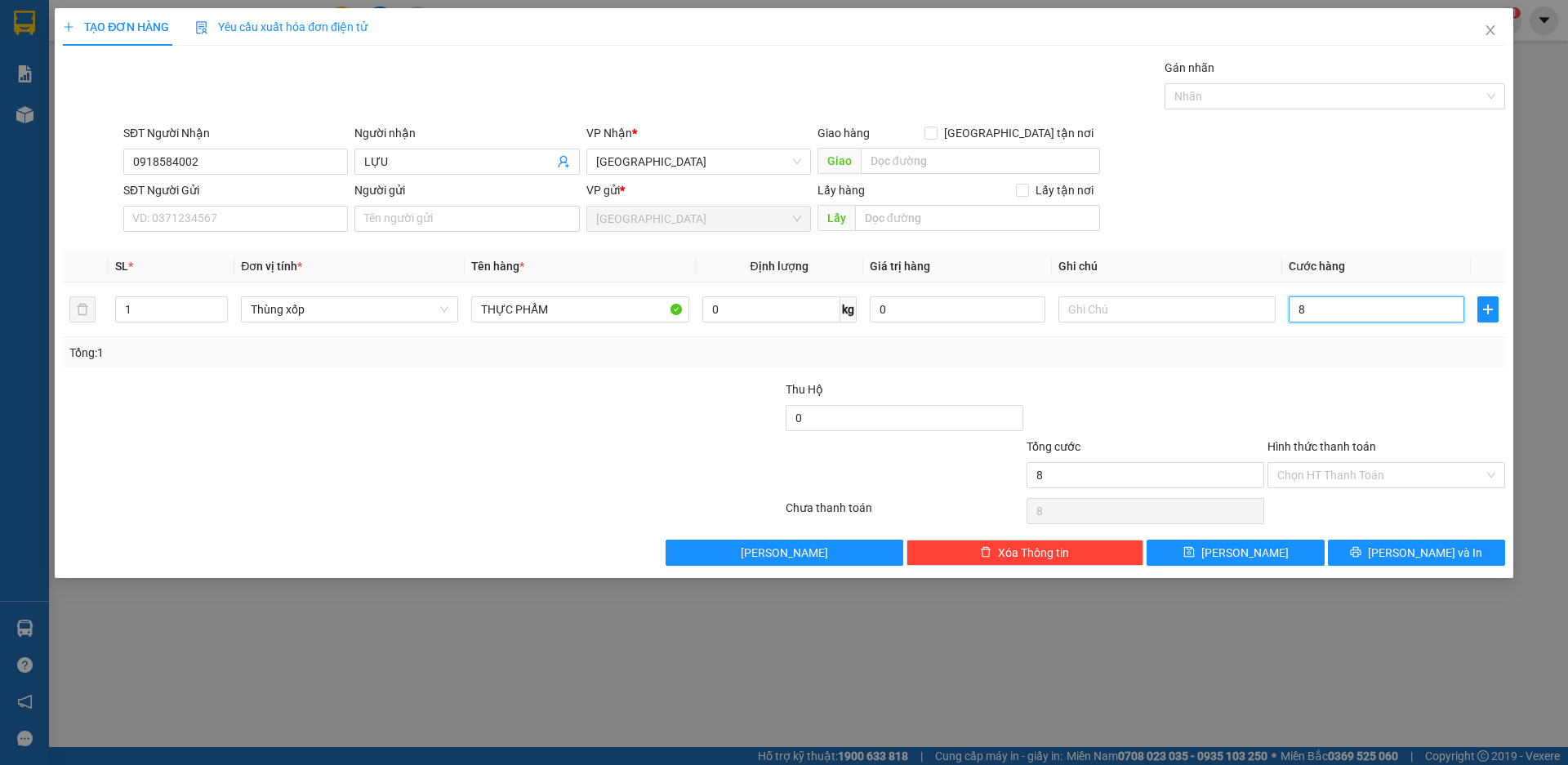
type input "80"
type input "800"
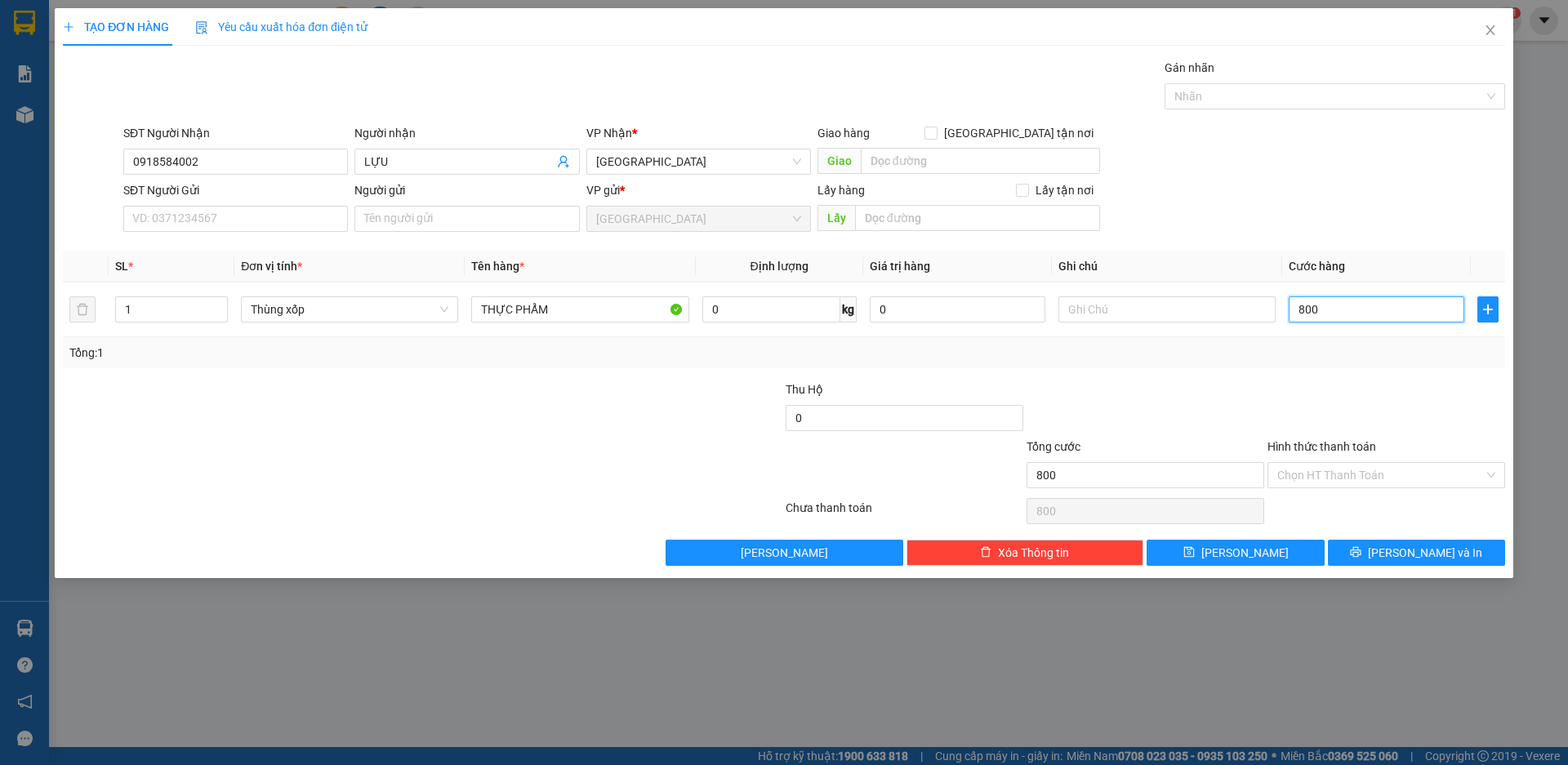
type input "8.000"
type input "80.000"
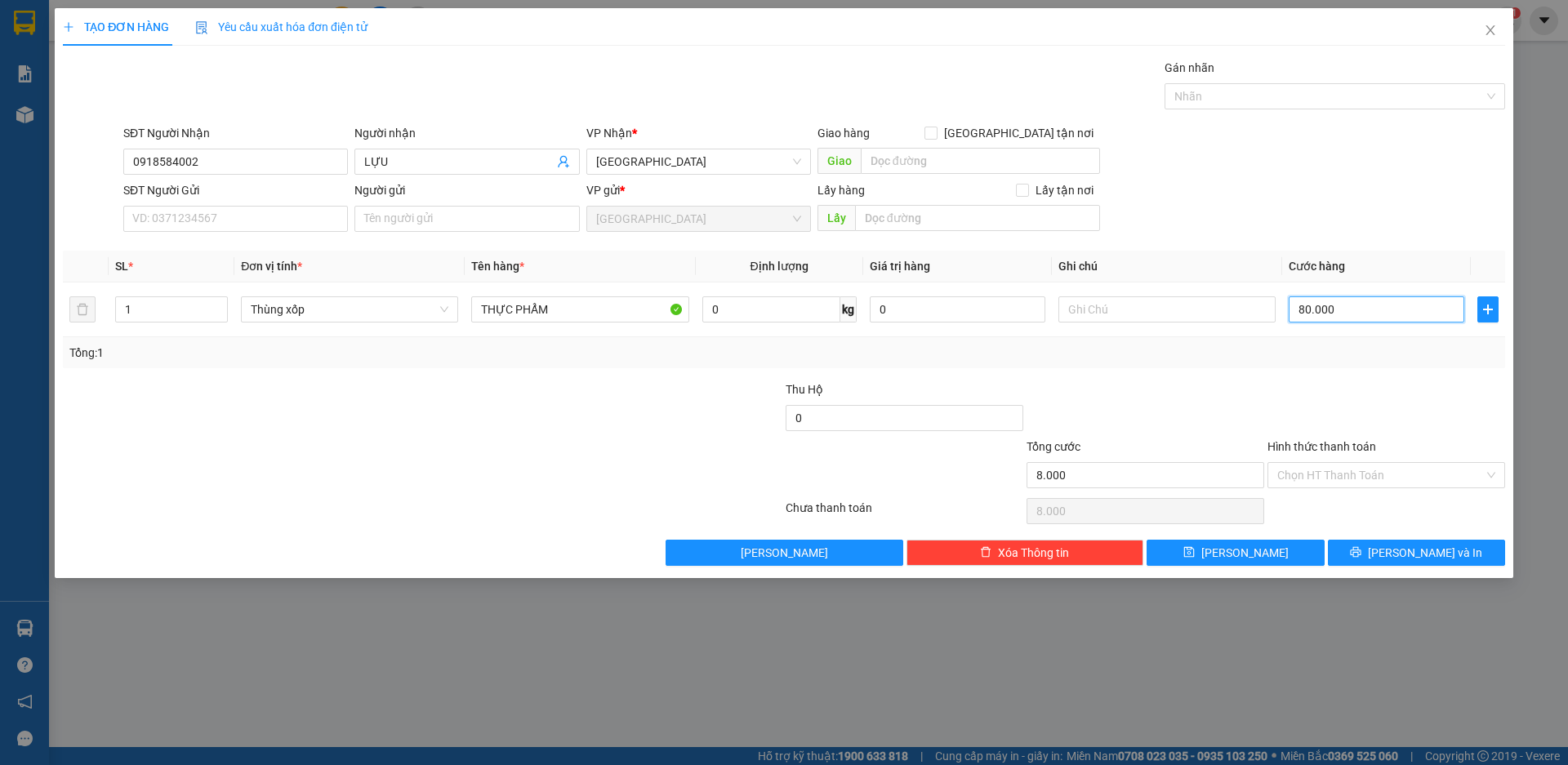
type input "80.000"
click at [1383, 472] on input "Hình thức thanh toán" at bounding box center [1381, 476] width 207 height 25
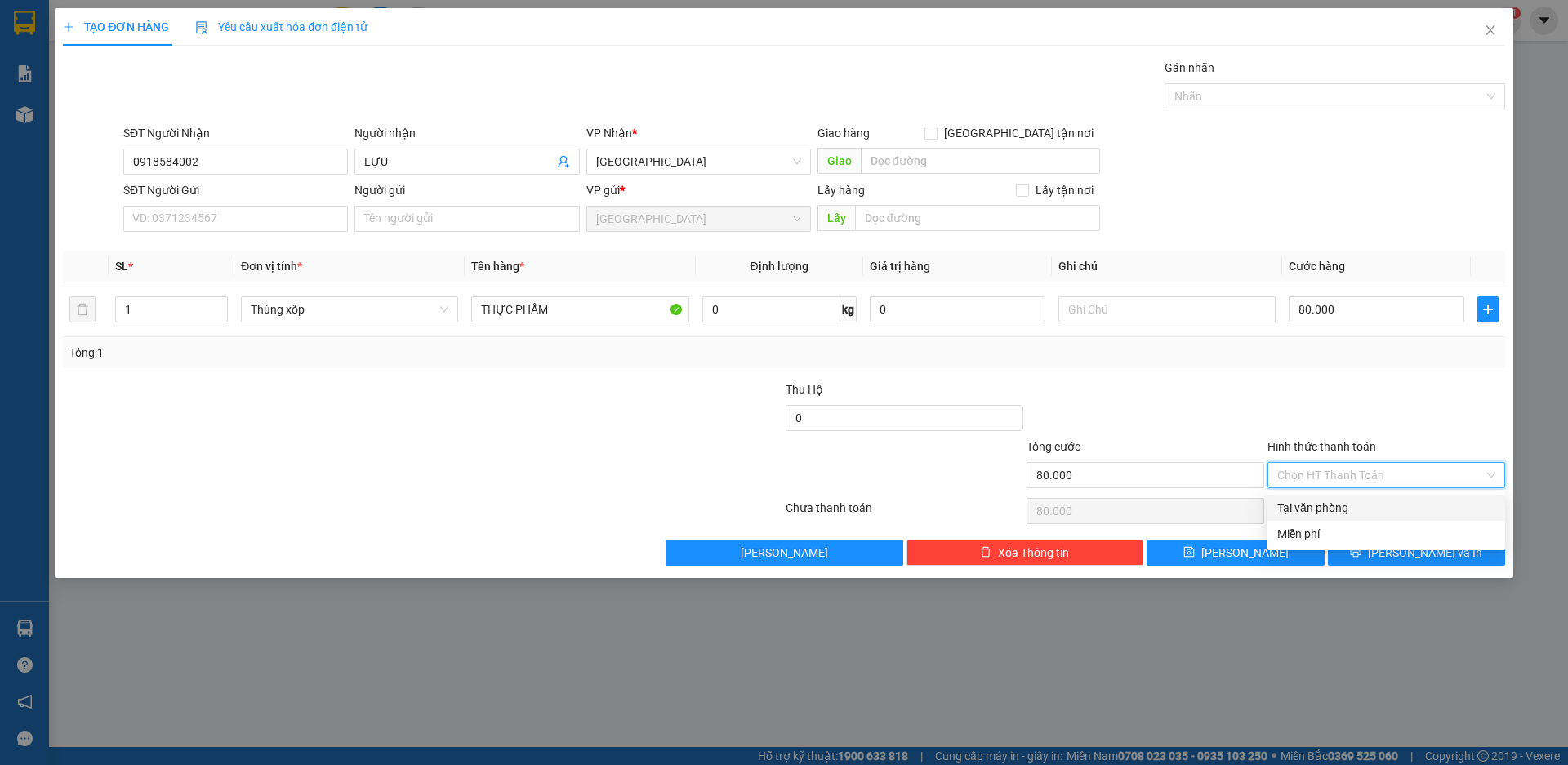
click at [1374, 509] on div "Tại văn phòng" at bounding box center [1387, 507] width 218 height 18
type input "0"
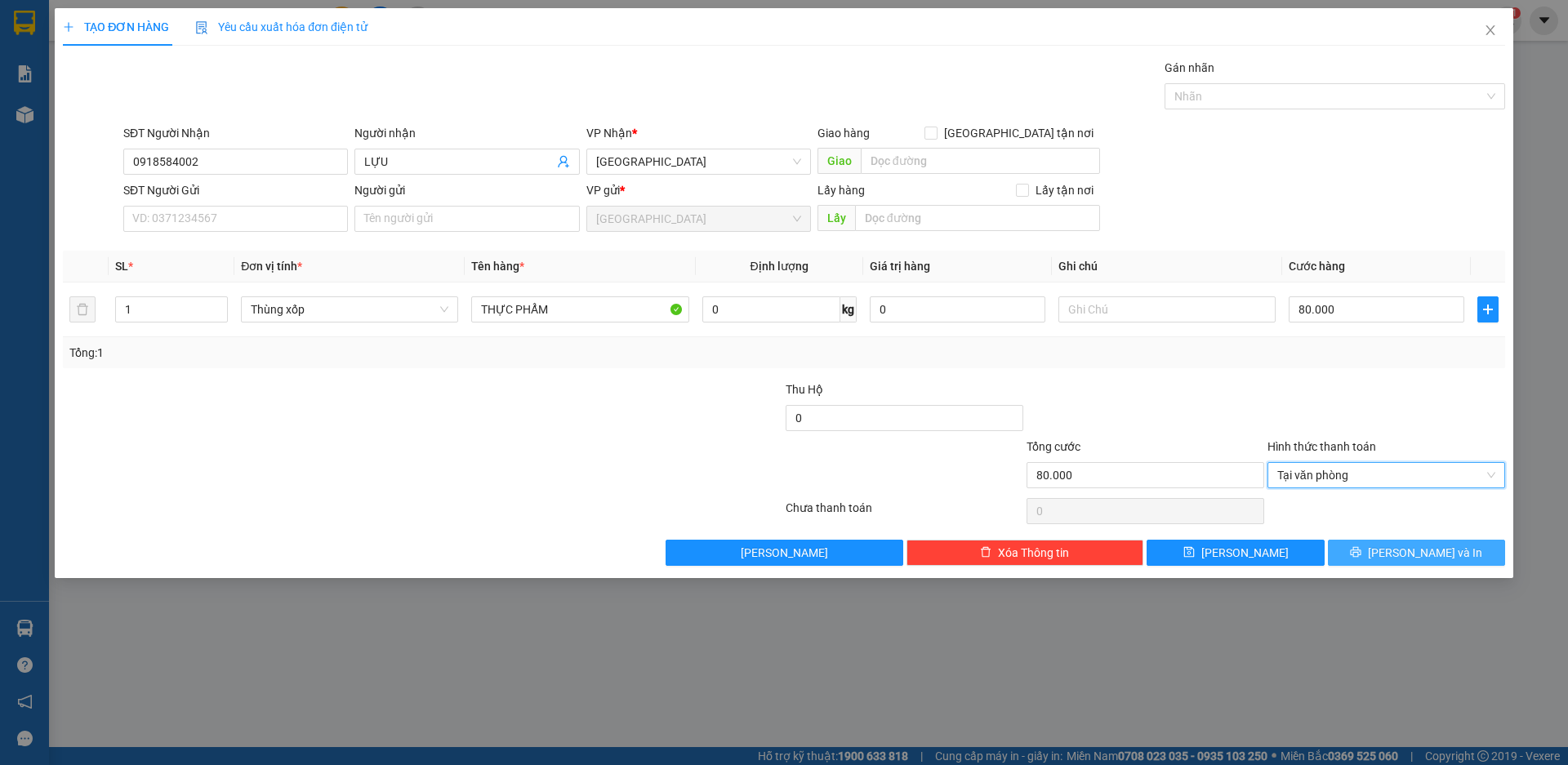
click at [1423, 546] on span "[PERSON_NAME] và In" at bounding box center [1425, 553] width 115 height 18
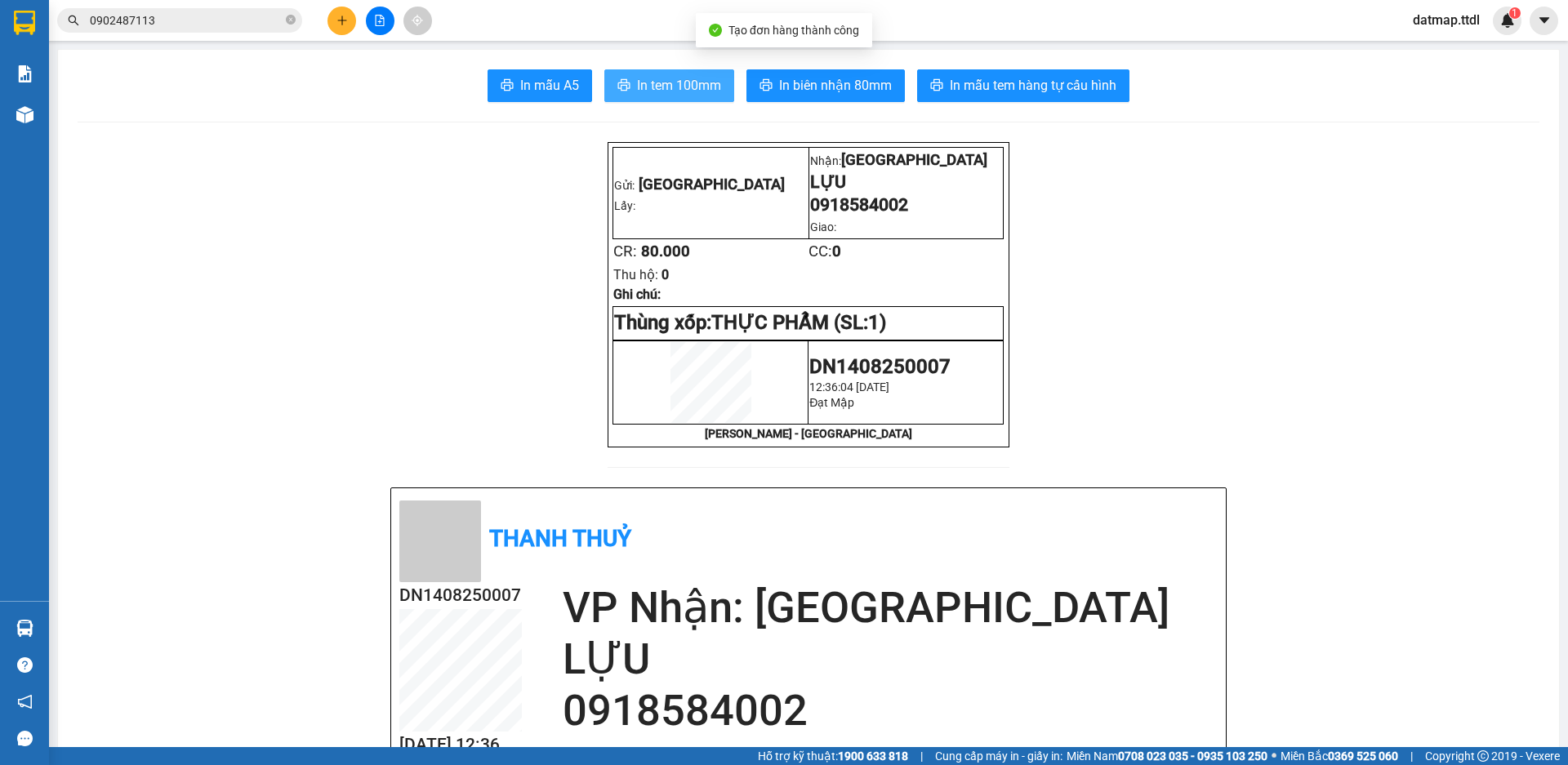
click at [700, 81] on span "In tem 100mm" at bounding box center [679, 85] width 84 height 21
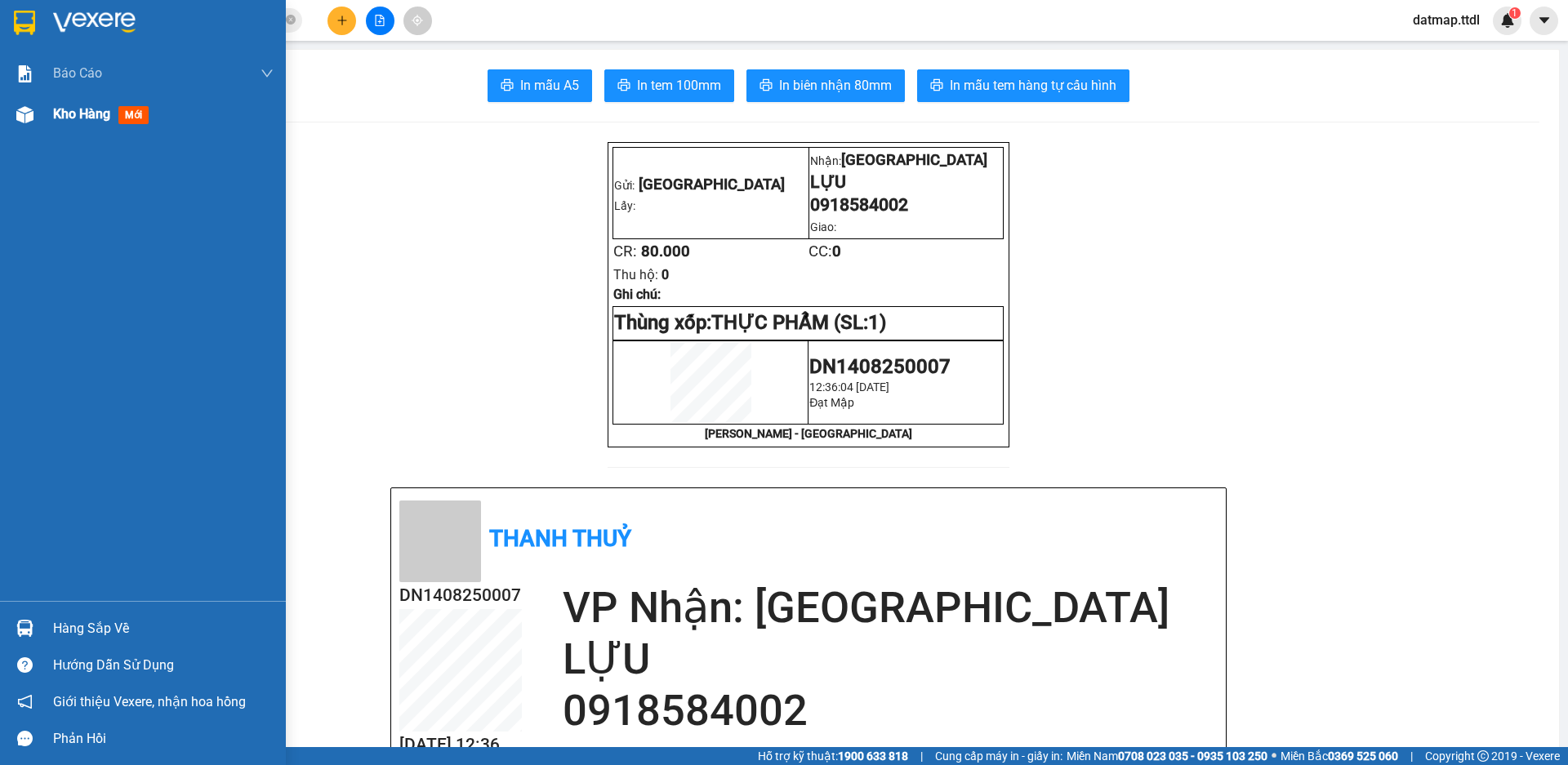
click at [84, 109] on span "Kho hàng" at bounding box center [82, 114] width 57 height 15
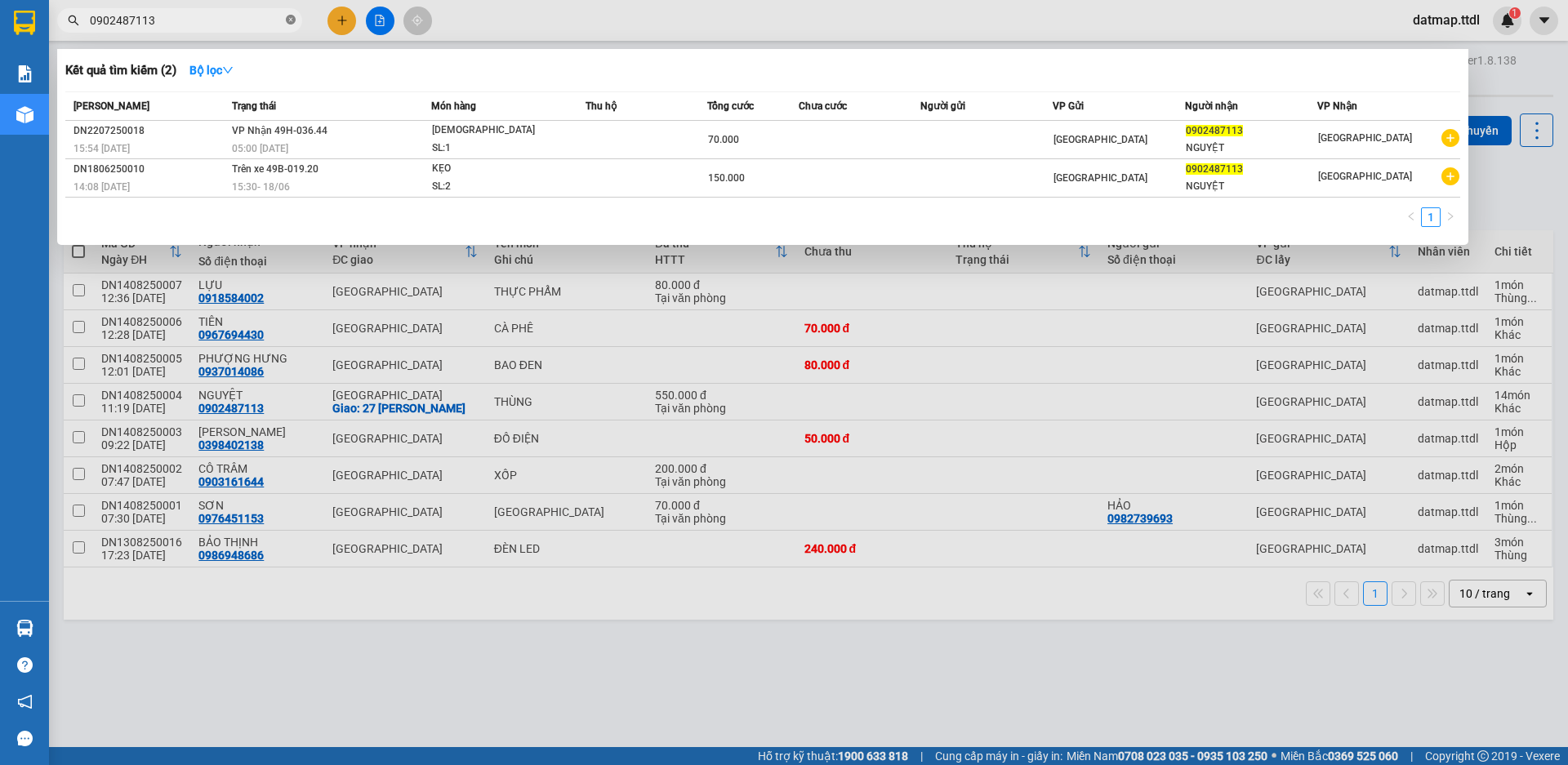
click at [288, 19] on icon "close-circle" at bounding box center [291, 20] width 9 height 9
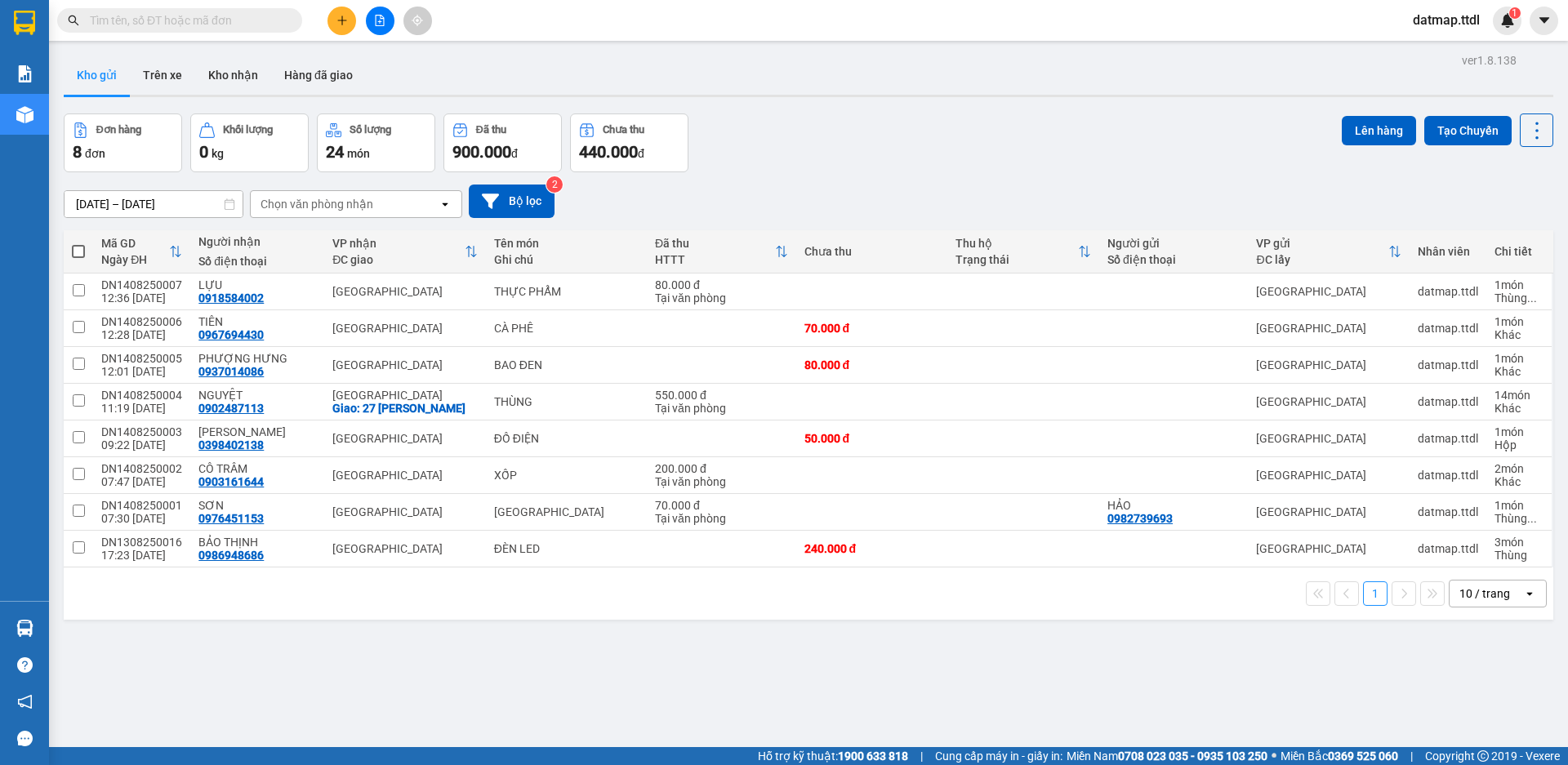
click at [385, 19] on icon "file-add" at bounding box center [380, 21] width 11 height 11
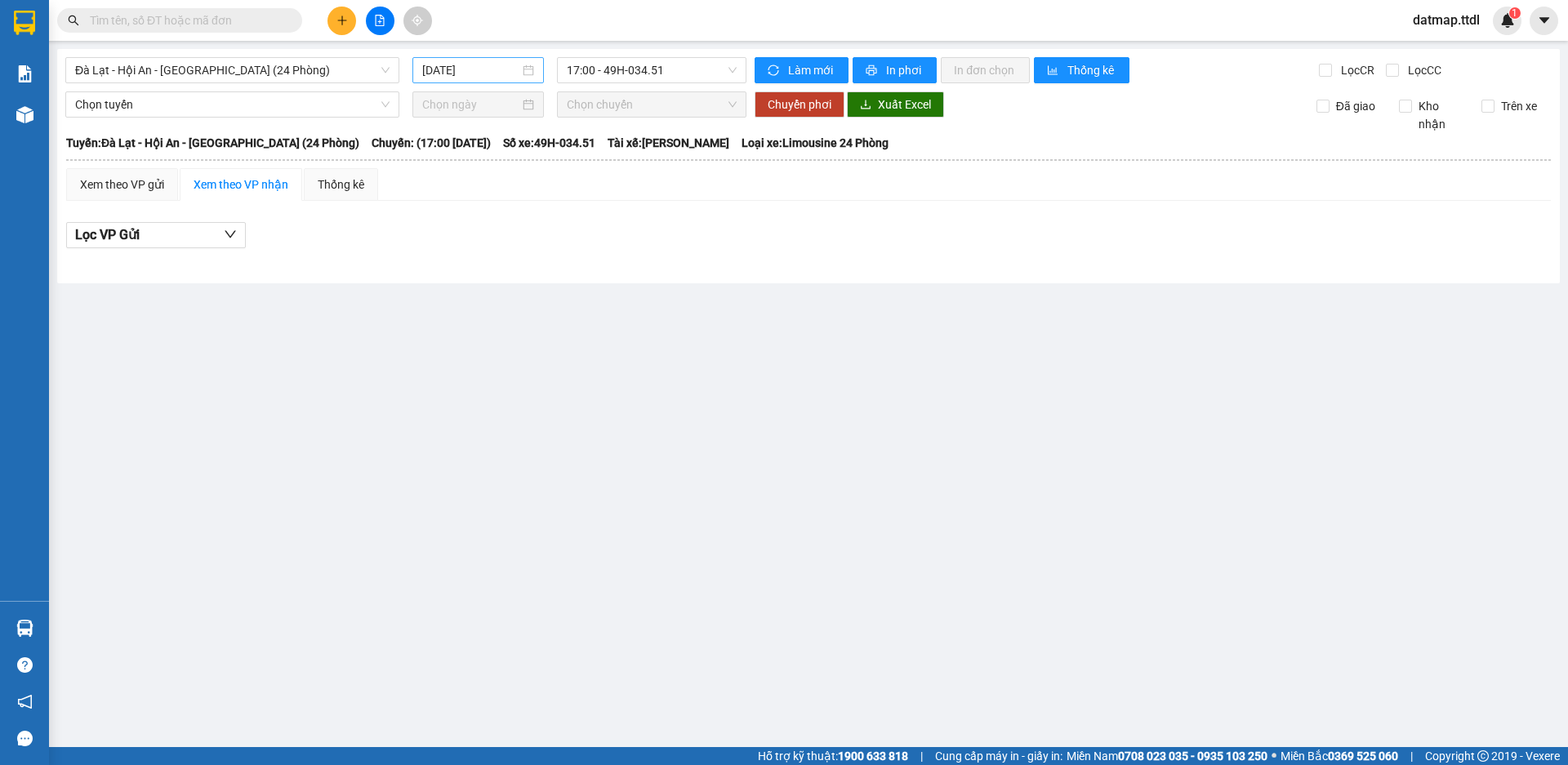
click at [481, 74] on input "[DATE]" at bounding box center [470, 70] width 98 height 18
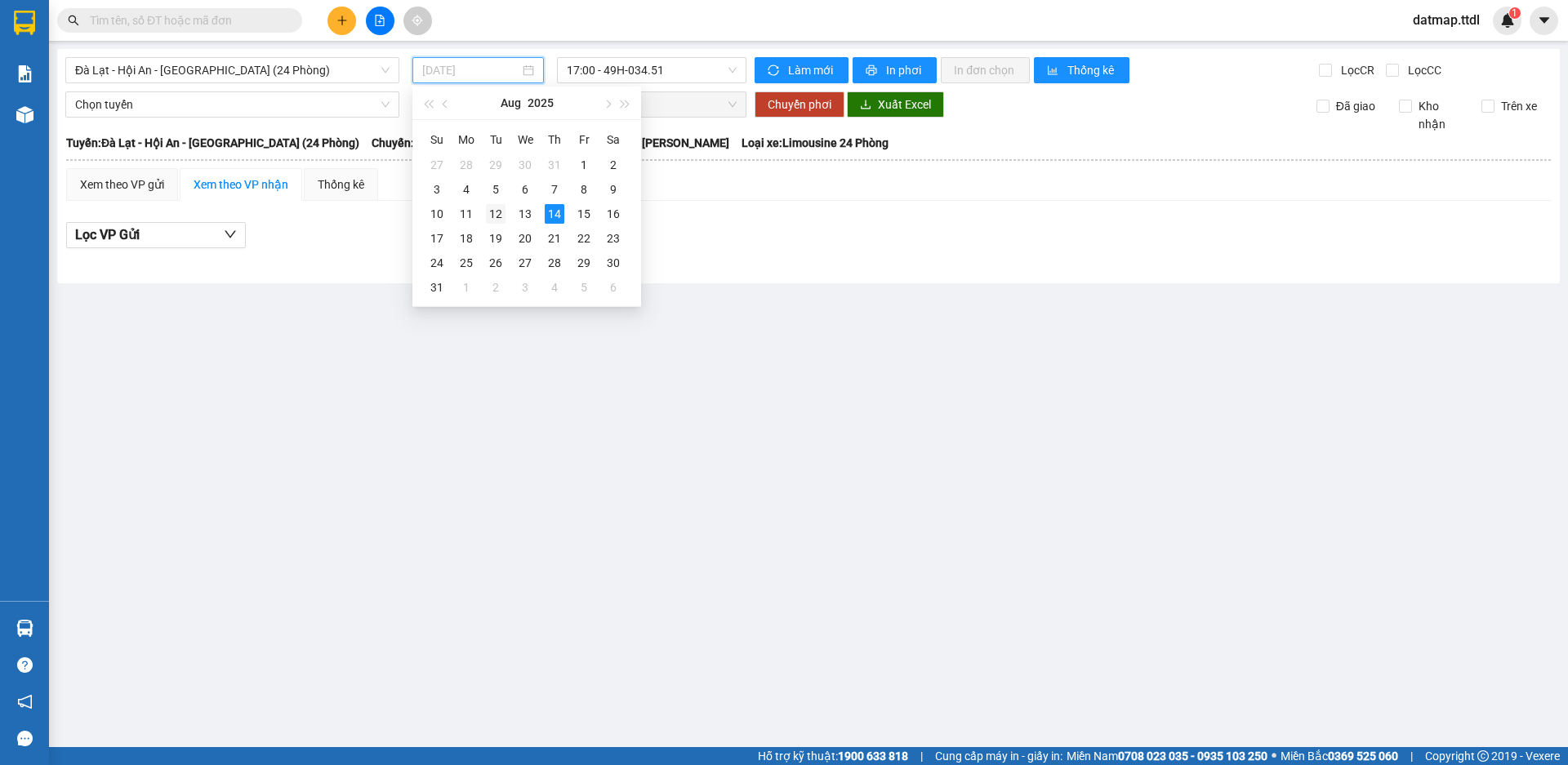
click at [499, 210] on div "12" at bounding box center [496, 213] width 20 height 20
type input "[DATE]"
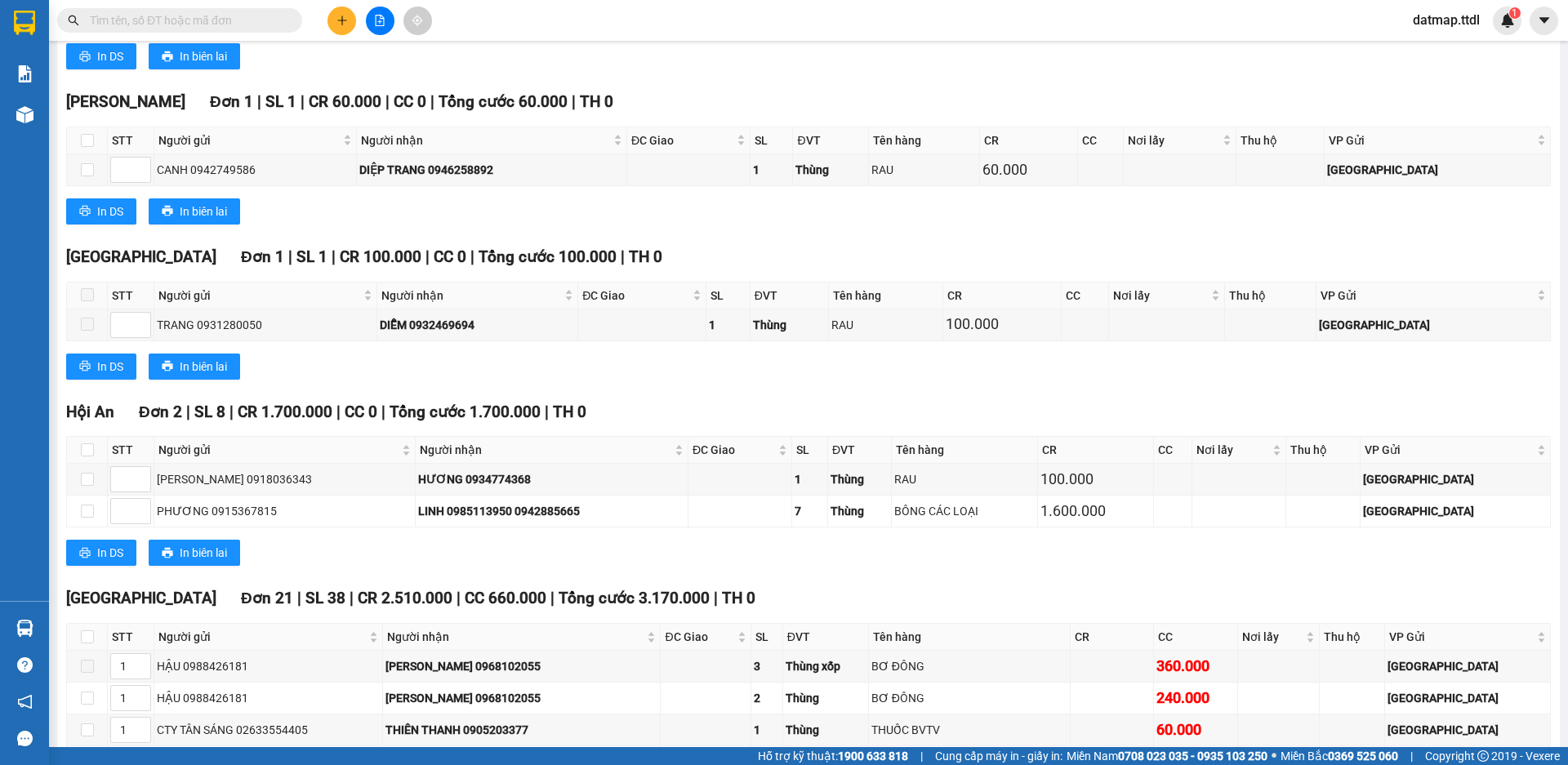
scroll to position [2286, 0]
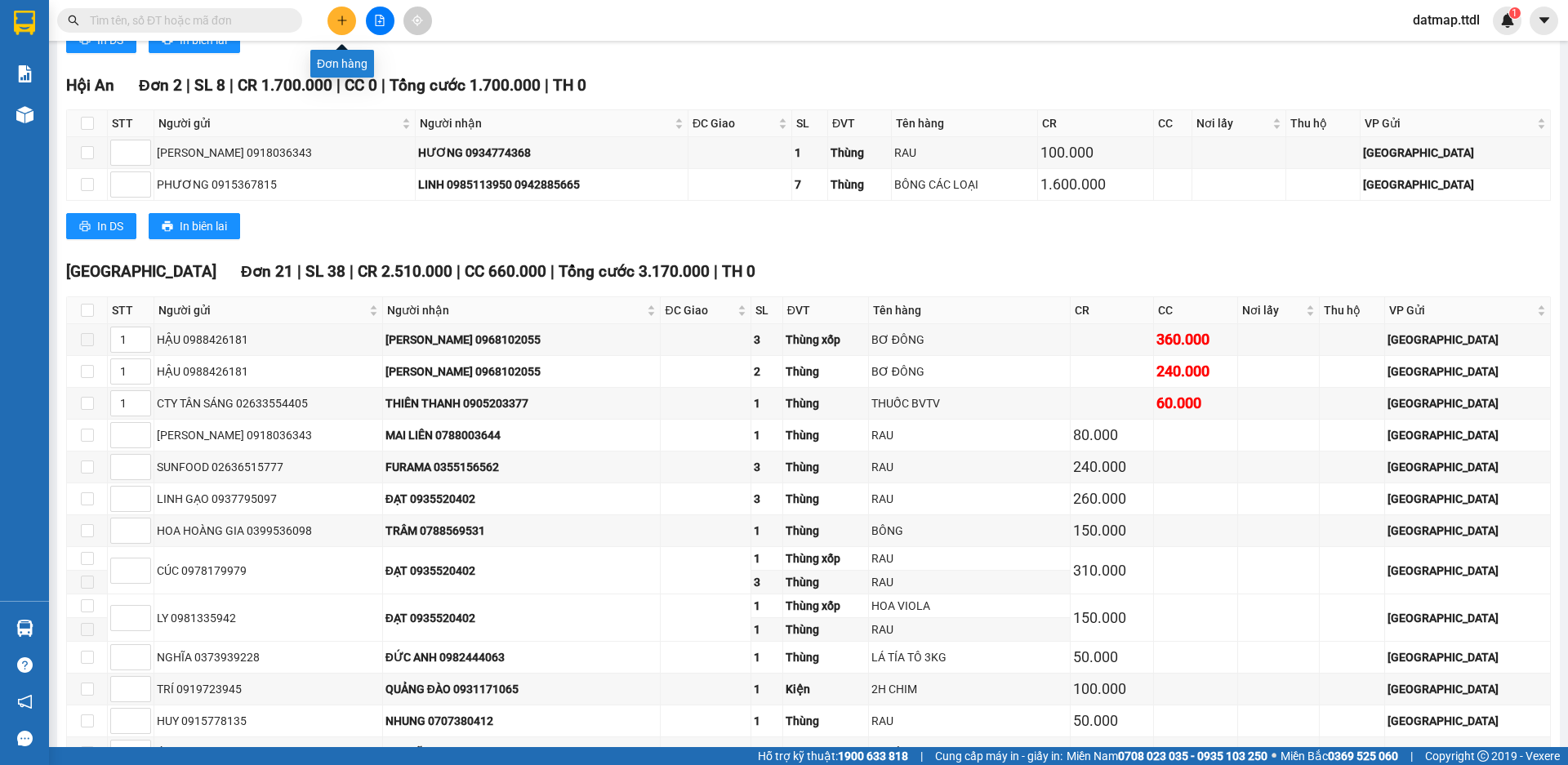
click at [337, 18] on icon "plus" at bounding box center [342, 21] width 11 height 11
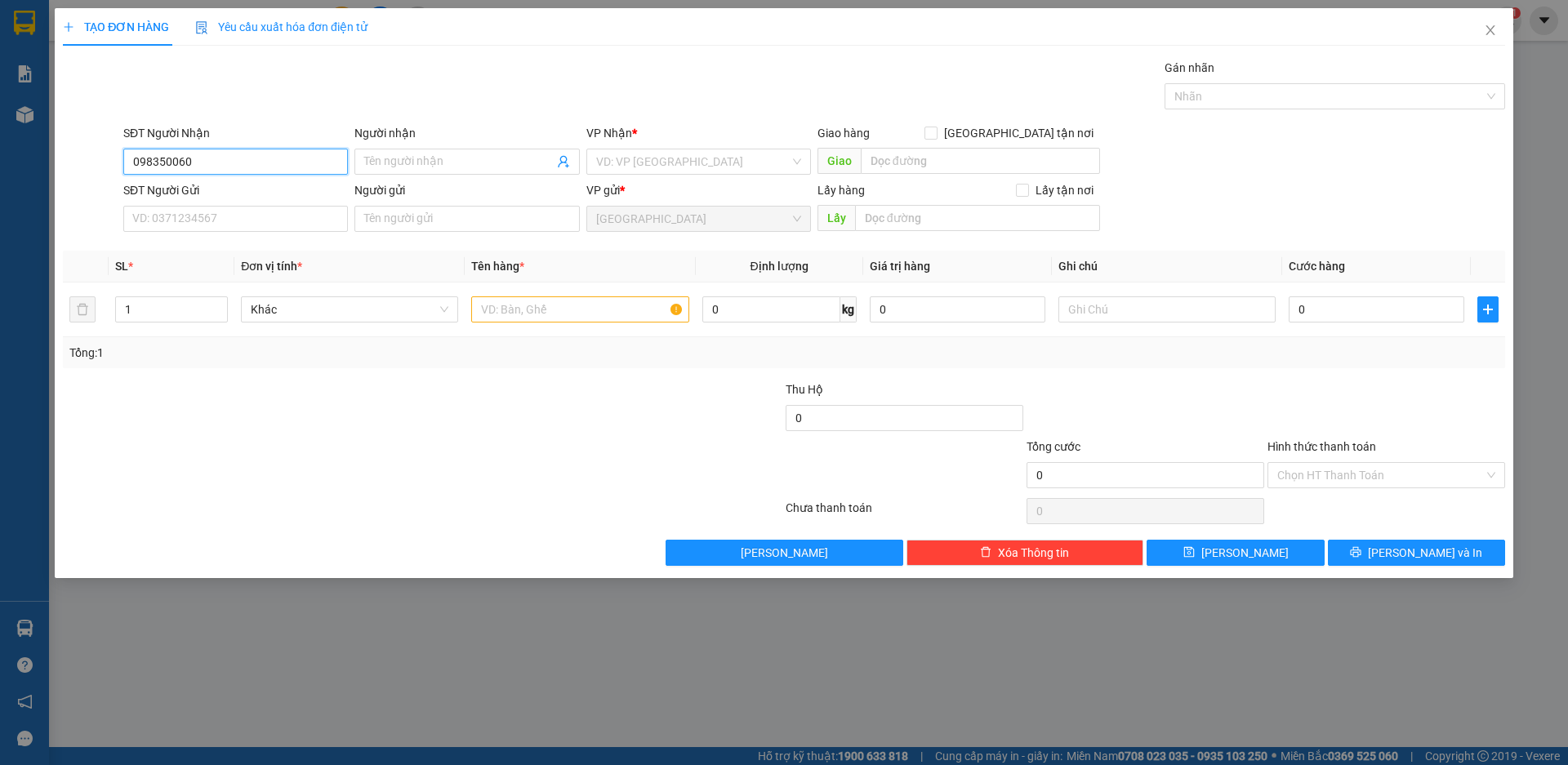
type input "0983500600"
click at [140, 195] on div "0983500600 - VÂN" at bounding box center [235, 194] width 205 height 18
type input "VÂN"
type input "0983500600"
type input "2"
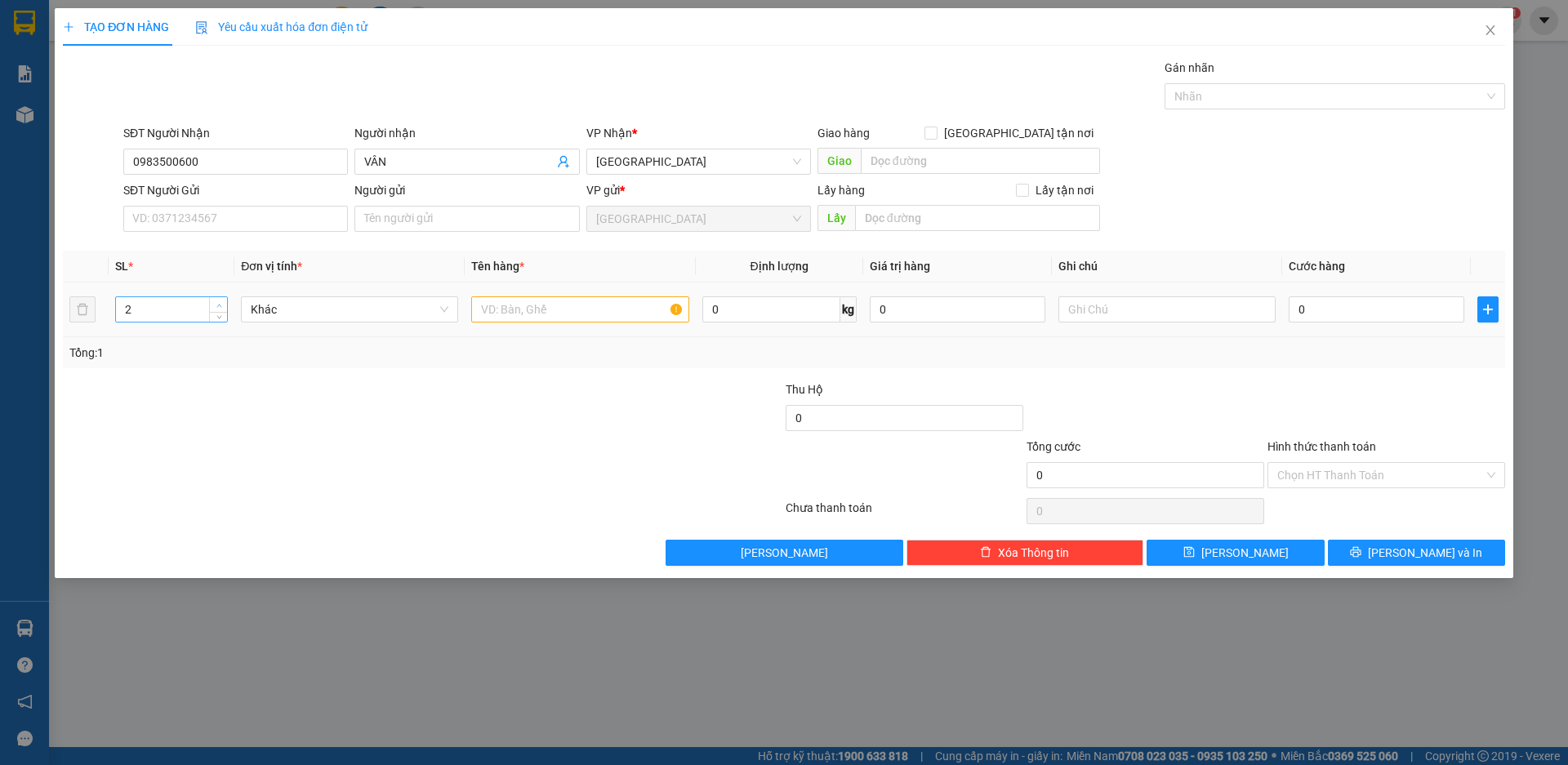
click at [216, 301] on span "up" at bounding box center [219, 305] width 9 height 9
click at [300, 312] on span "Khác" at bounding box center [350, 310] width 198 height 25
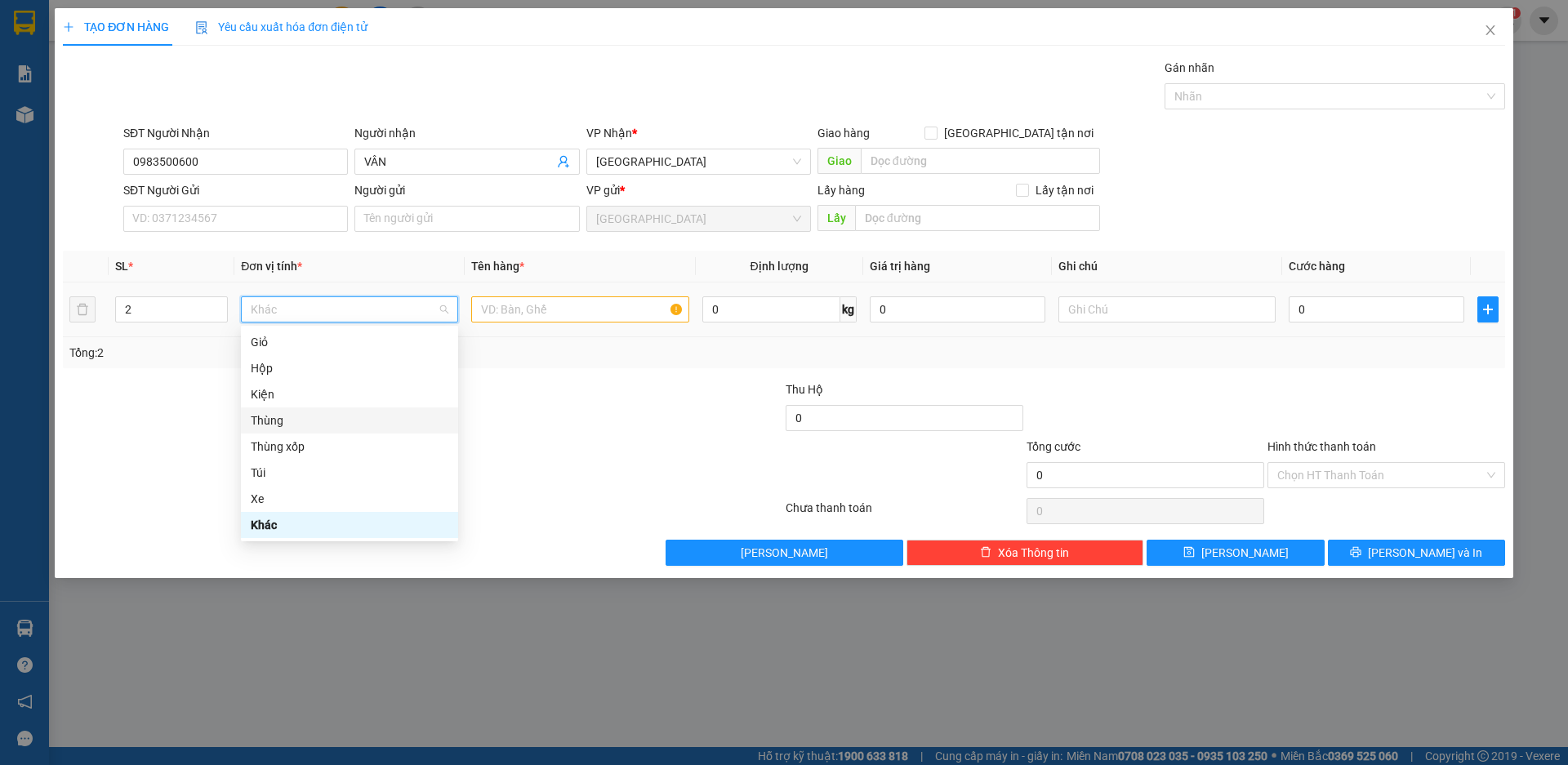
click at [284, 421] on div "Thùng" at bounding box center [350, 420] width 198 height 18
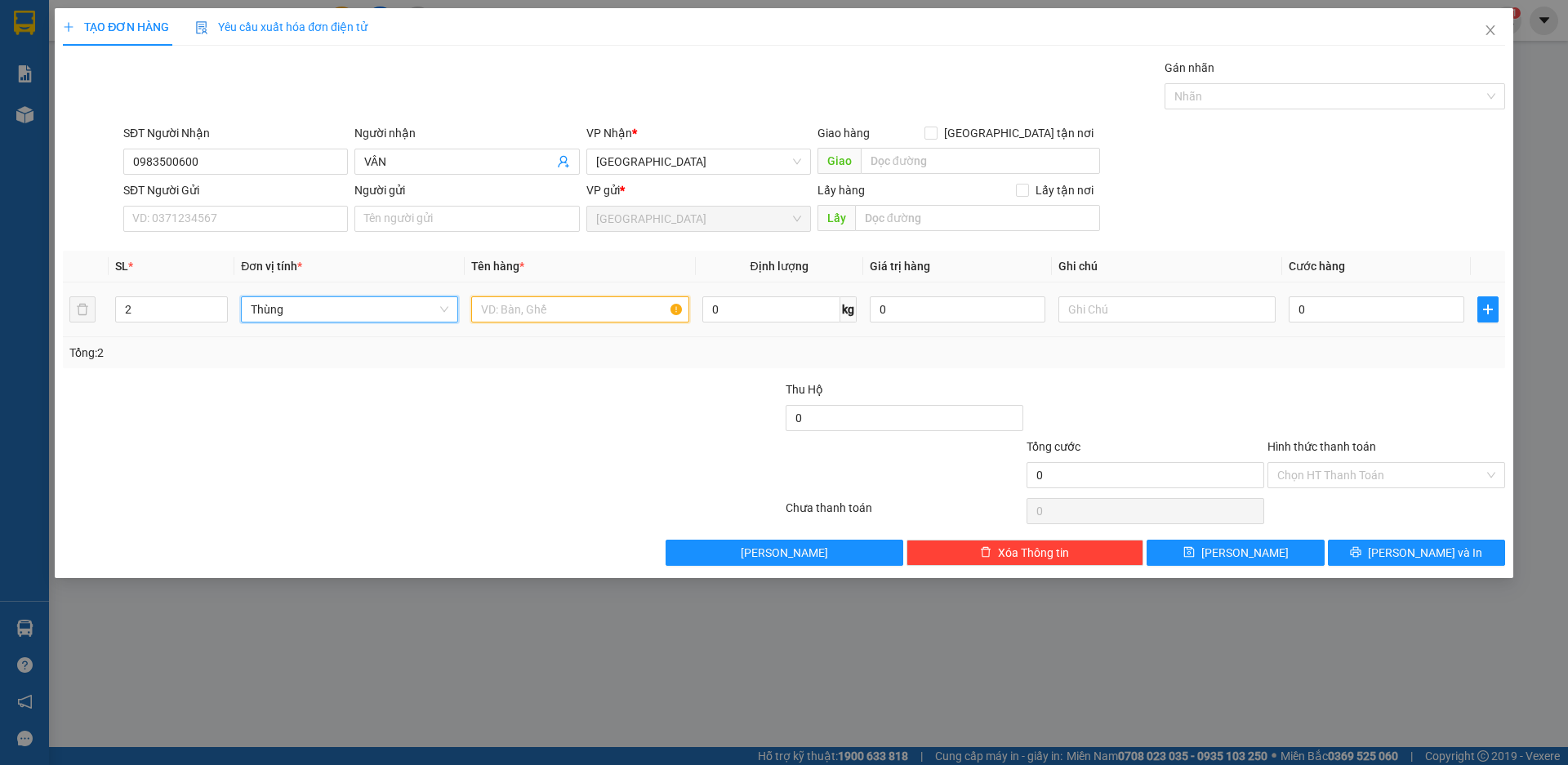
click at [550, 307] on input "text" at bounding box center [579, 310] width 217 height 27
type input "MẮM"
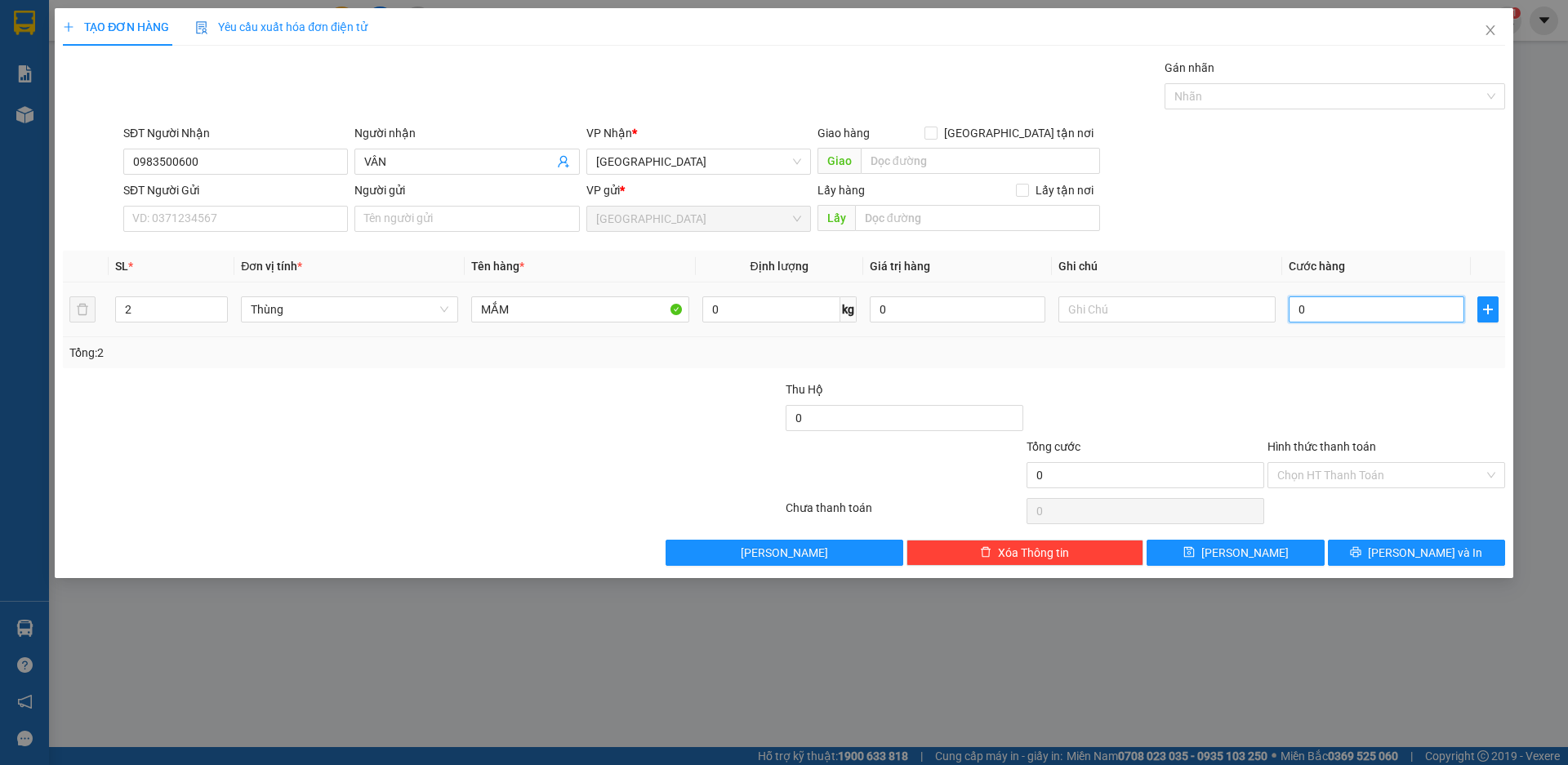
click at [1341, 313] on input "0" at bounding box center [1377, 310] width 175 height 27
type input "1"
type input "16"
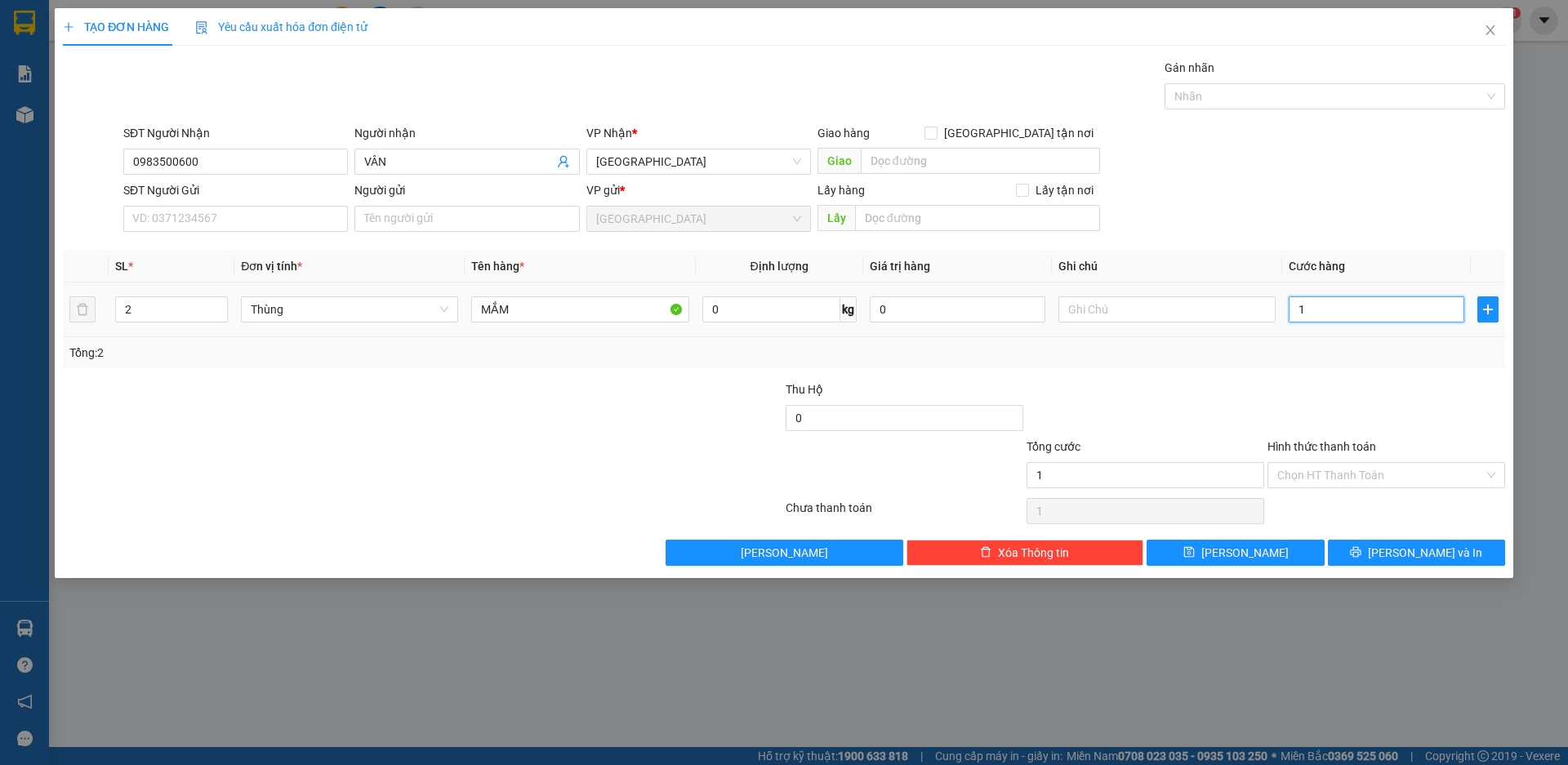
type input "16"
type input "160"
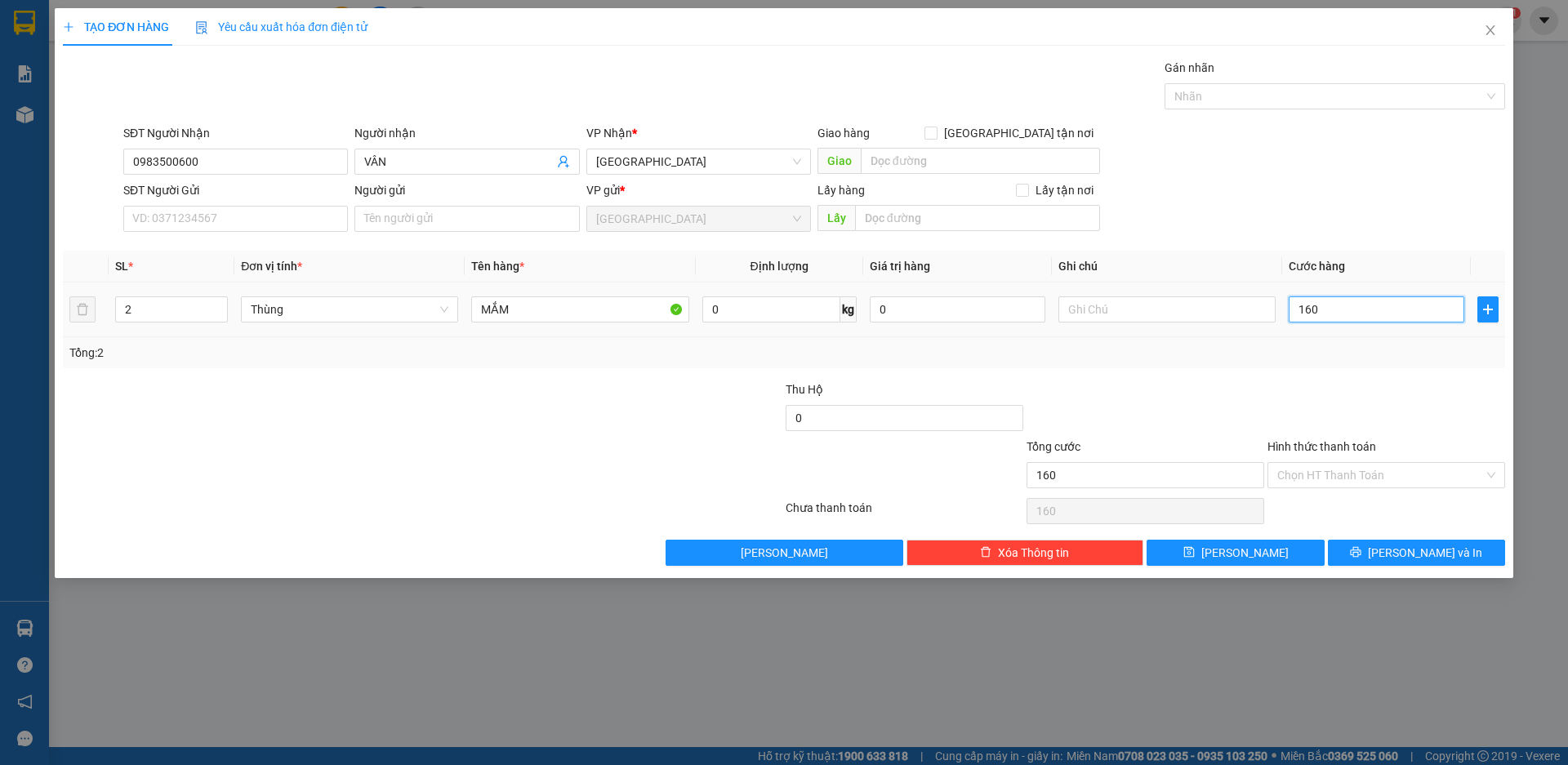
type input "1.600"
type input "16.000"
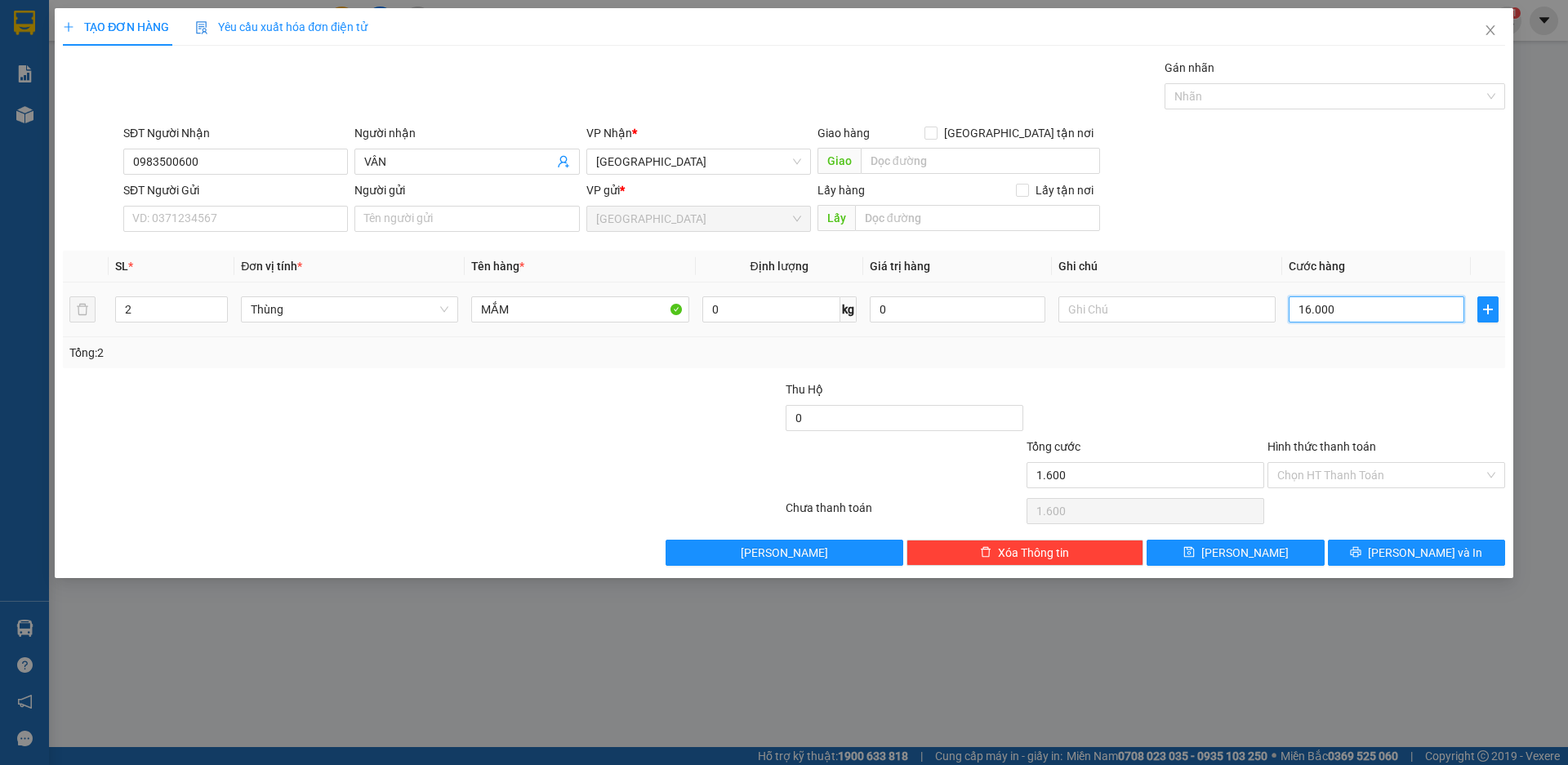
type input "16.000"
type input "160.000"
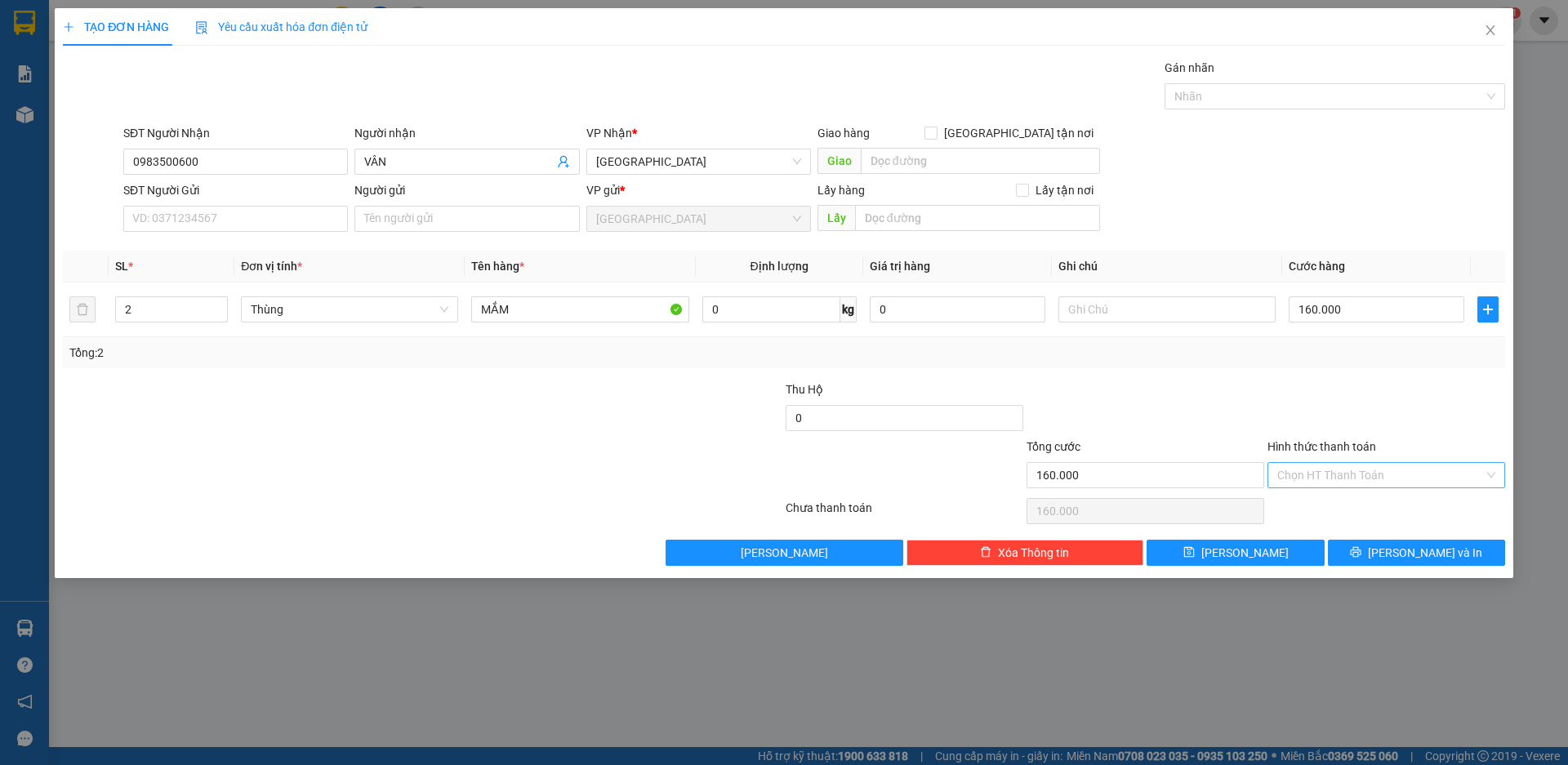
click at [1346, 477] on input "Hình thức thanh toán" at bounding box center [1381, 476] width 207 height 25
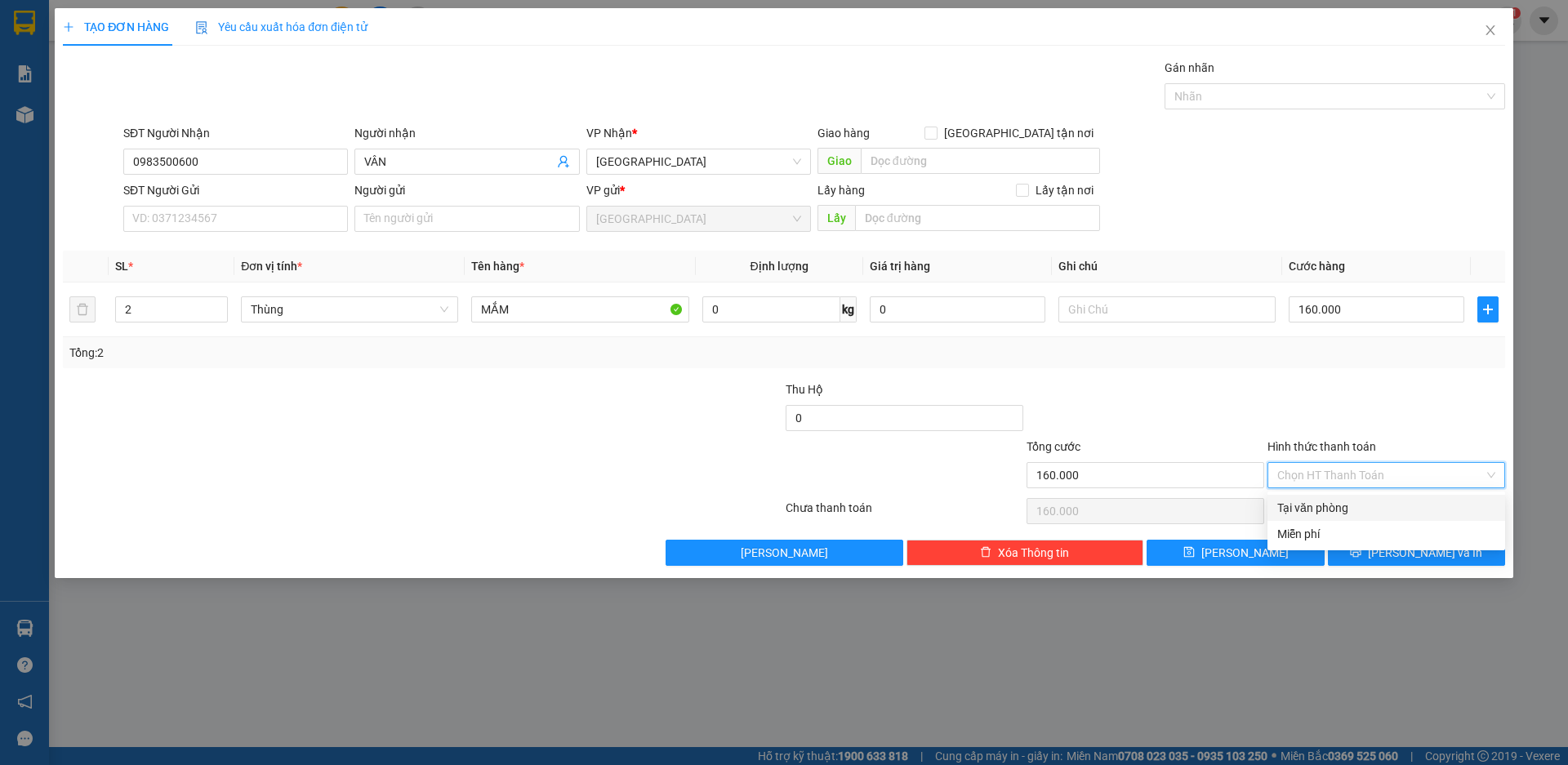
click at [1331, 504] on div "Tại văn phòng" at bounding box center [1387, 507] width 218 height 18
type input "0"
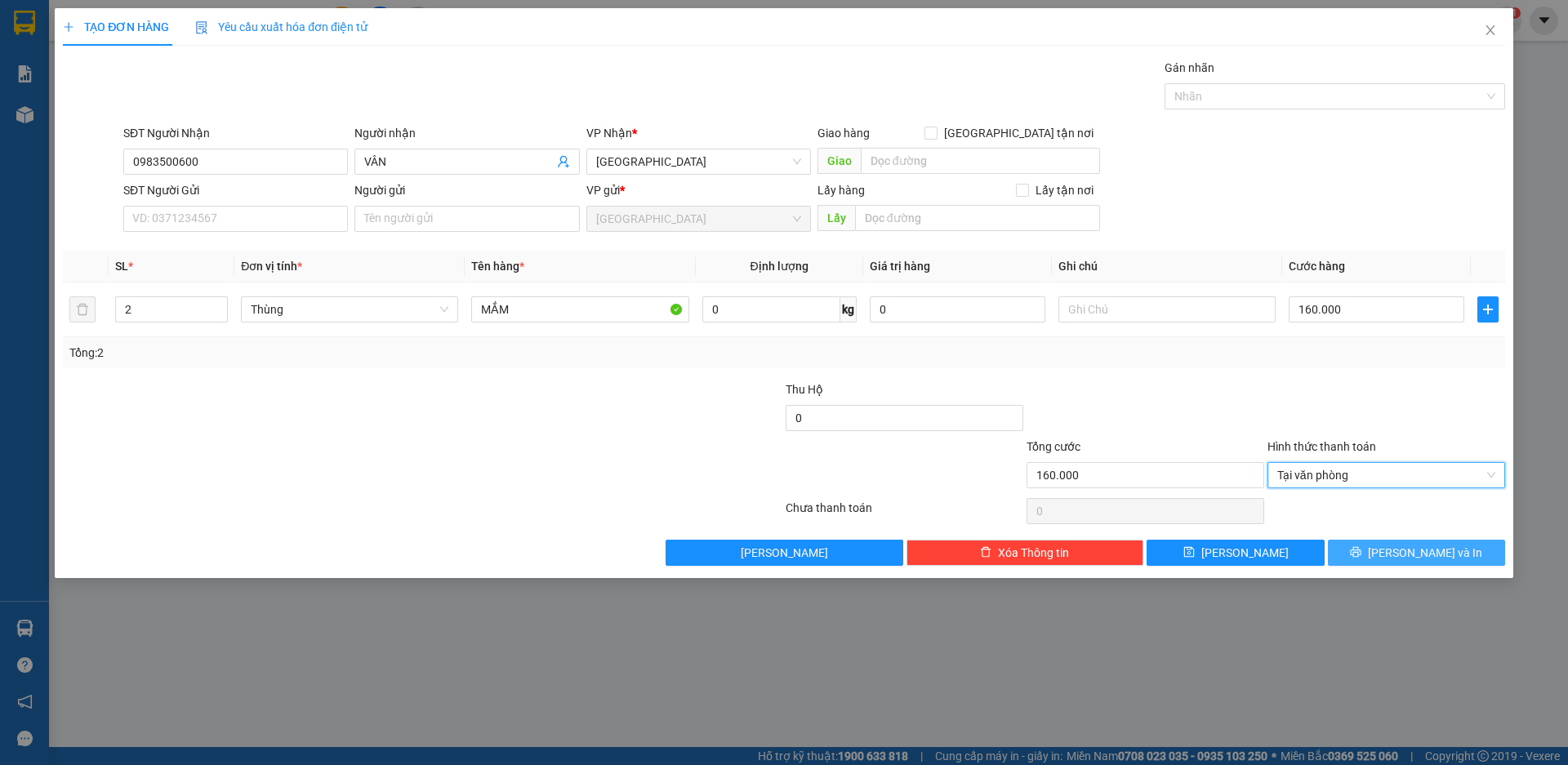
click at [1361, 554] on icon "printer" at bounding box center [1356, 552] width 11 height 11
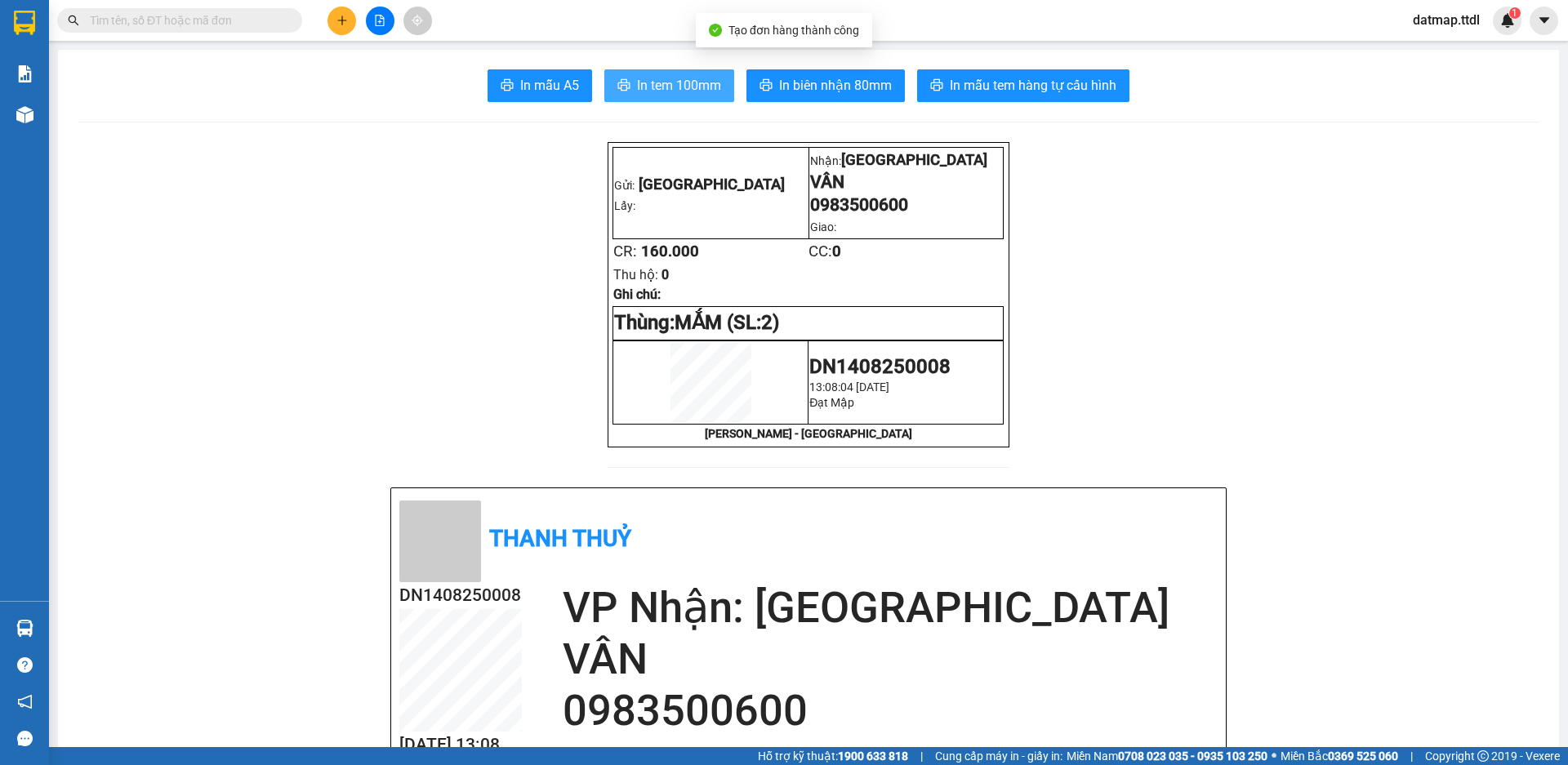
click at [653, 82] on span "In tem 100mm" at bounding box center [679, 85] width 84 height 21
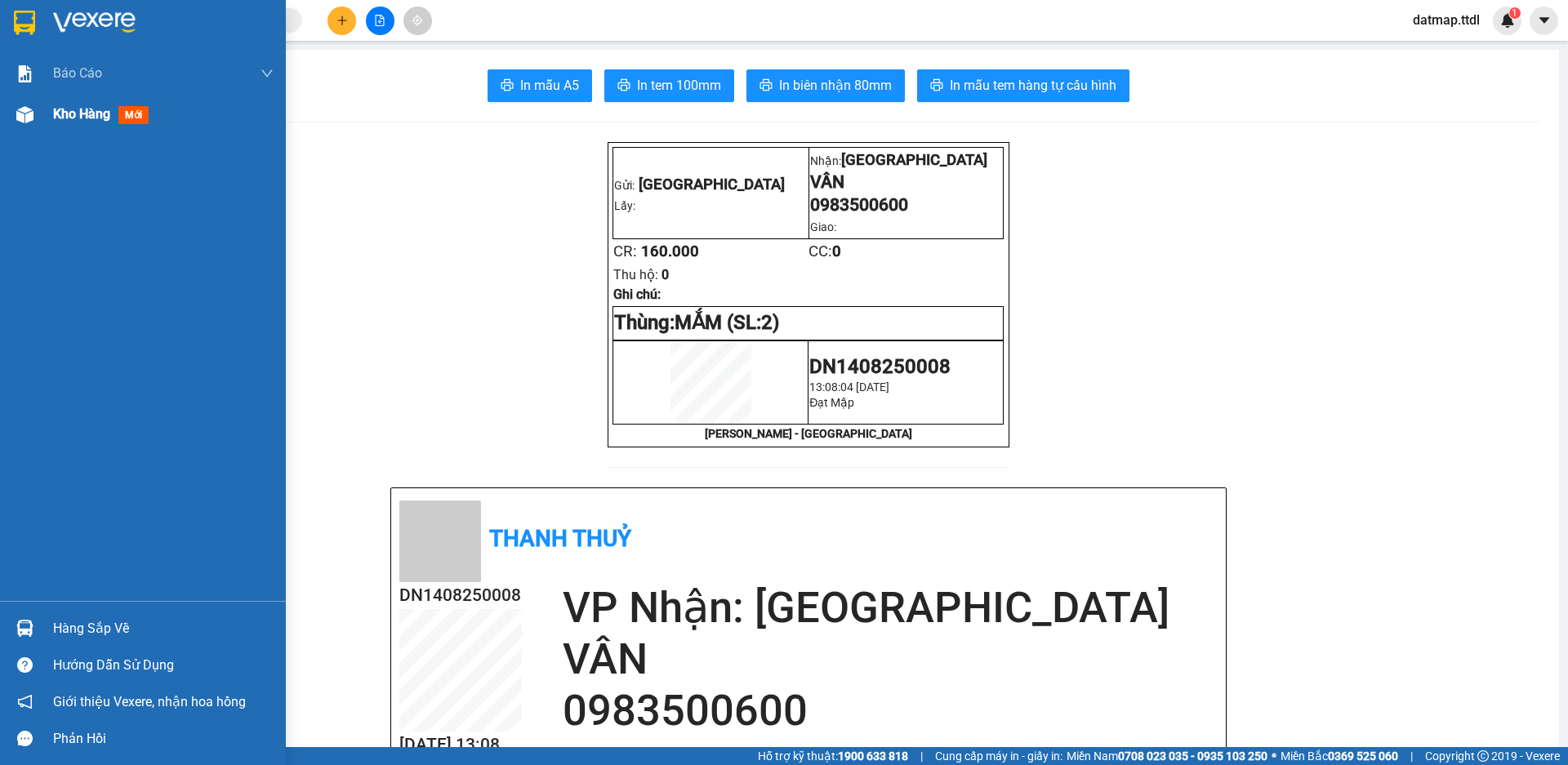
click at [78, 121] on span "Kho hàng" at bounding box center [82, 114] width 57 height 15
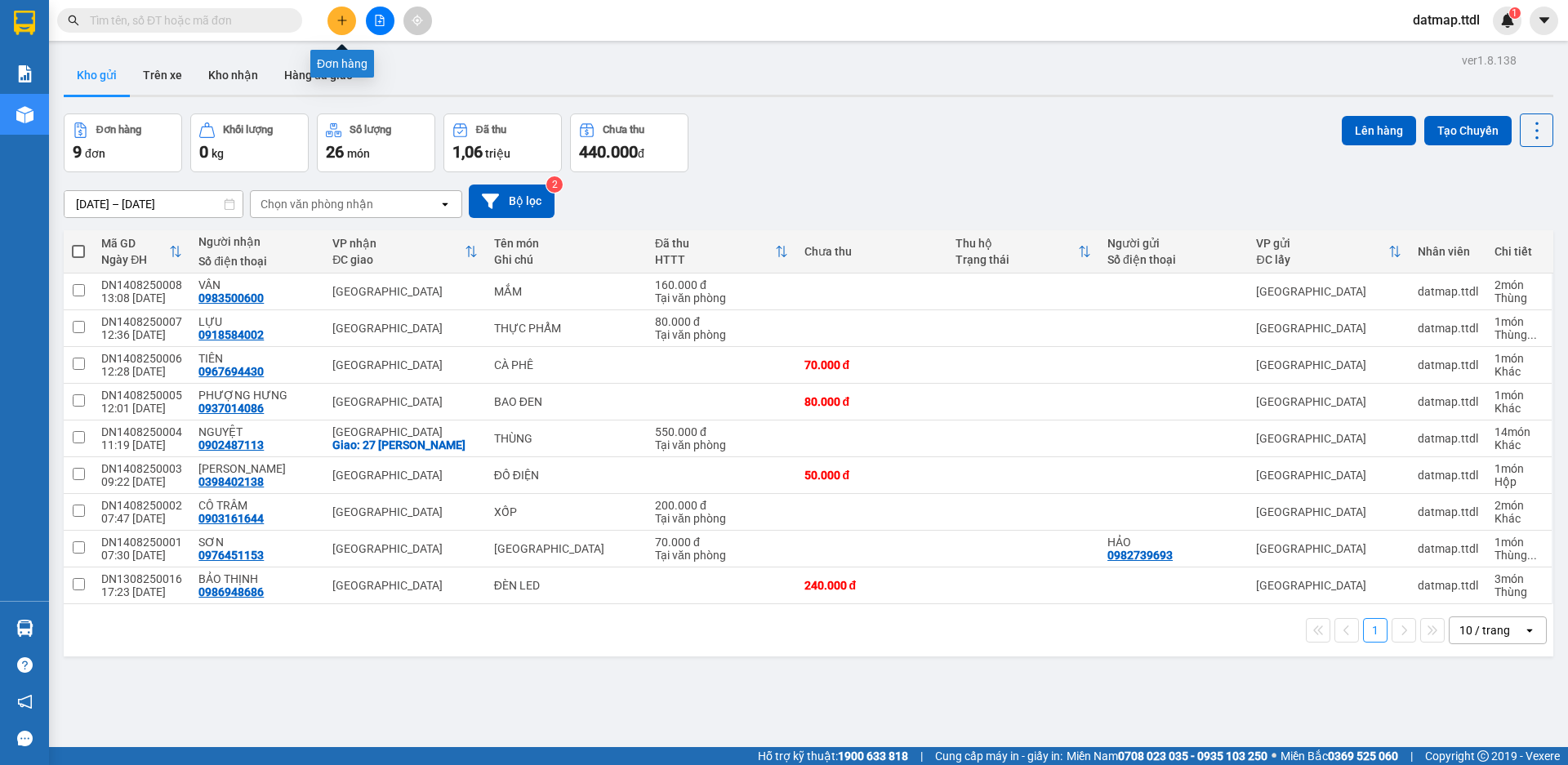
click at [344, 17] on icon "plus" at bounding box center [342, 21] width 11 height 11
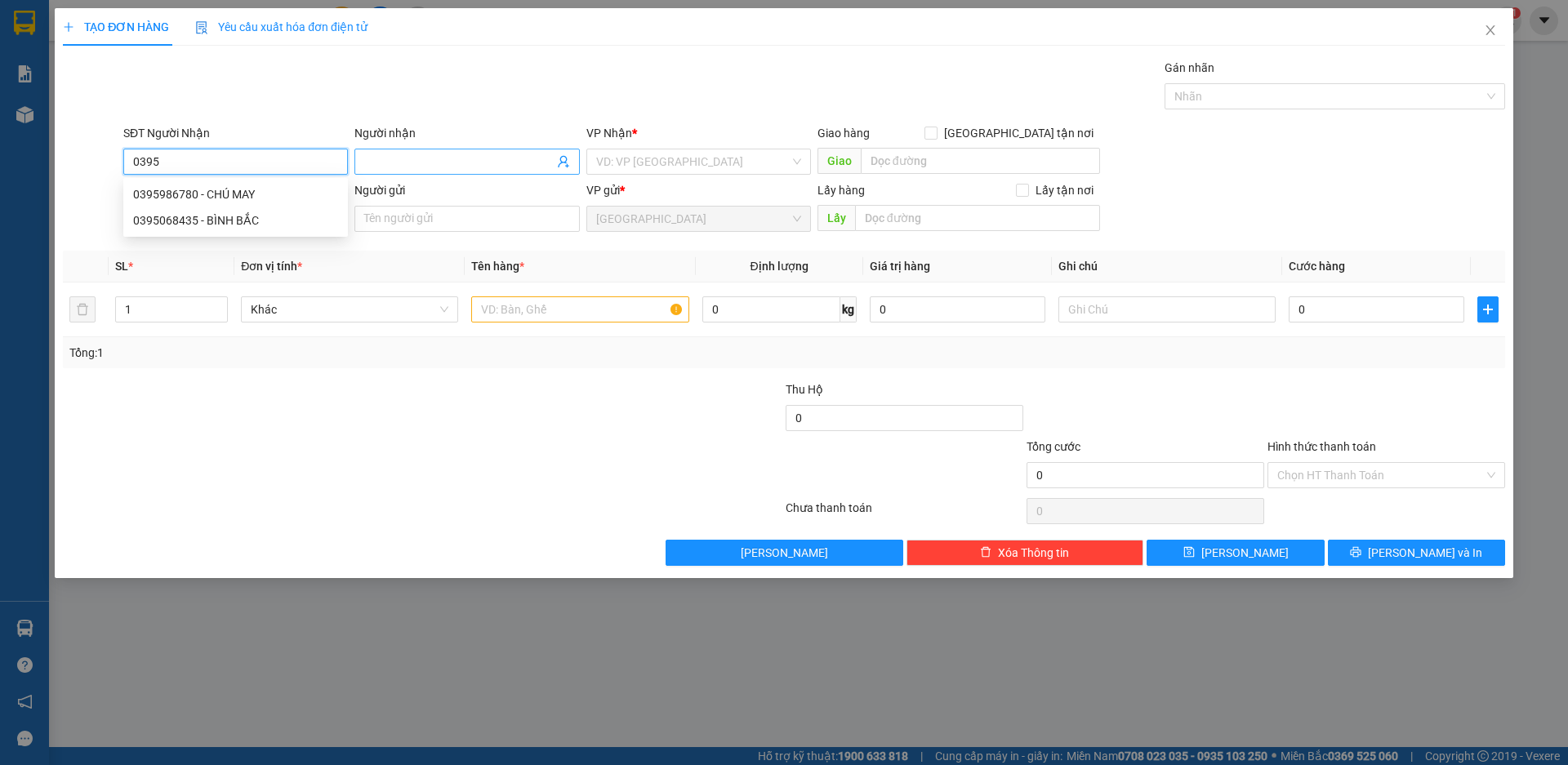
type input "0395"
click at [408, 163] on input "Người nhận" at bounding box center [458, 161] width 189 height 18
type input "NHẬT"
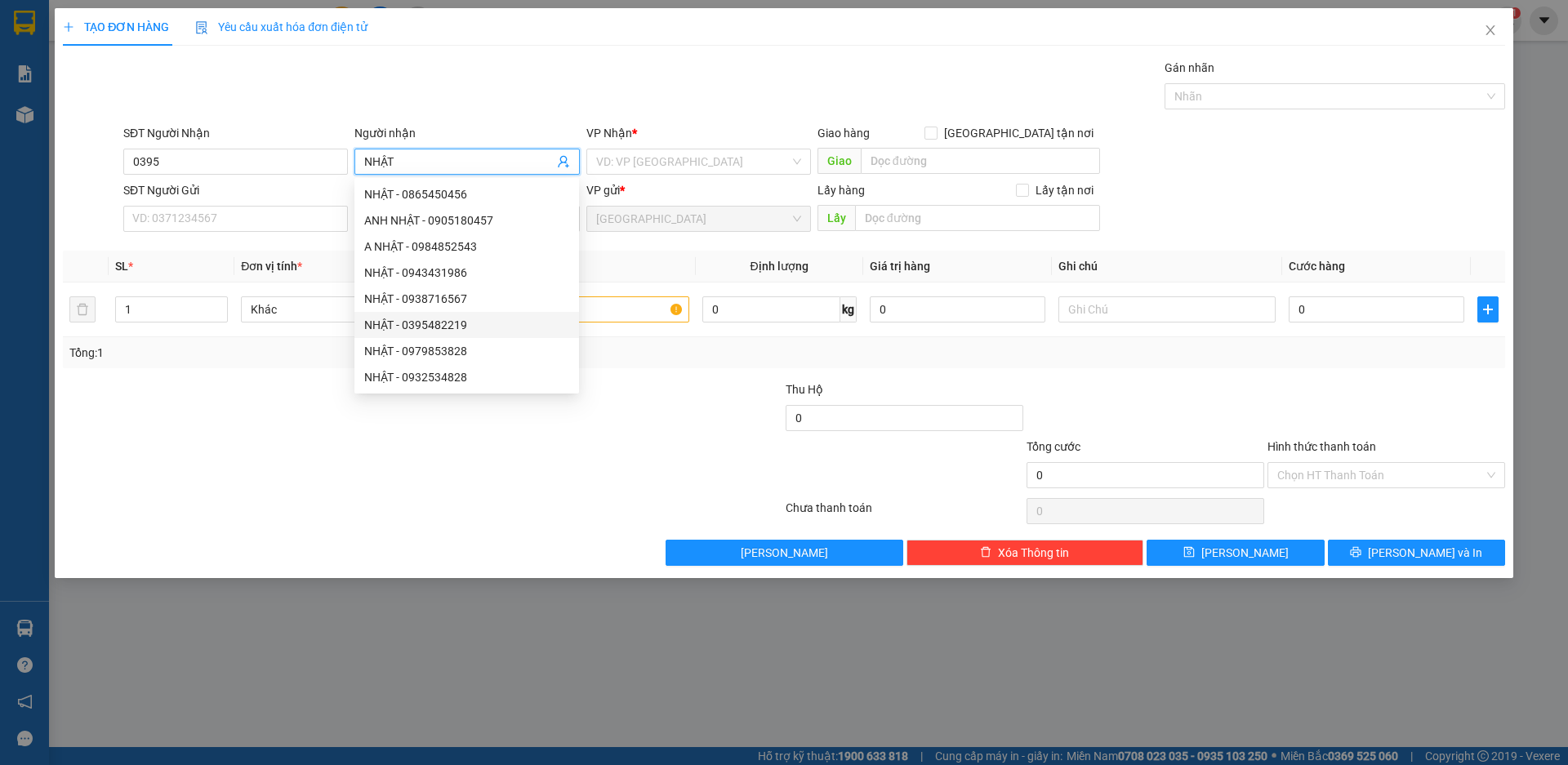
click at [447, 326] on div "NHẬT - 0395482219" at bounding box center [466, 324] width 205 height 18
type input "0395482219"
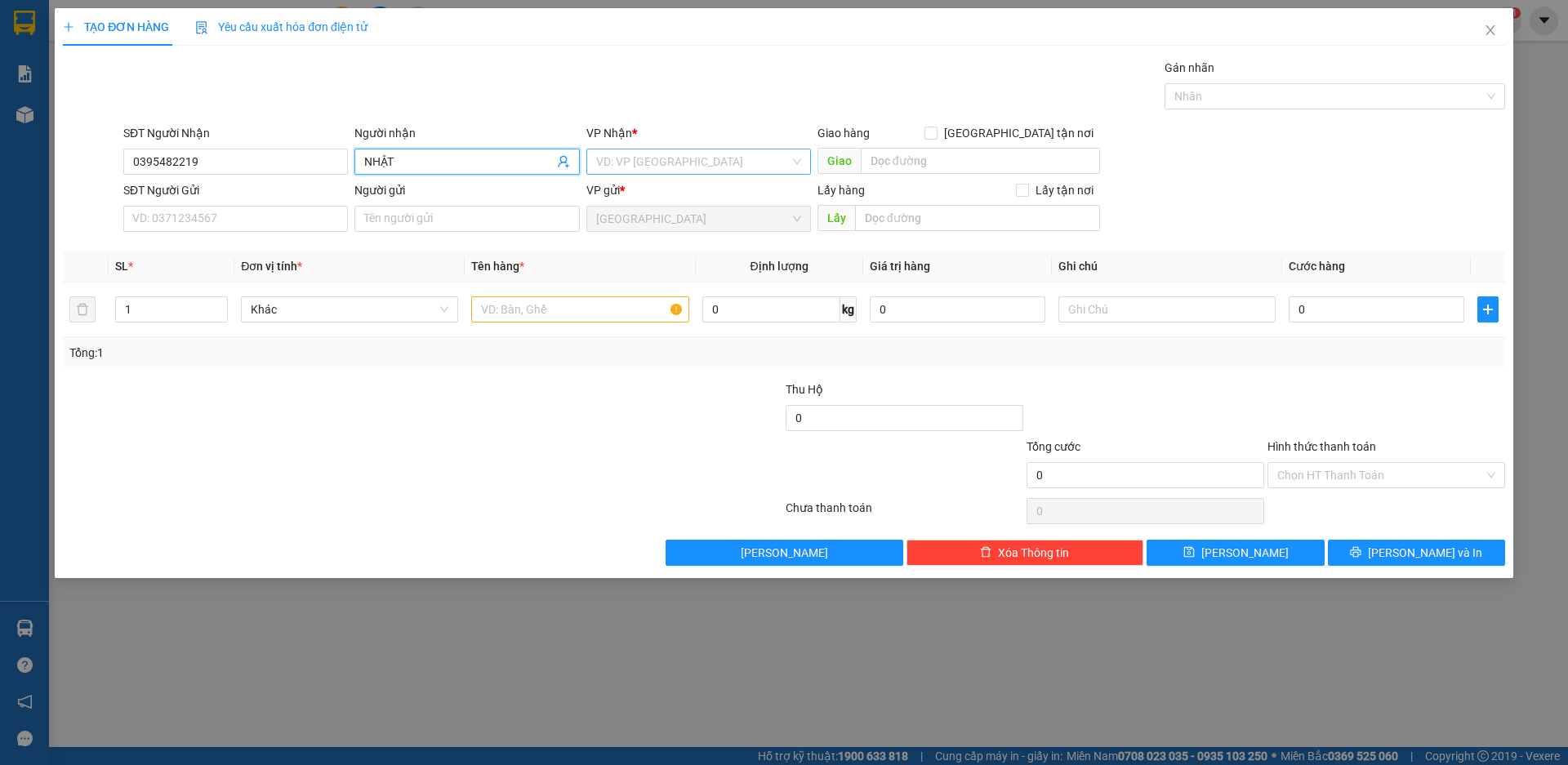
type input "NHẬT"
click at [699, 156] on input "search" at bounding box center [693, 162] width 193 height 25
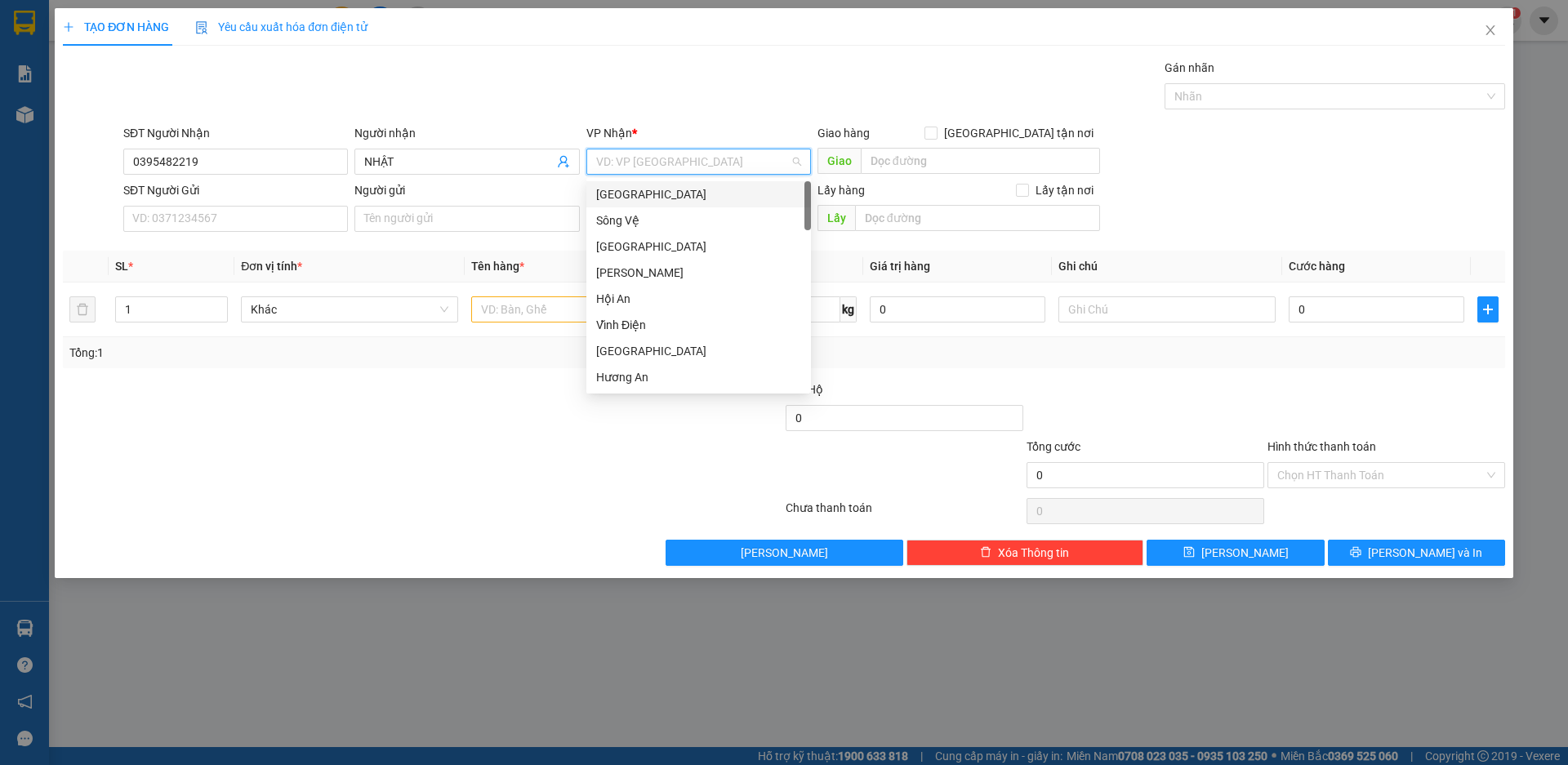
drag, startPoint x: 638, startPoint y: 187, endPoint x: 605, endPoint y: 199, distance: 35.1
click at [637, 187] on div "[GEOGRAPHIC_DATA]" at bounding box center [699, 194] width 205 height 18
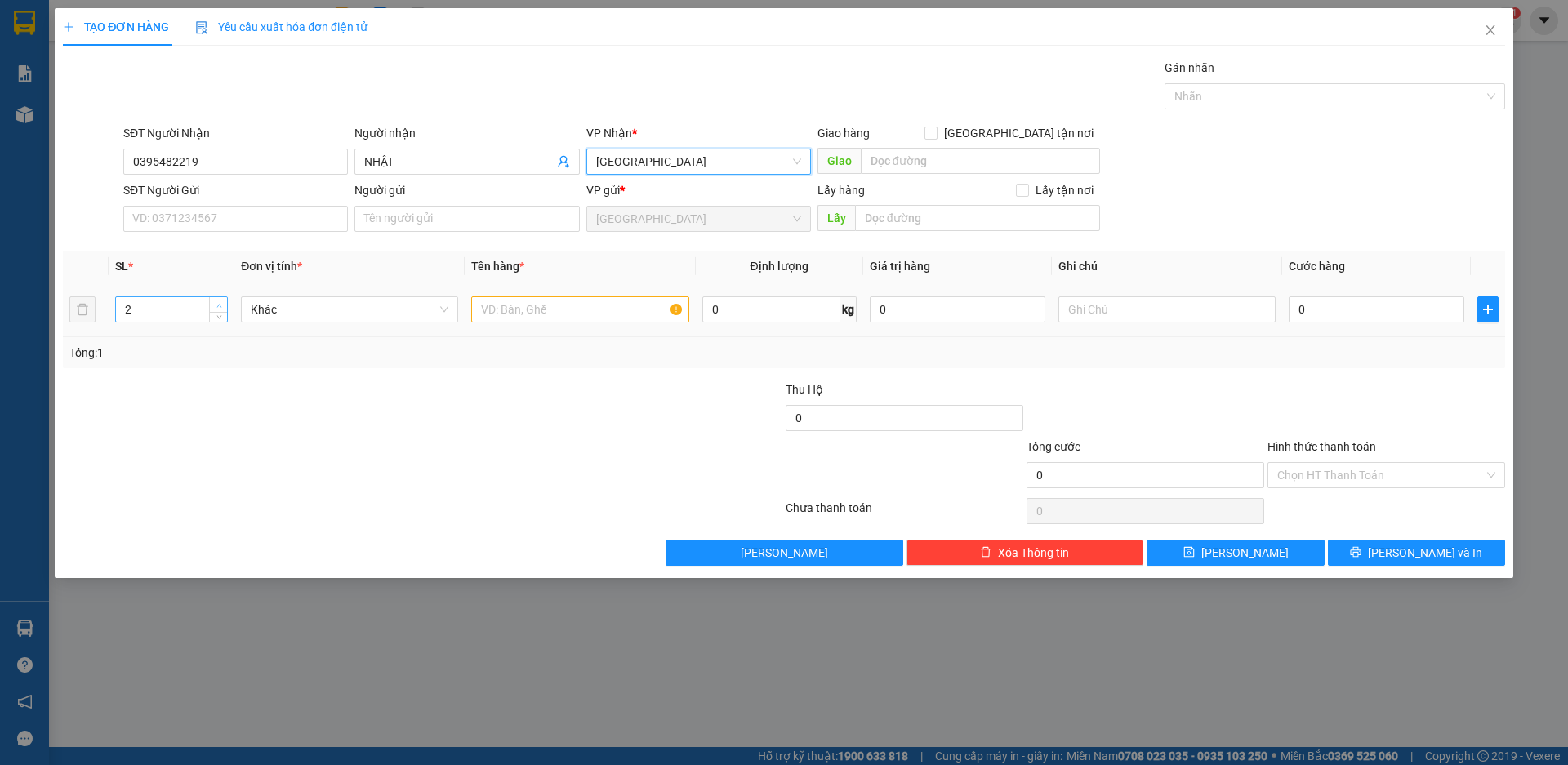
click at [215, 302] on span "up" at bounding box center [219, 305] width 9 height 9
type input "4"
click at [215, 302] on span "up" at bounding box center [219, 305] width 9 height 9
click at [402, 310] on span "Khác" at bounding box center [350, 310] width 198 height 25
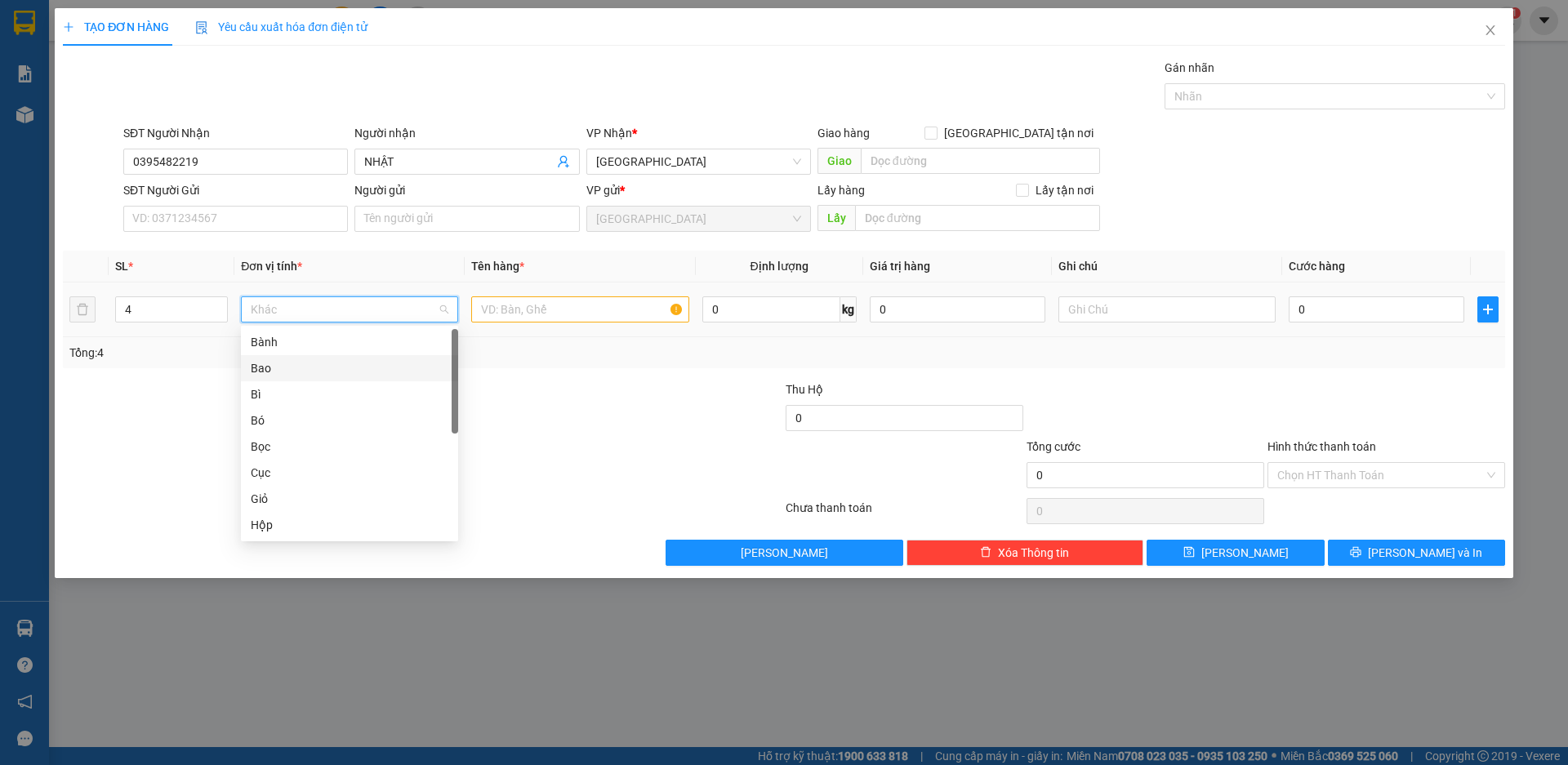
click at [280, 370] on div "Bao" at bounding box center [350, 368] width 198 height 18
click at [512, 311] on input "text" at bounding box center [579, 310] width 217 height 27
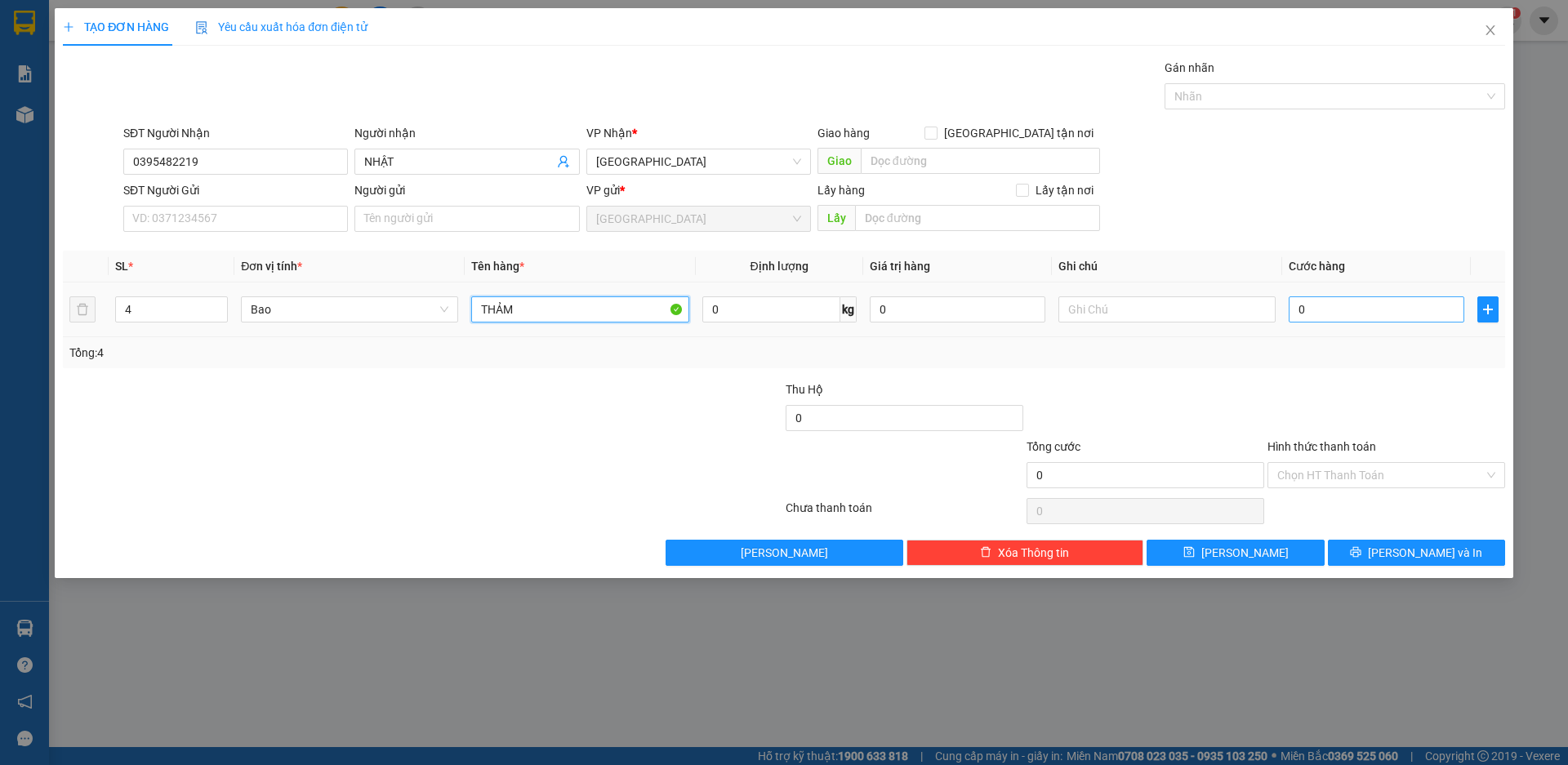
type input "THẢM"
click at [1319, 314] on input "0" at bounding box center [1377, 310] width 175 height 27
type input "3"
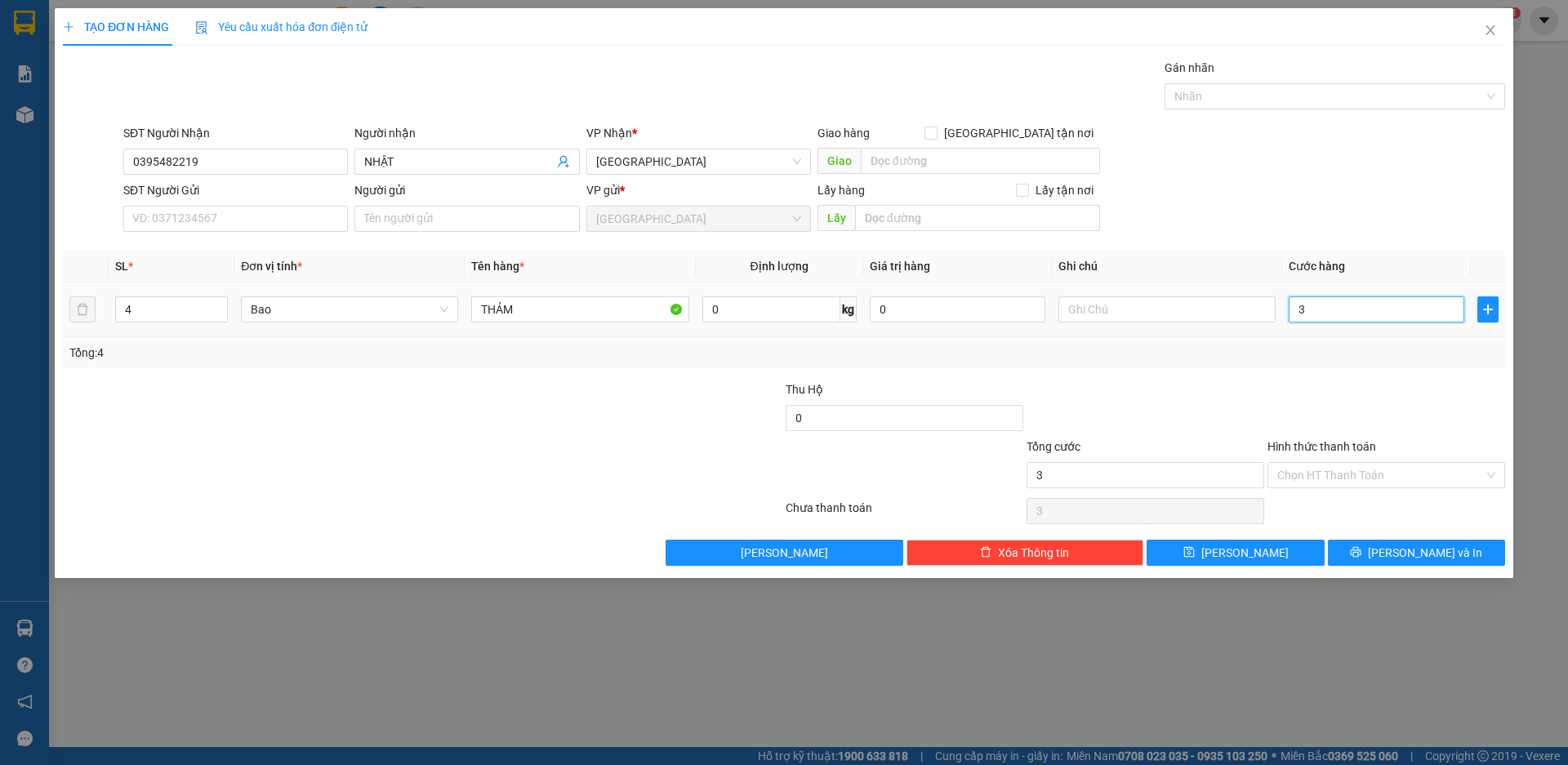
type input "35"
type input "350"
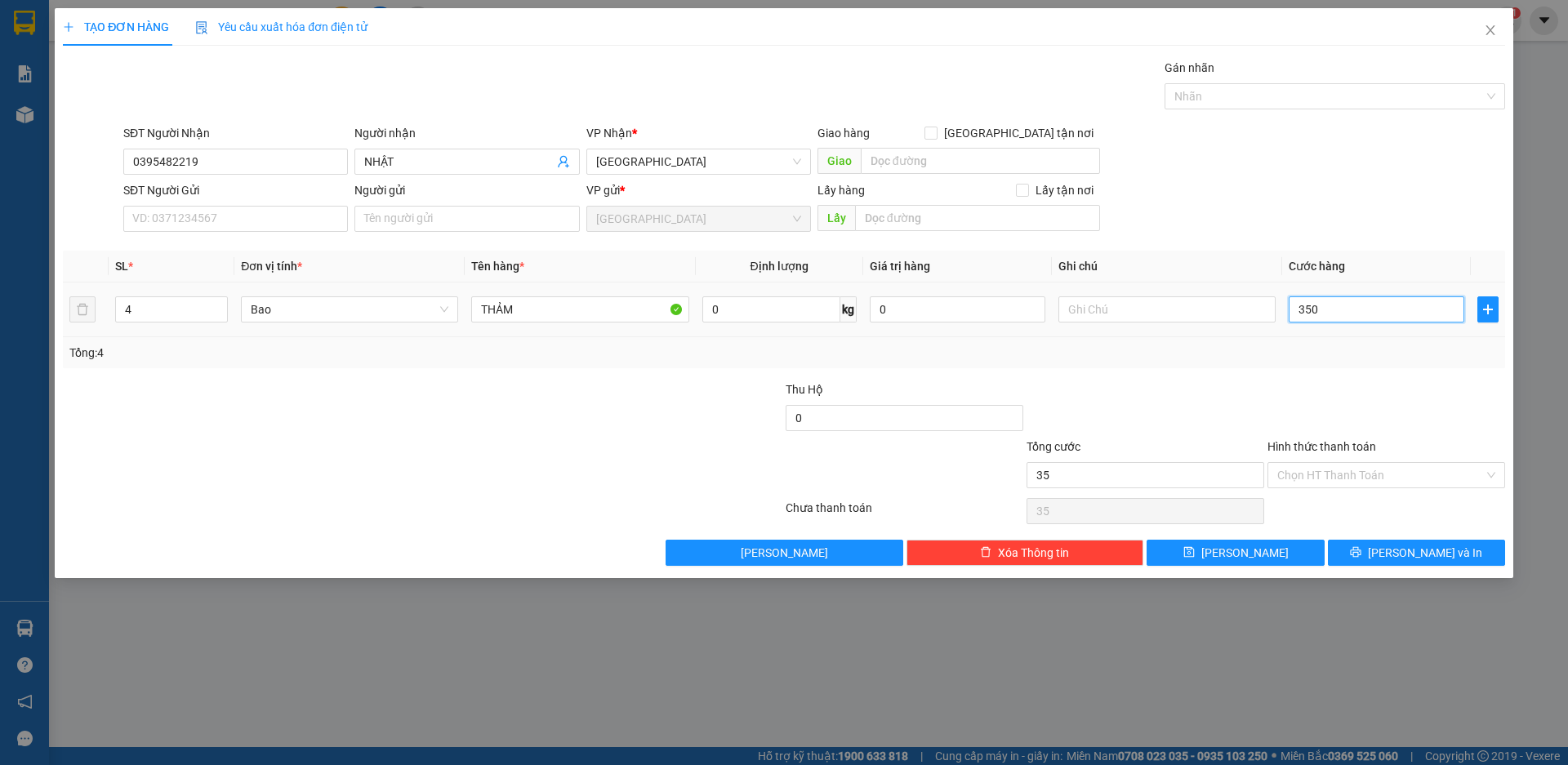
type input "350"
type input "3.500"
type input "35.000"
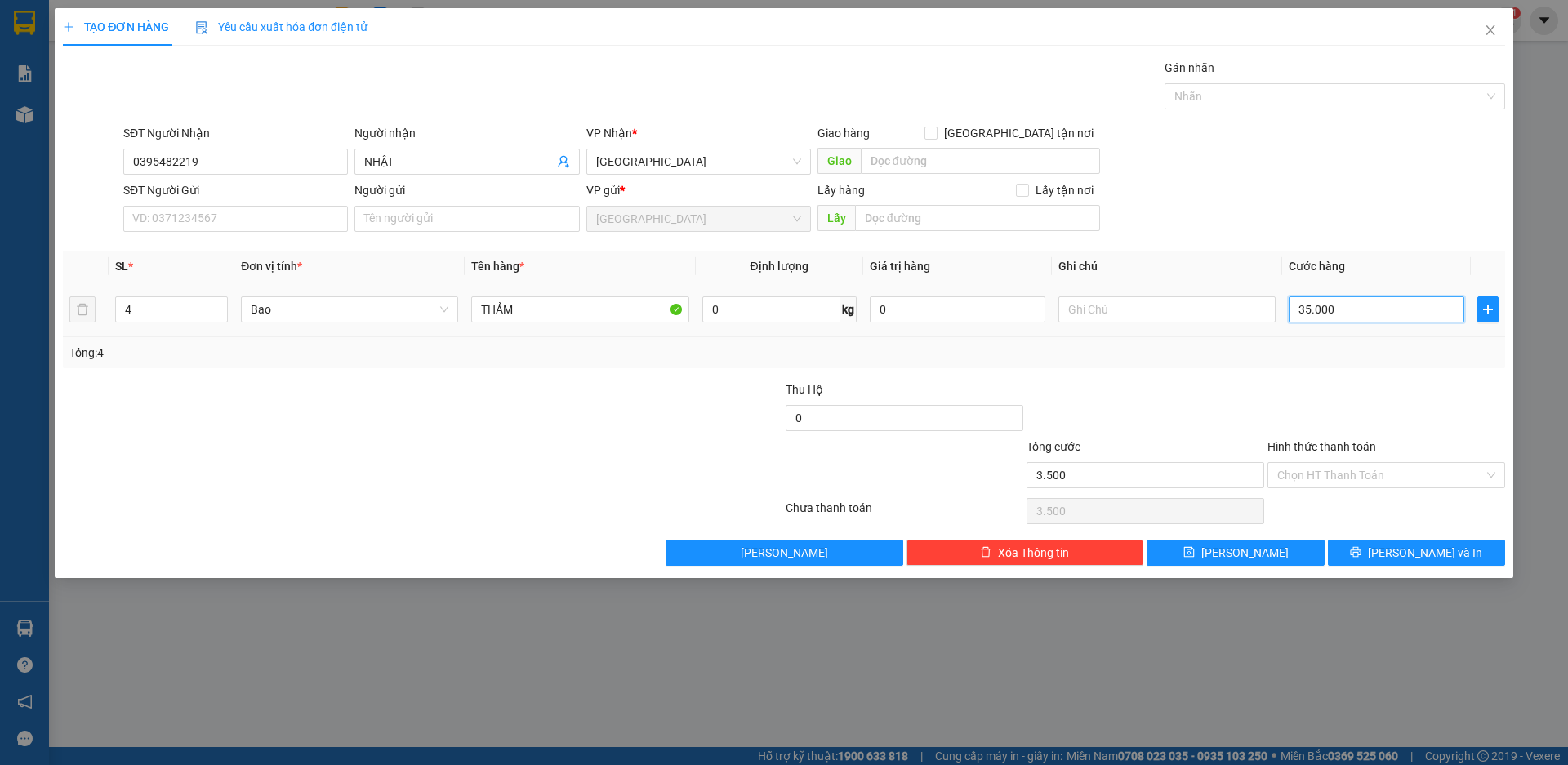
type input "35.000"
type input "350.000"
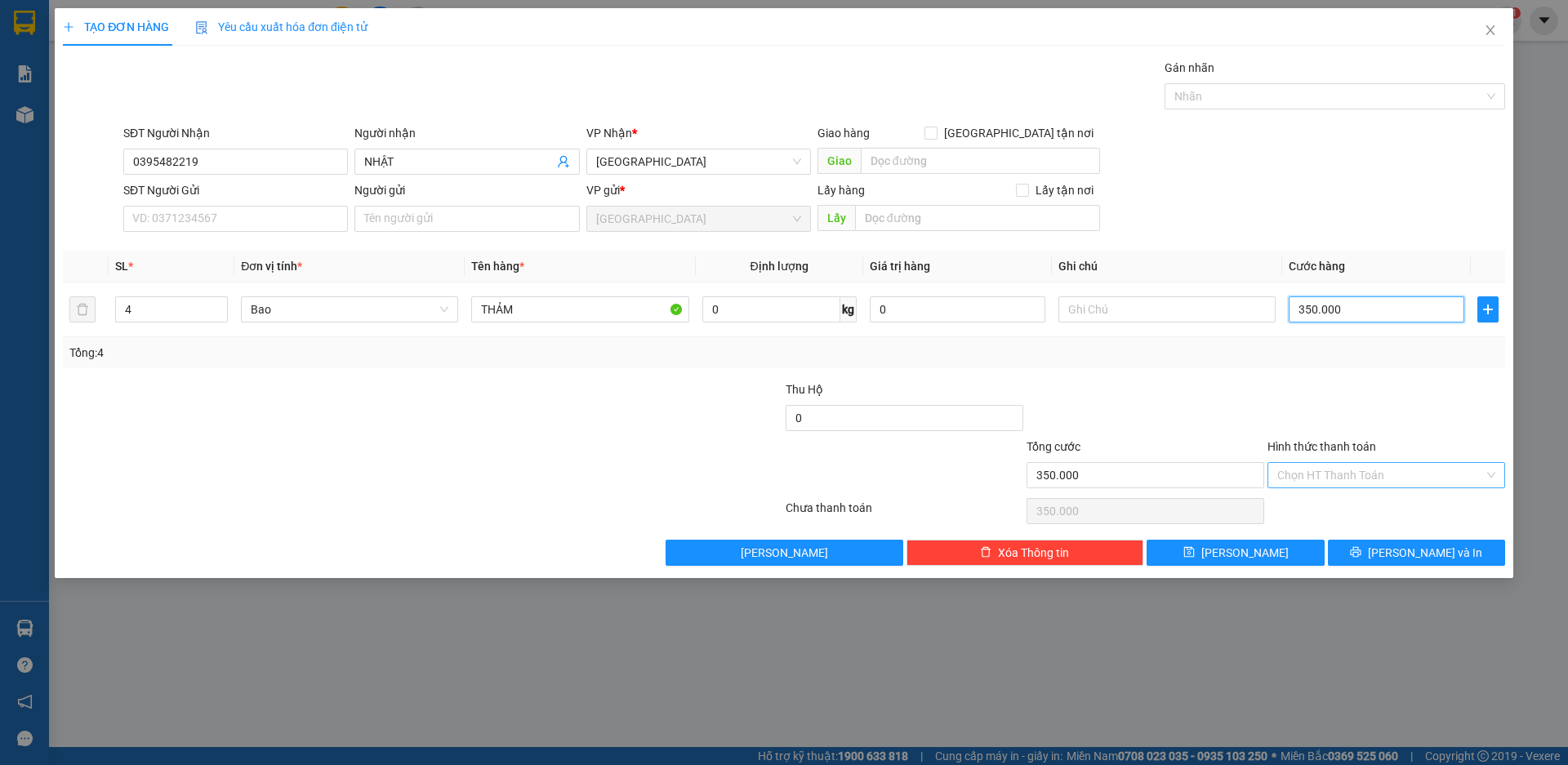
type input "350.000"
click at [1386, 477] on input "Hình thức thanh toán" at bounding box center [1381, 476] width 207 height 25
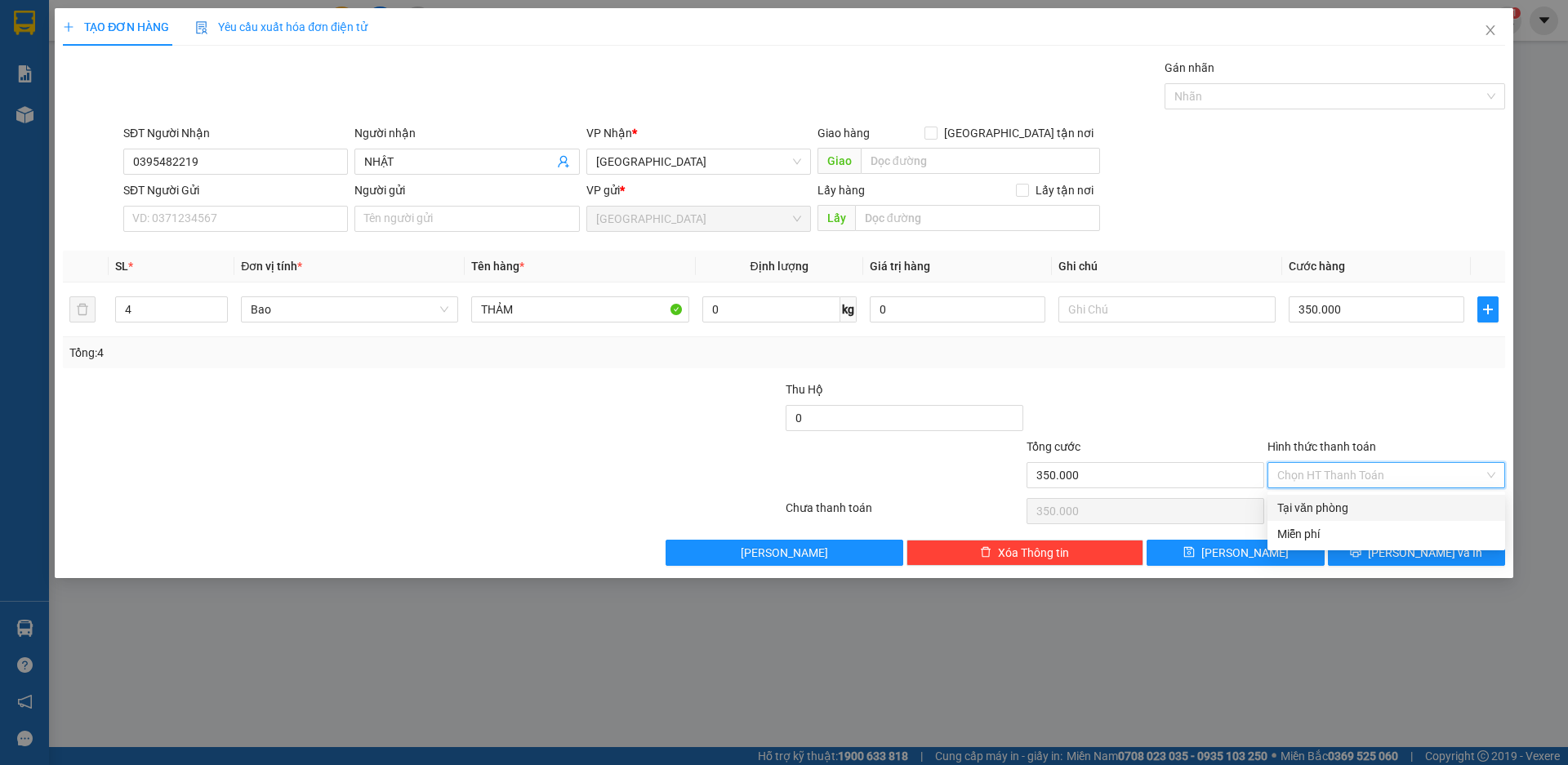
click at [1328, 508] on div "Tại văn phòng" at bounding box center [1387, 507] width 218 height 18
type input "0"
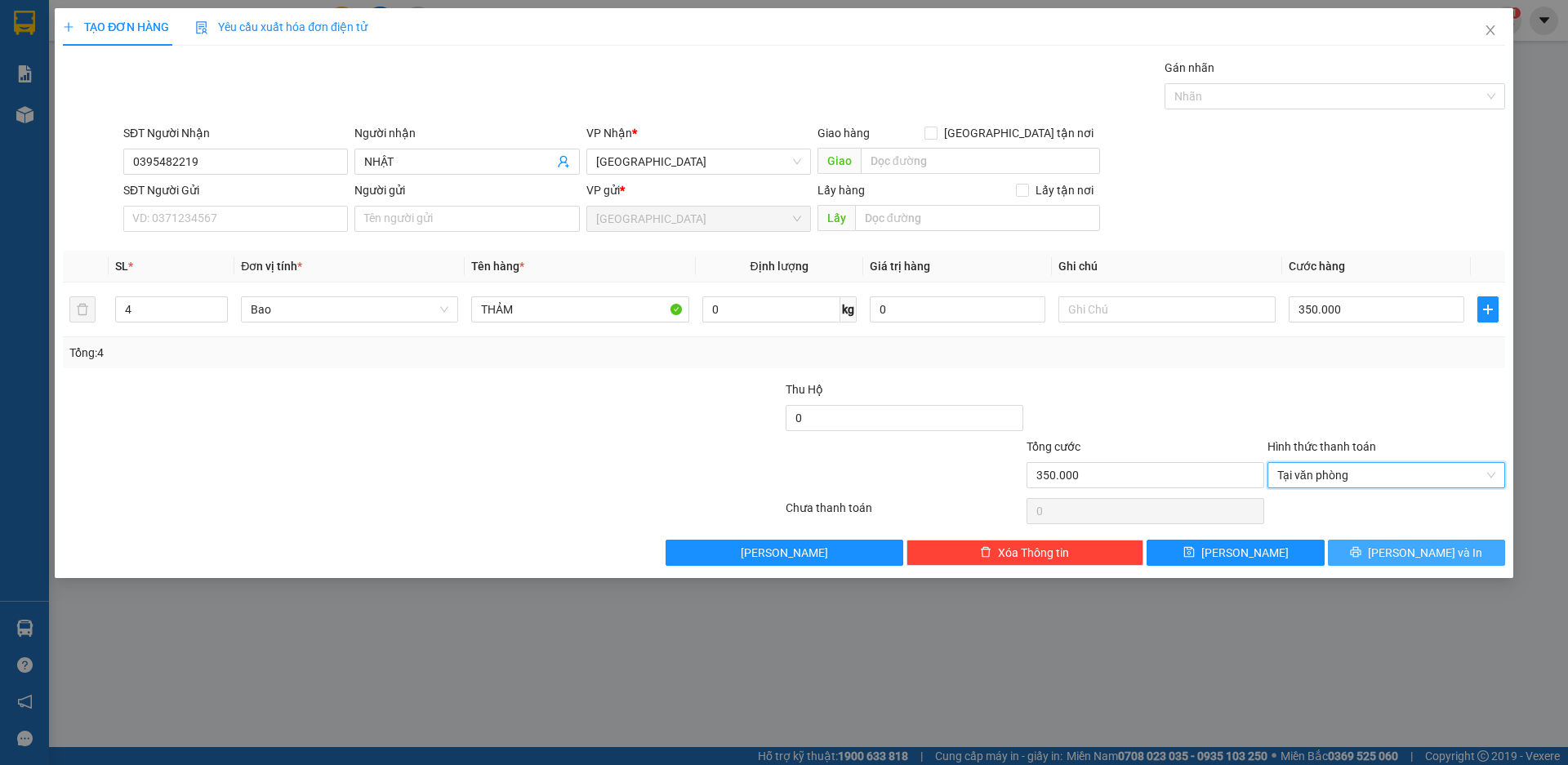
click at [1412, 552] on span "[PERSON_NAME] và In" at bounding box center [1425, 553] width 115 height 18
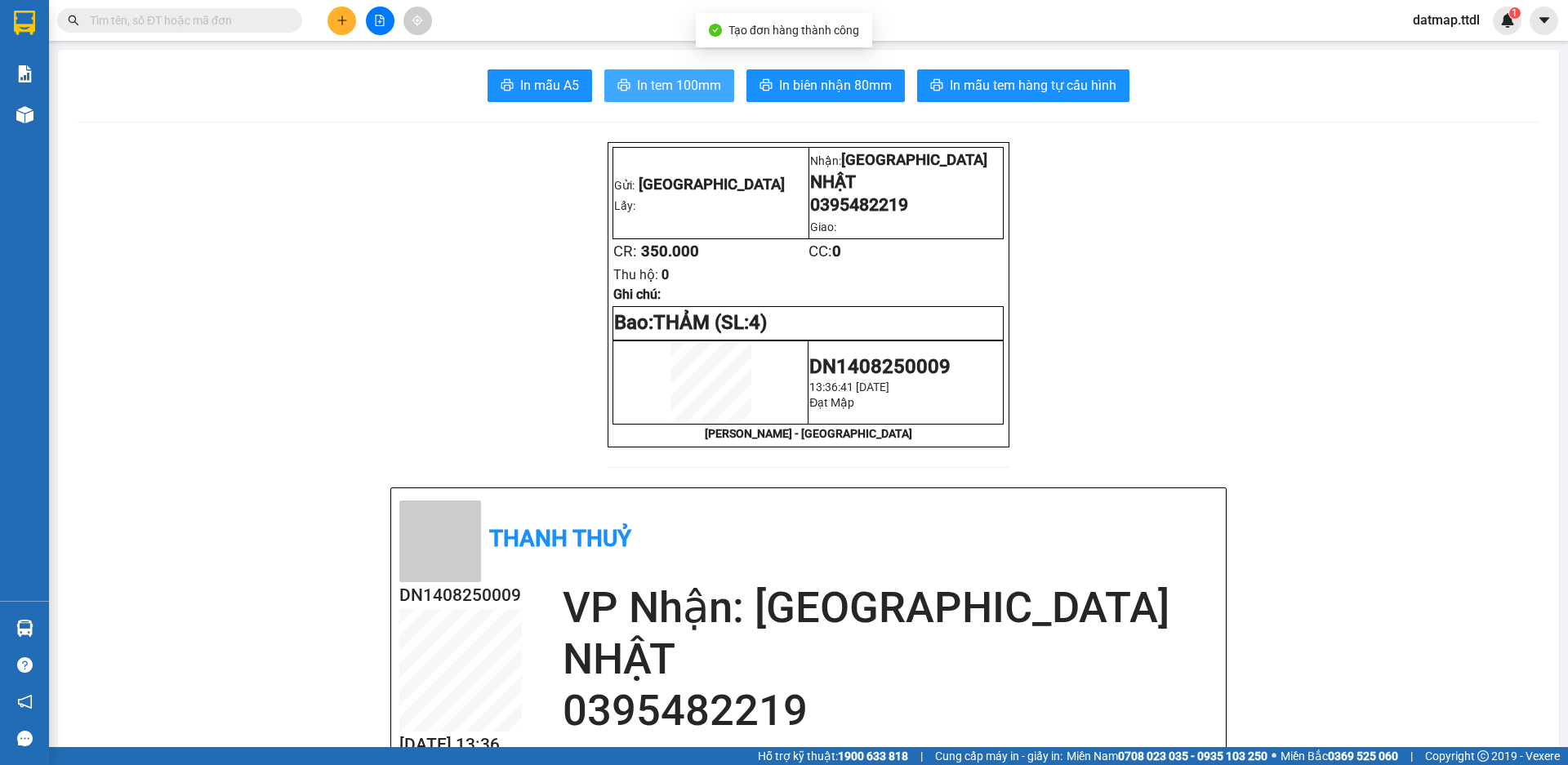
click at [693, 88] on span "In tem 100mm" at bounding box center [679, 85] width 84 height 21
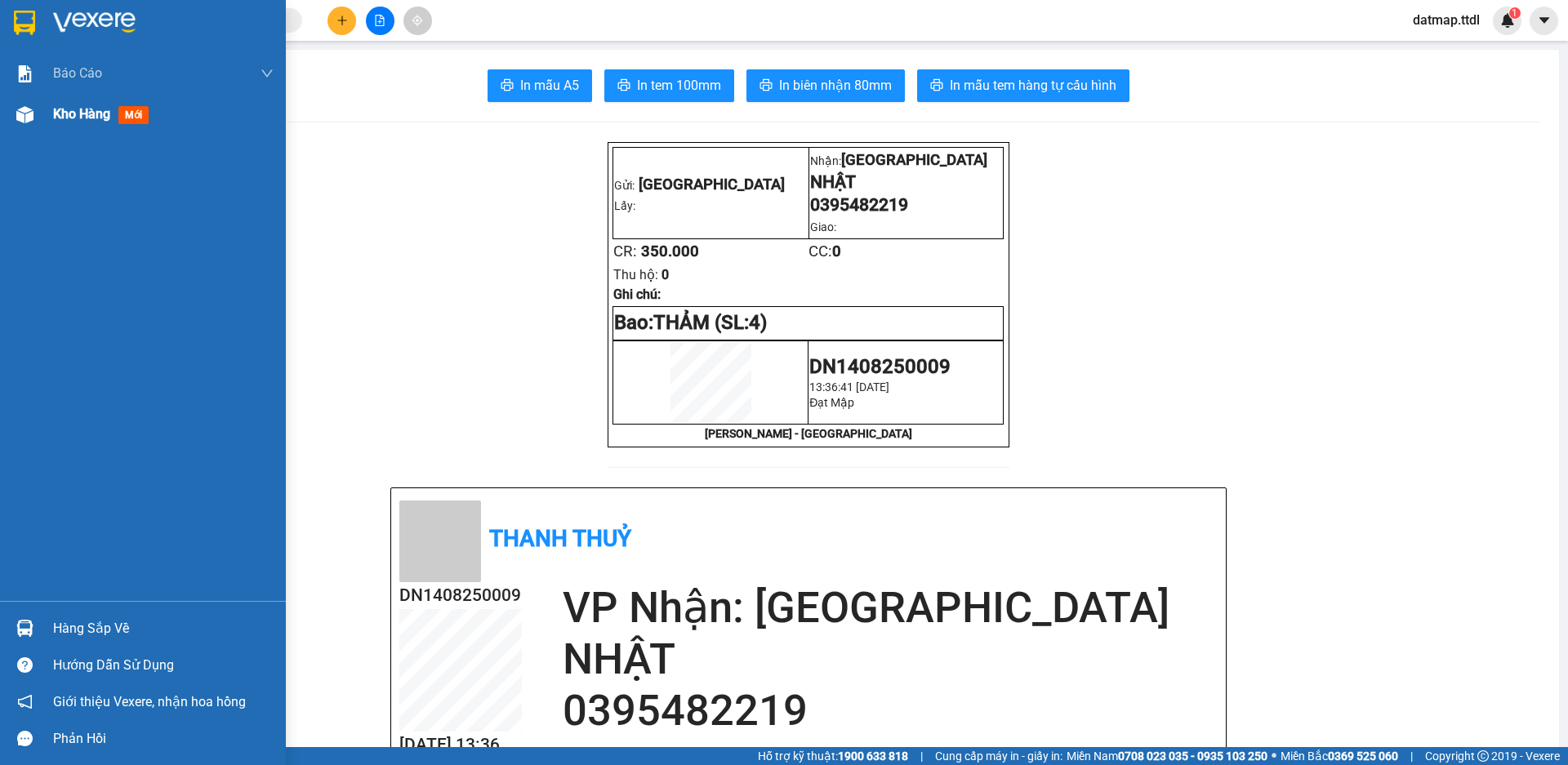
click at [68, 115] on span "Kho hàng" at bounding box center [82, 114] width 57 height 15
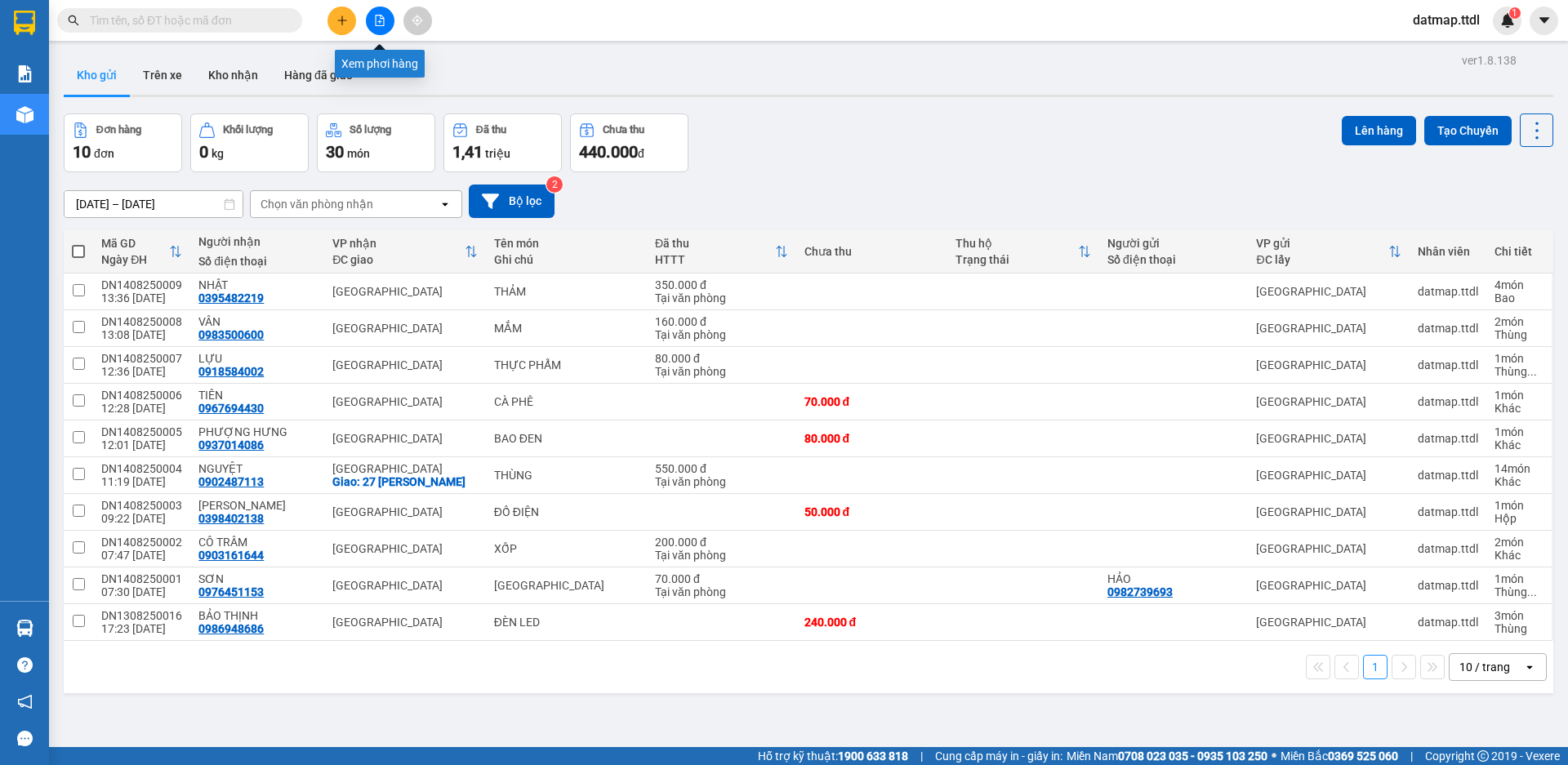
click at [376, 22] on icon "file-add" at bounding box center [380, 21] width 11 height 11
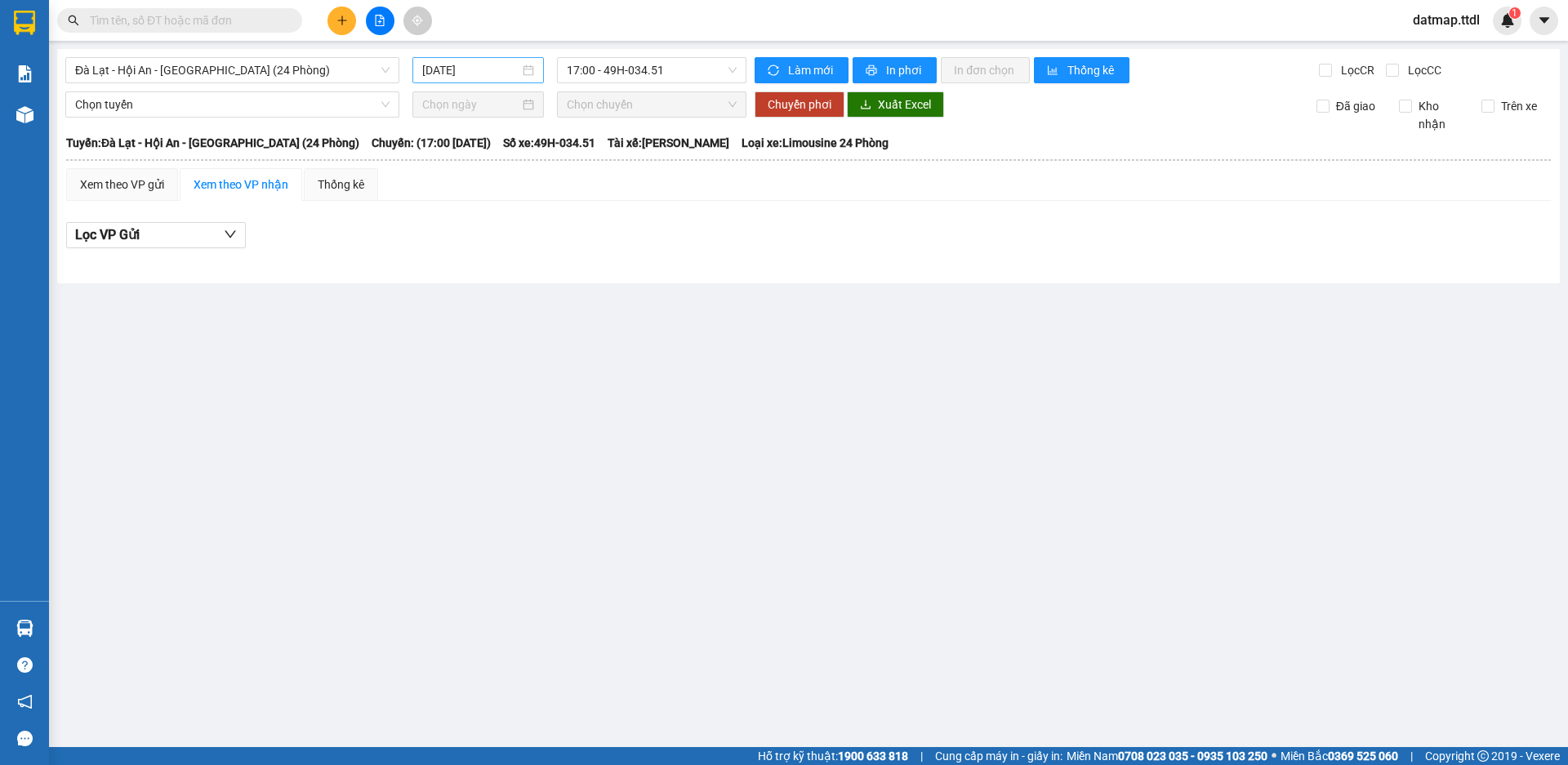
click at [504, 68] on input "[DATE]" at bounding box center [470, 70] width 98 height 18
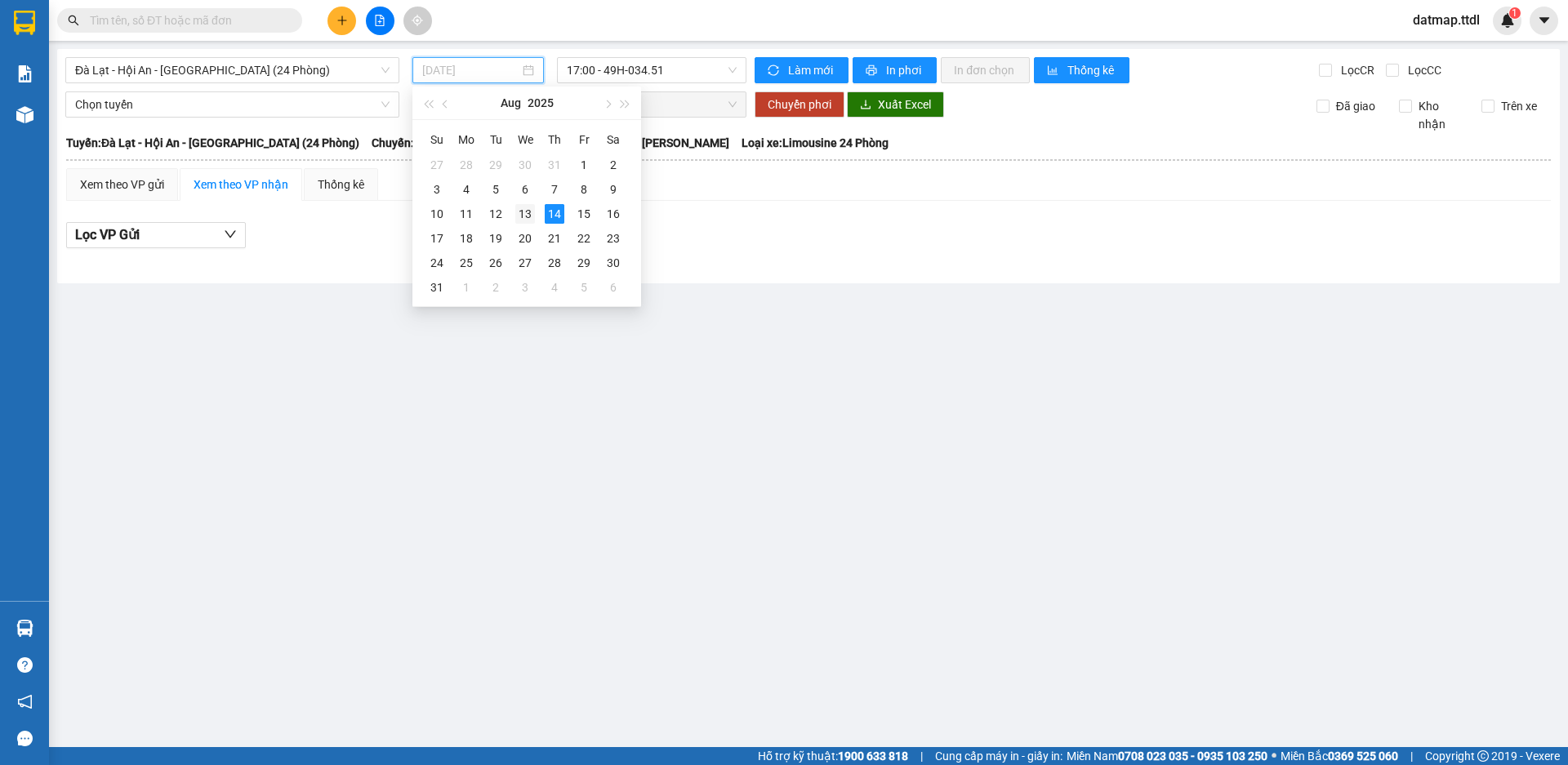
click at [531, 213] on div "13" at bounding box center [525, 213] width 20 height 20
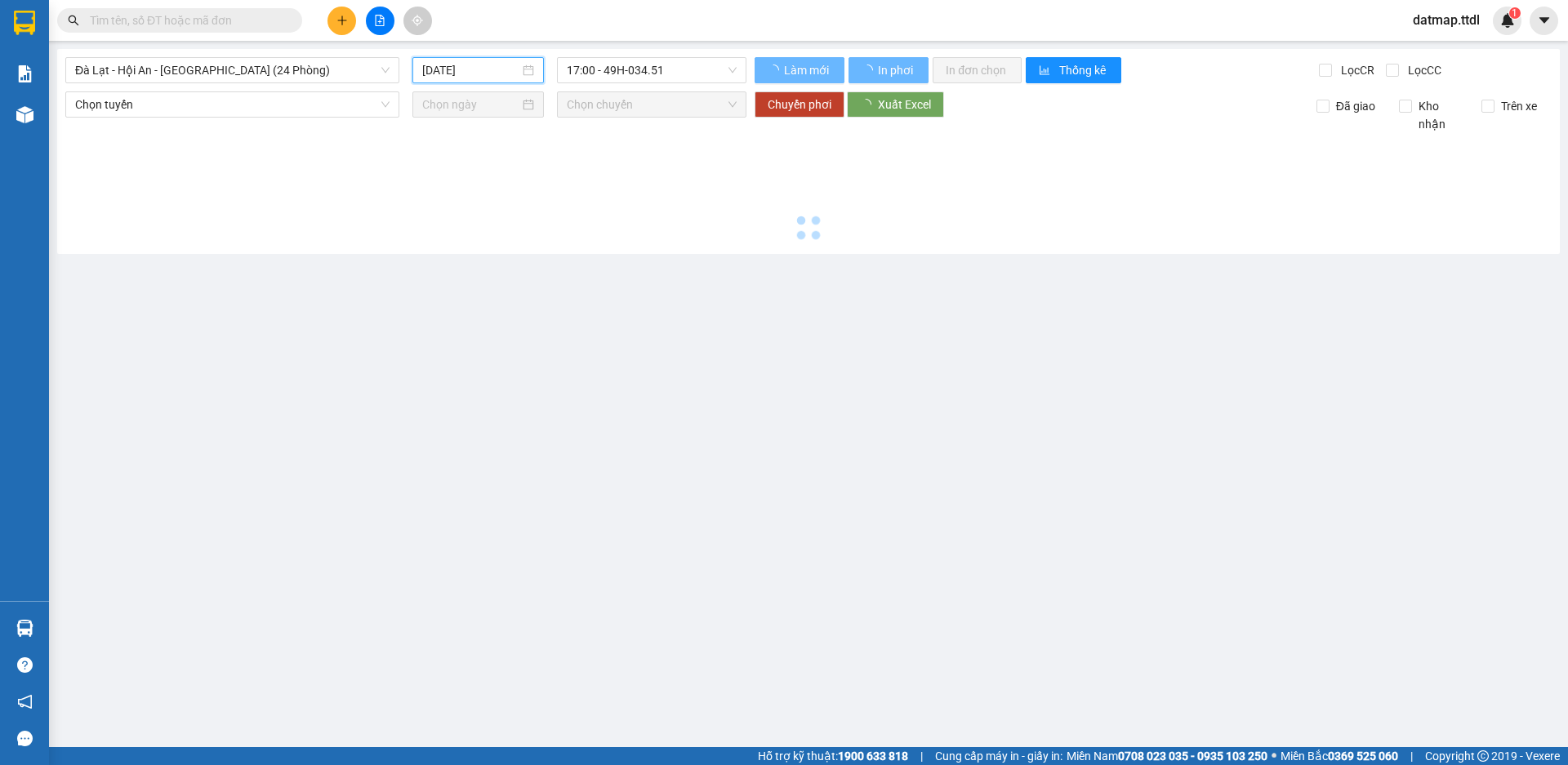
type input "[DATE]"
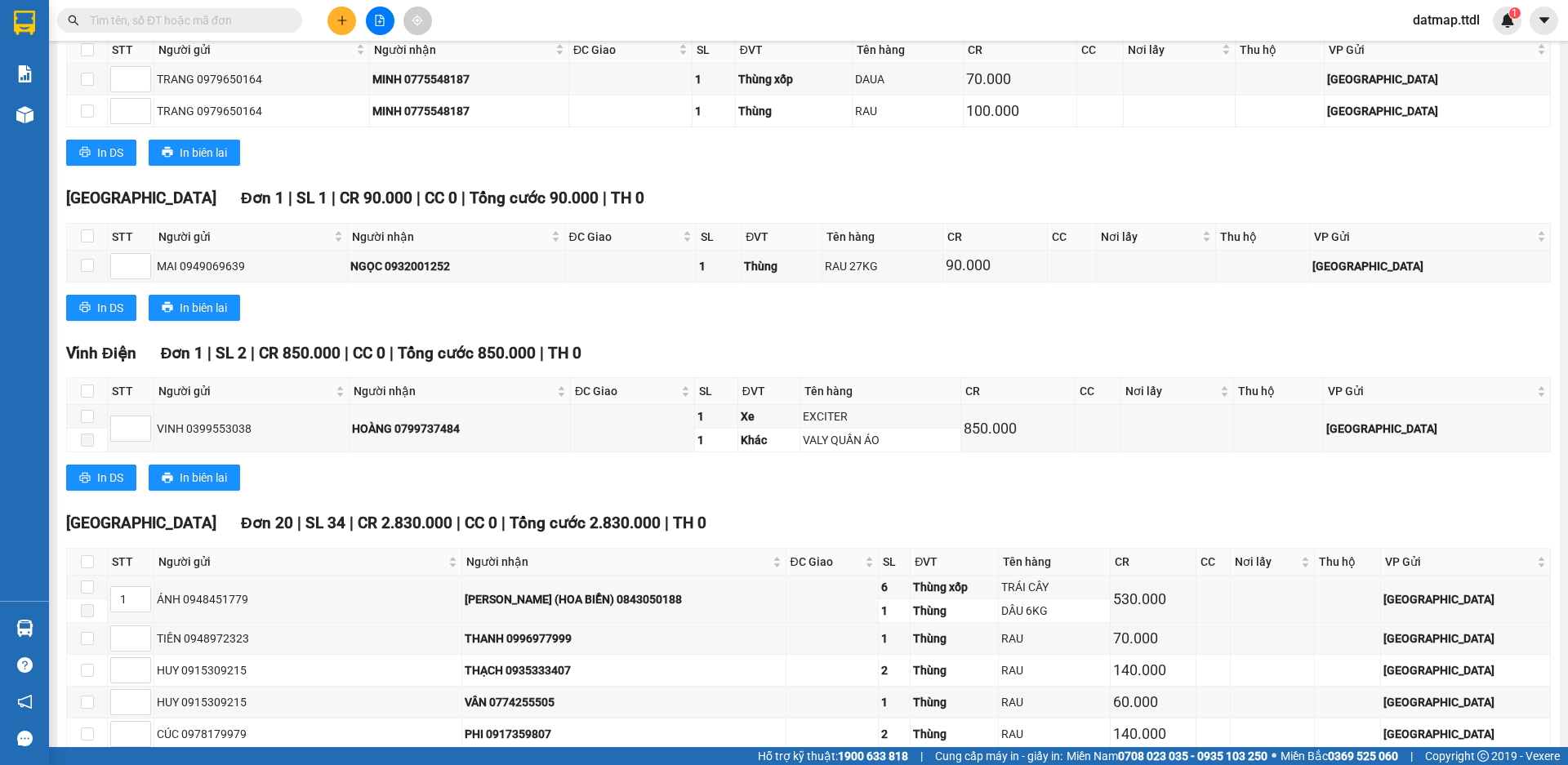
scroll to position [2614, 0]
